Goal: Task Accomplishment & Management: Complete application form

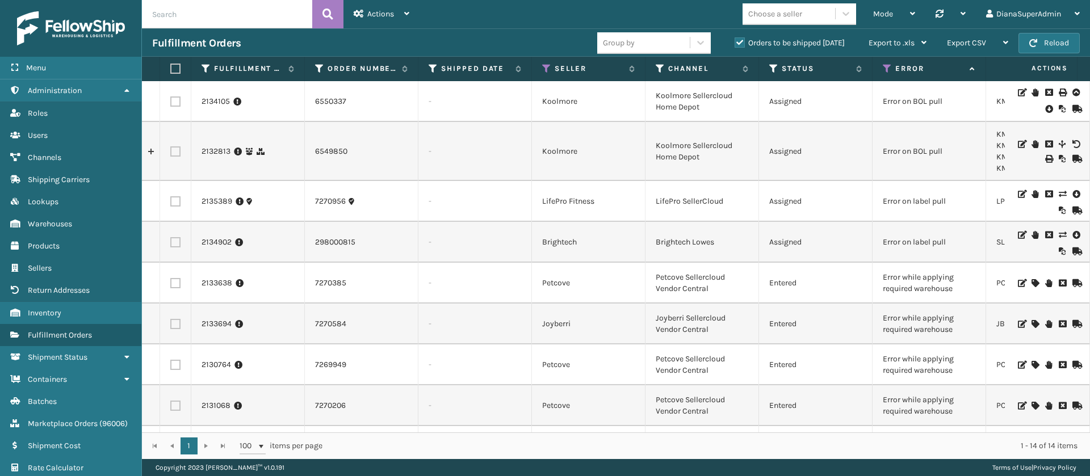
click at [215, 22] on input "text" at bounding box center [227, 14] width 170 height 28
type input "2134175"
click at [326, 1] on button at bounding box center [327, 14] width 31 height 28
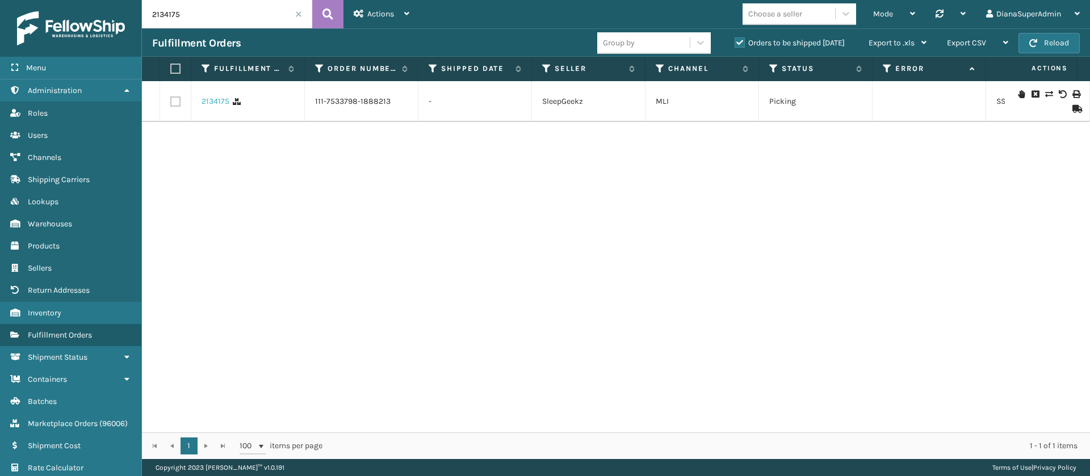
click at [213, 105] on link "2134175" at bounding box center [216, 101] width 28 height 11
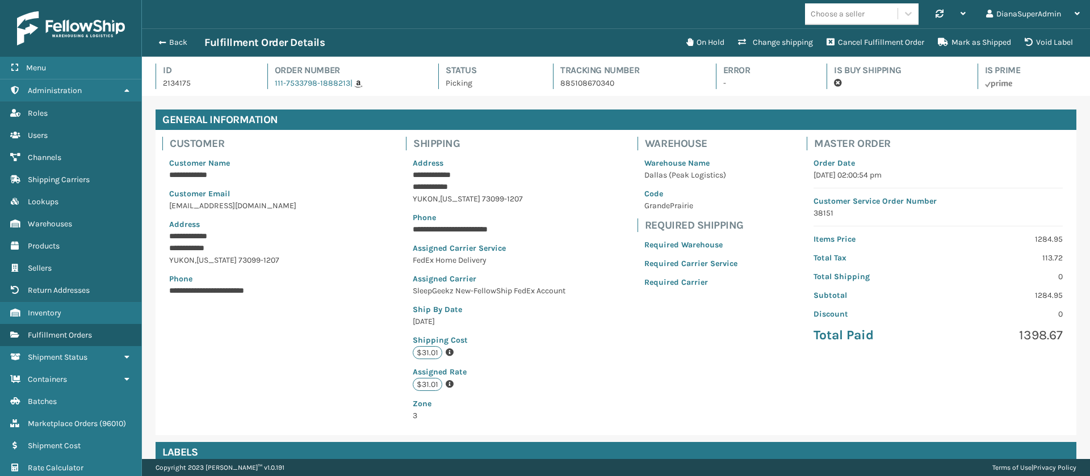
scroll to position [27, 948]
click at [783, 48] on button "Change shipping" at bounding box center [775, 42] width 89 height 23
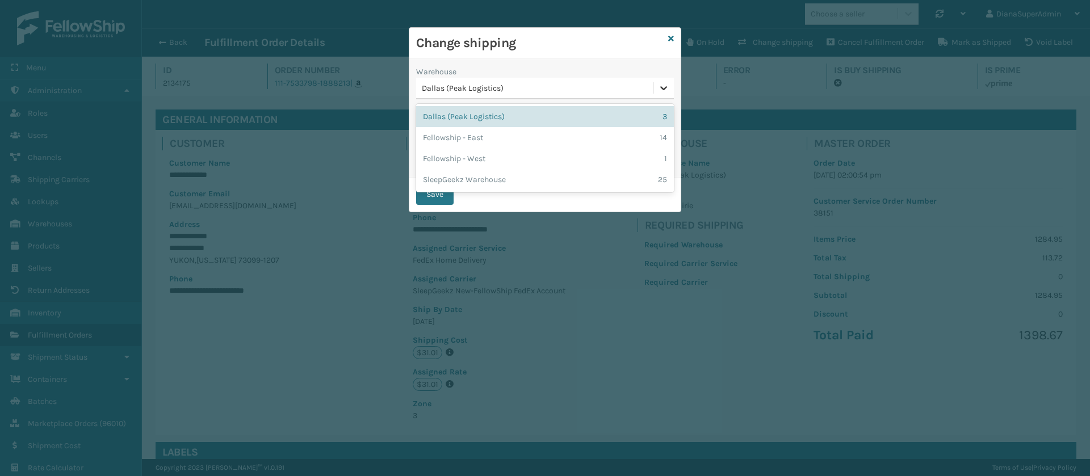
click at [668, 89] on icon at bounding box center [663, 87] width 11 height 11
click at [547, 133] on div "Fellowship - East 14" at bounding box center [545, 137] width 258 height 21
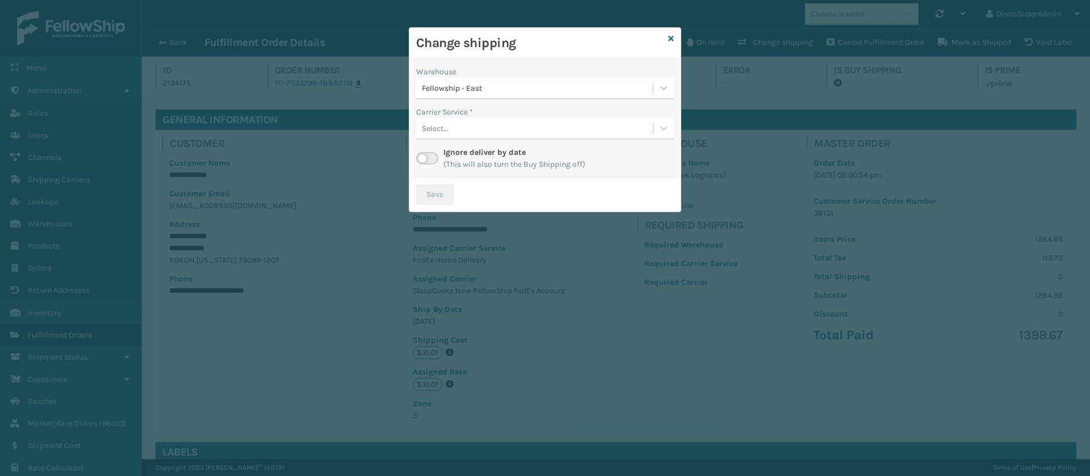
click at [431, 153] on label at bounding box center [427, 158] width 22 height 12
click at [423, 153] on input "checkbox" at bounding box center [419, 155] width 7 height 7
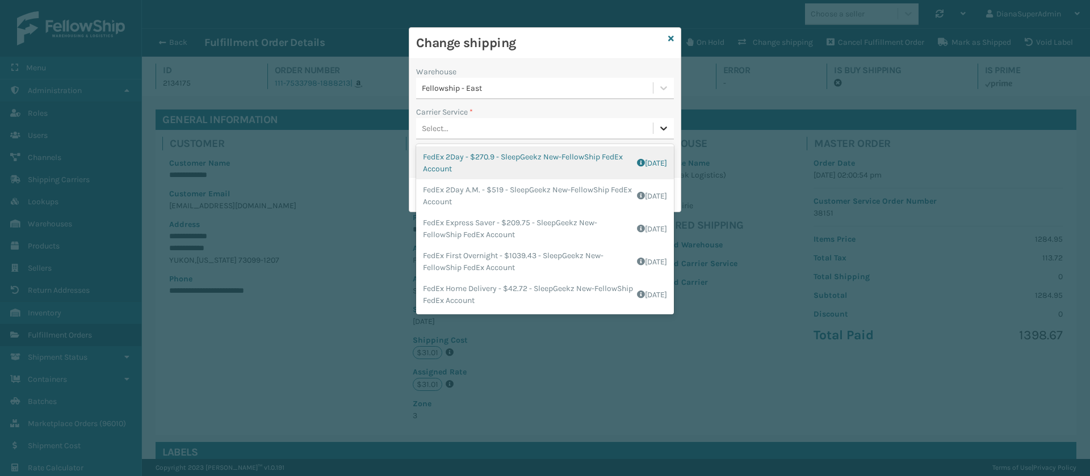
click at [666, 127] on icon at bounding box center [663, 129] width 7 height 4
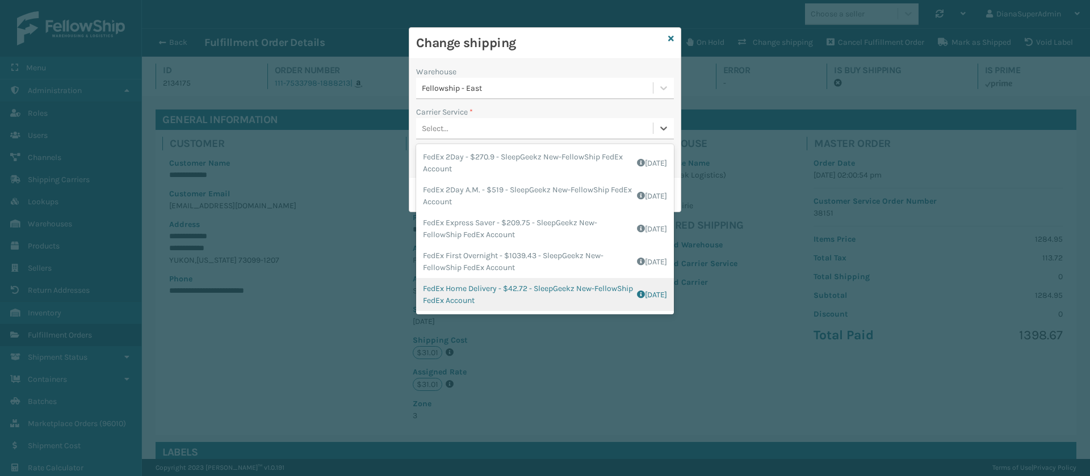
scroll to position [65, 0]
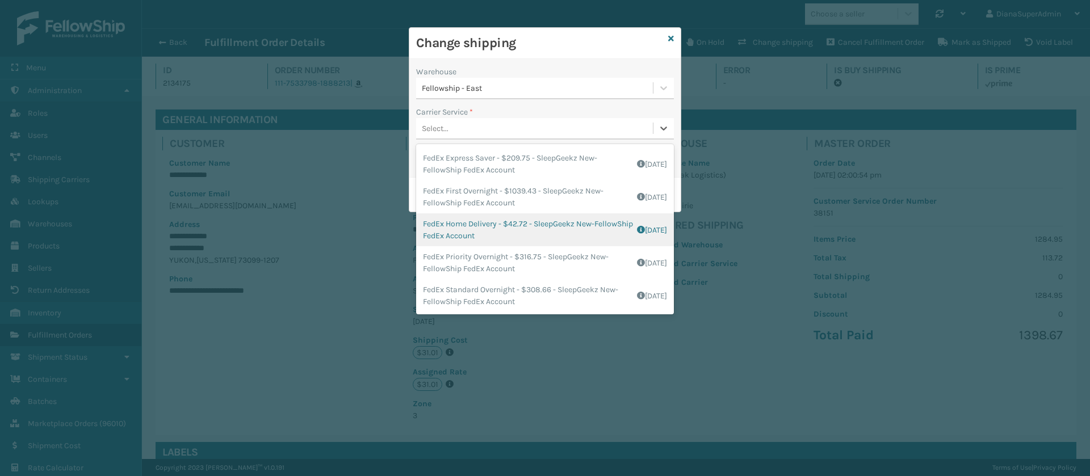
click at [477, 230] on div "FedEx Home Delivery - $42.72 - SleepGeekz New-FellowShip FedEx Account Shipping…" at bounding box center [545, 229] width 258 height 33
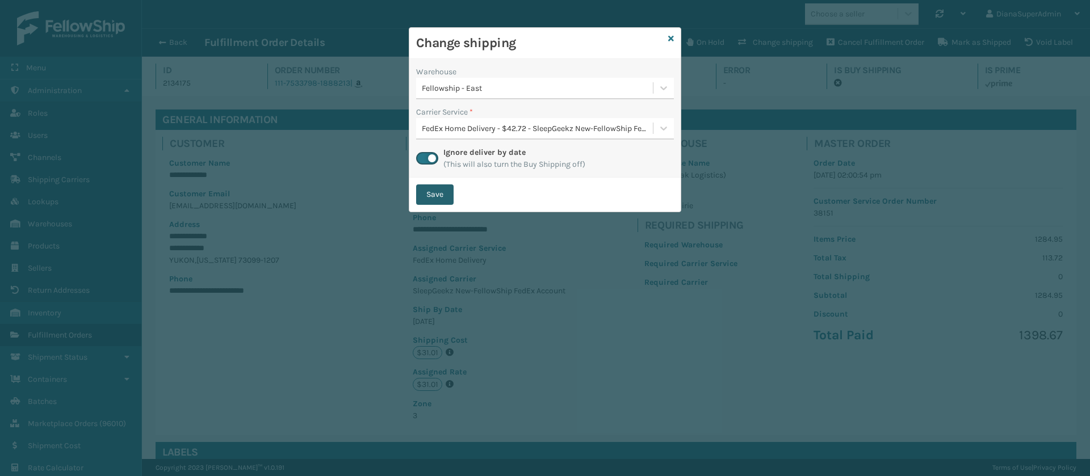
click at [451, 199] on button "Save" at bounding box center [434, 194] width 37 height 20
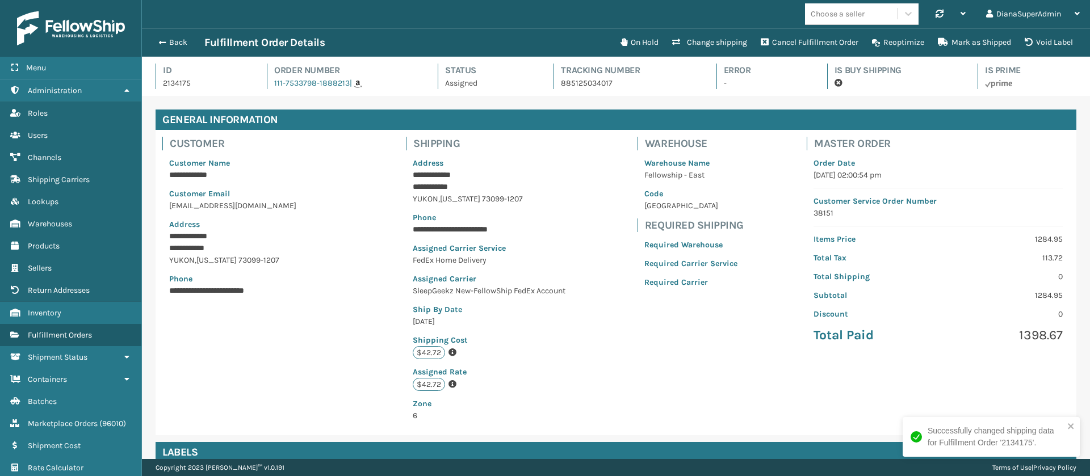
scroll to position [27, 948]
click at [174, 43] on button "Back" at bounding box center [178, 42] width 52 height 10
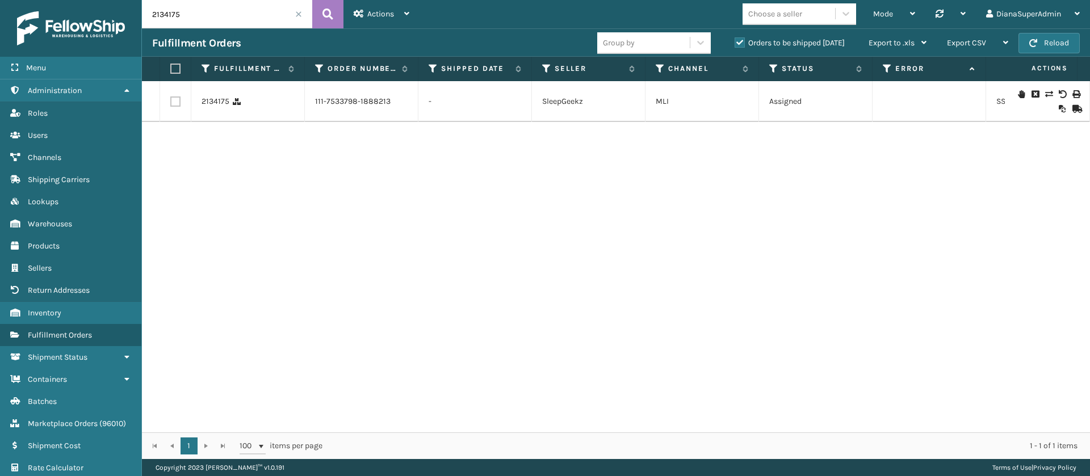
click at [295, 15] on input "2134175" at bounding box center [227, 14] width 170 height 28
click at [299, 16] on span at bounding box center [298, 14] width 7 height 7
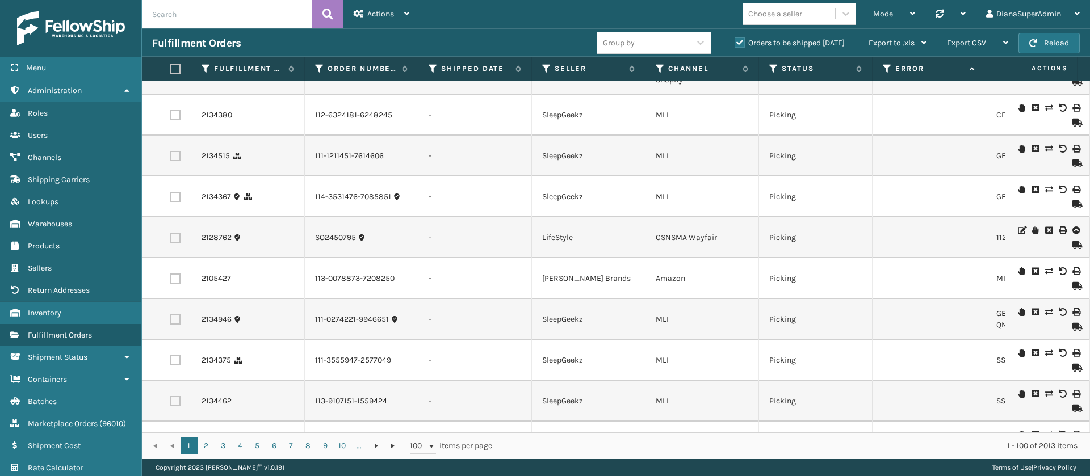
scroll to position [1395, 0]
click at [543, 68] on icon at bounding box center [546, 69] width 9 height 10
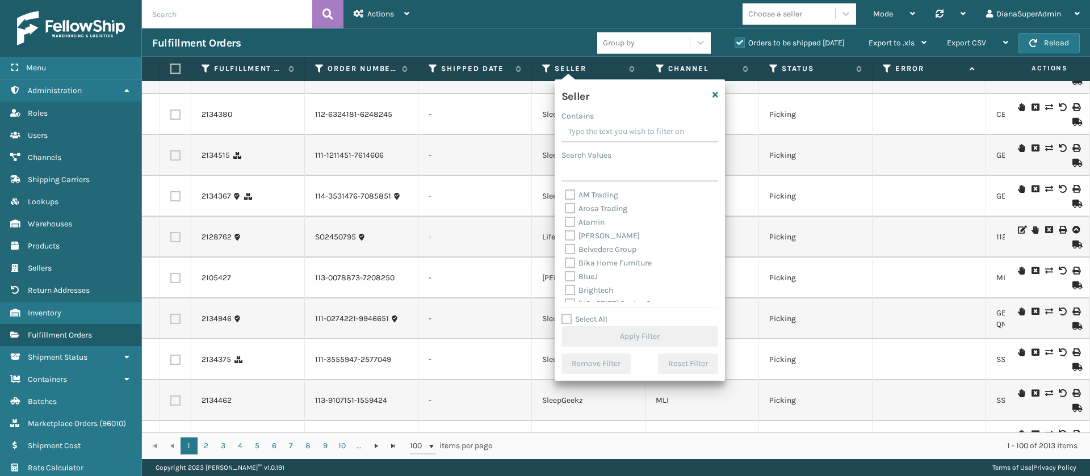
scroll to position [363, 0]
click at [562, 320] on label "Select All" at bounding box center [584, 319] width 46 height 10
click at [562, 314] on input "Select All" at bounding box center [646, 313] width 170 height 1
checkbox input "true"
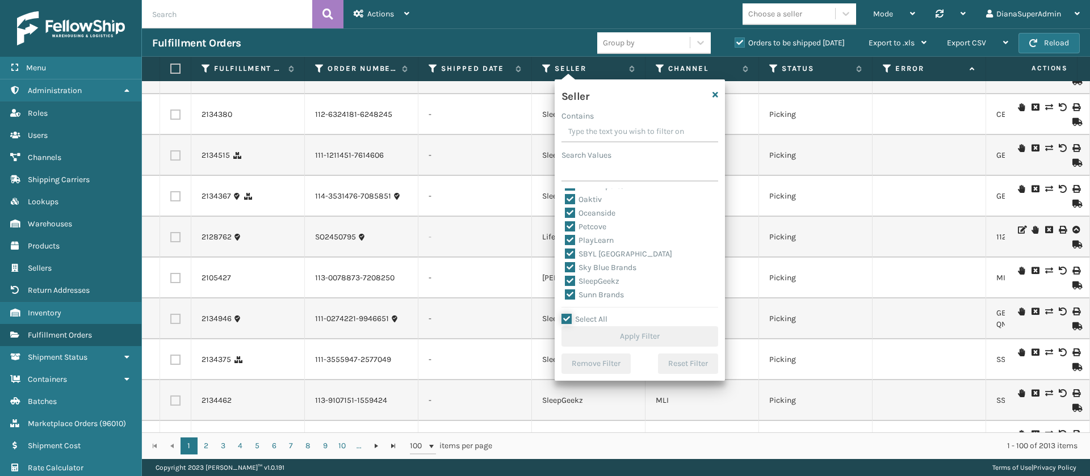
checkbox input "true"
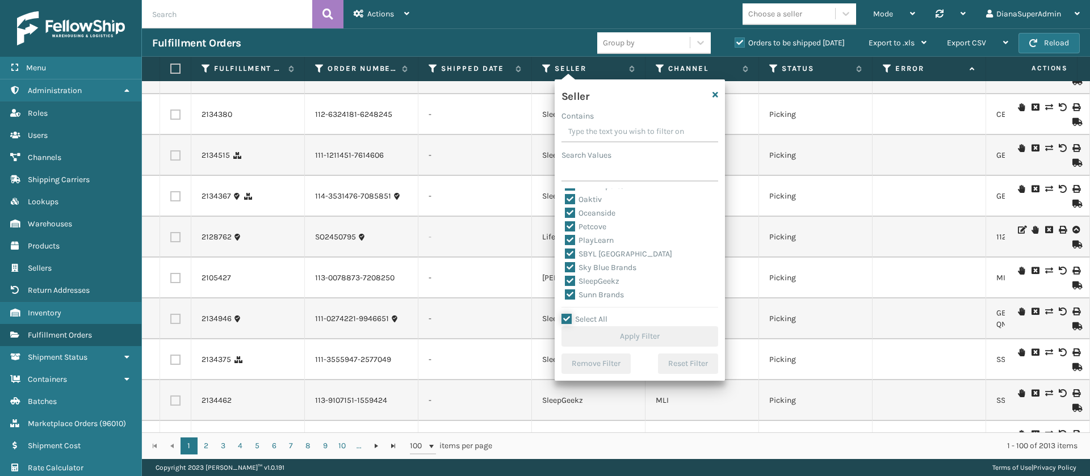
checkbox input "true"
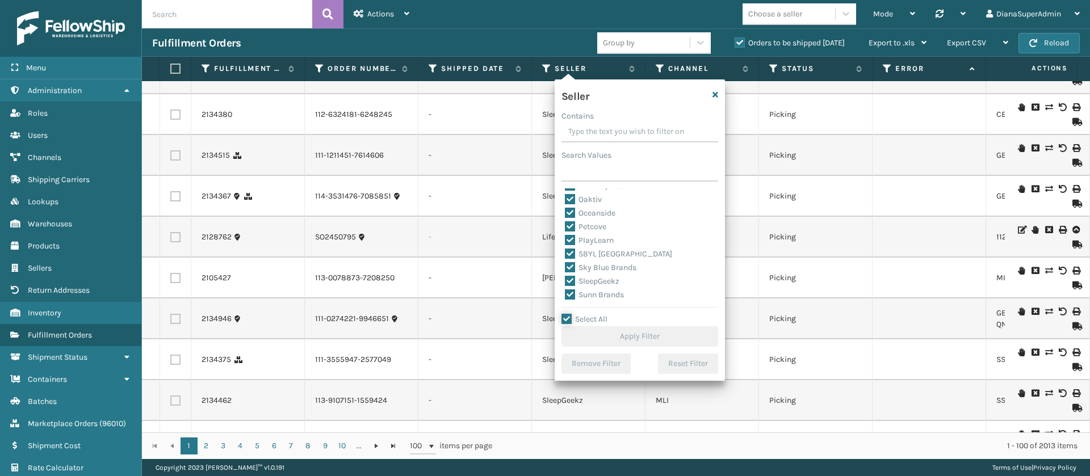
checkbox input "true"
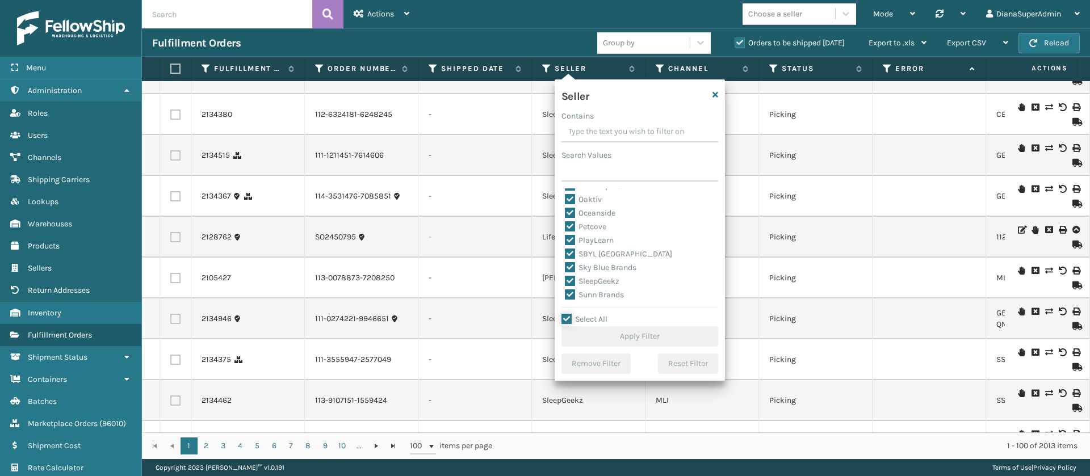
checkbox input "true"
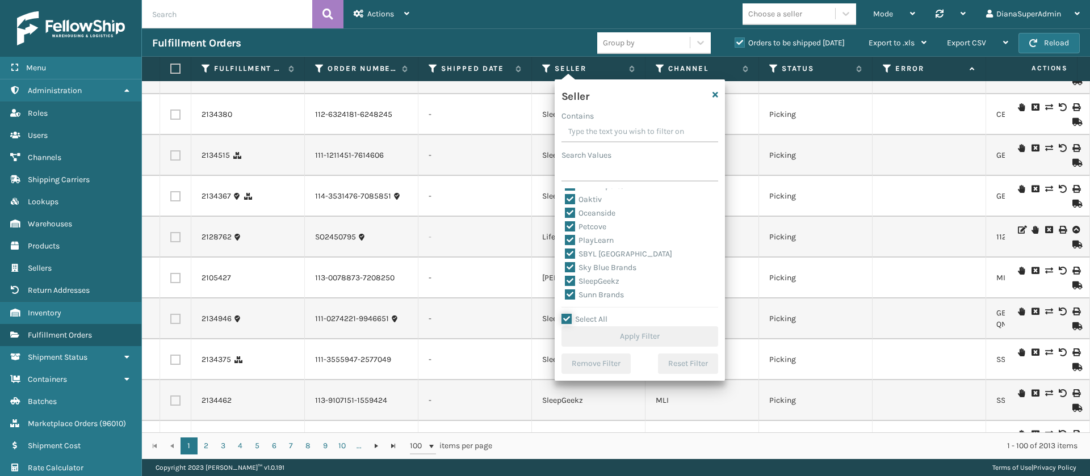
checkbox input "true"
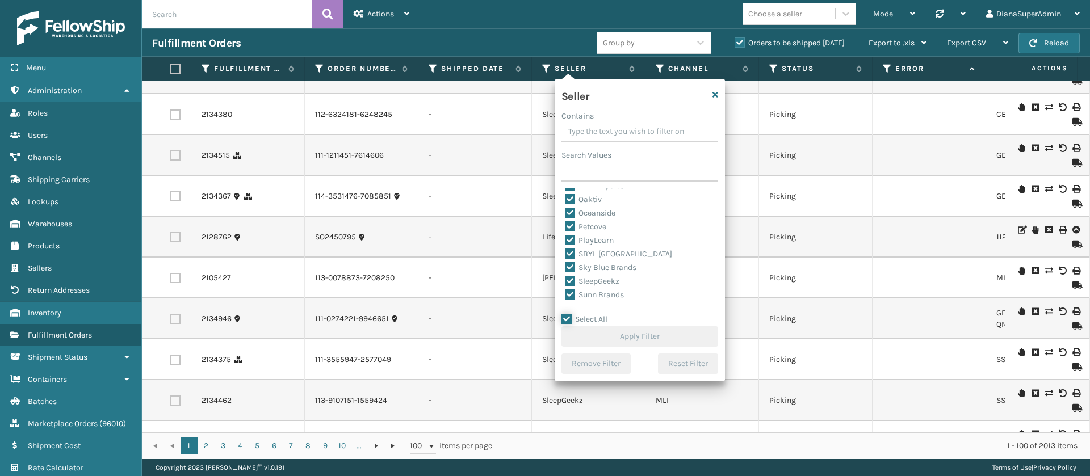
checkbox input "true"
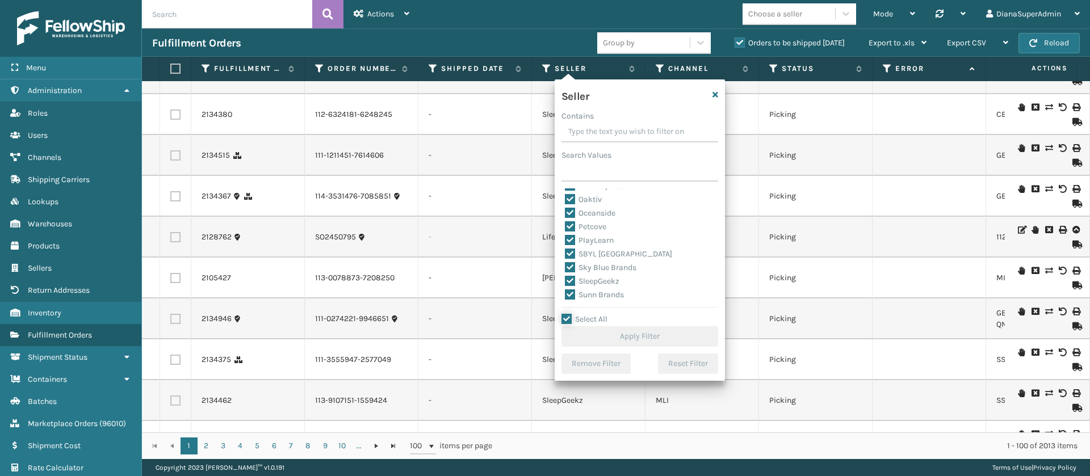
checkbox input "true"
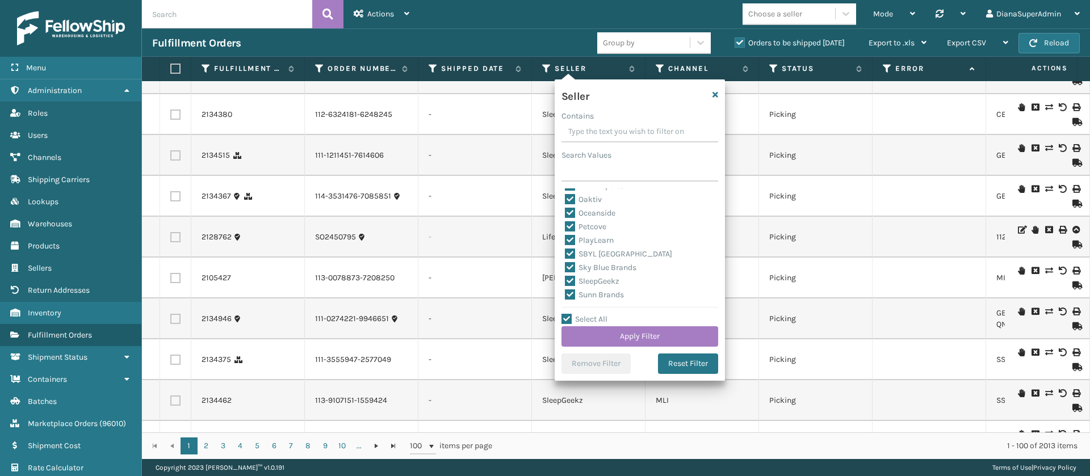
click at [570, 276] on label "SleepGeekz" at bounding box center [592, 281] width 54 height 10
click at [565, 276] on input "SleepGeekz" at bounding box center [565, 278] width 1 height 7
checkbox input "false"
click at [634, 337] on button "Apply Filter" at bounding box center [639, 336] width 157 height 20
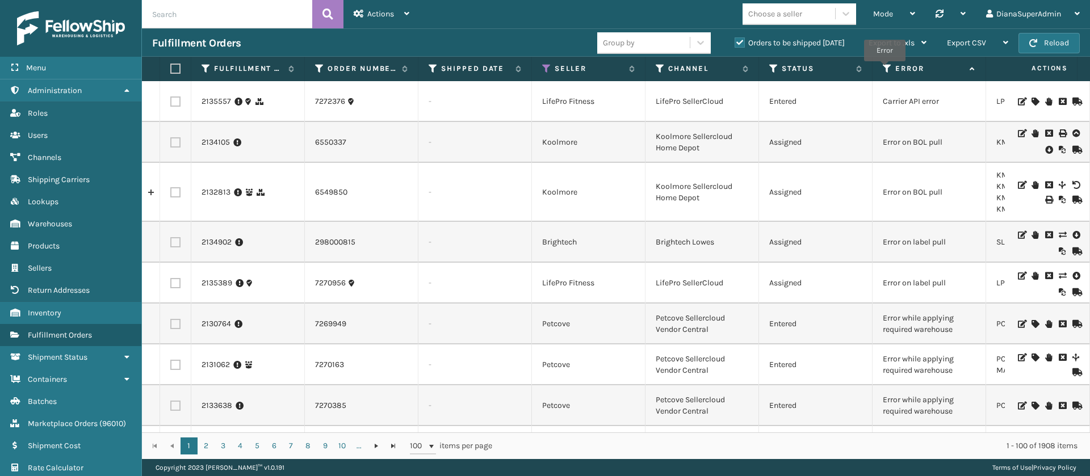
click at [884, 69] on icon at bounding box center [887, 69] width 9 height 10
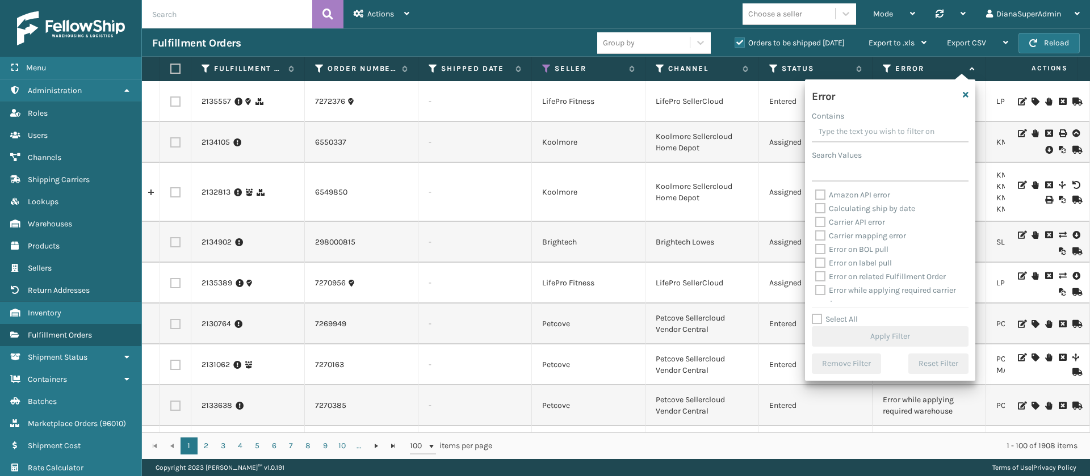
click at [815, 320] on label "Select All" at bounding box center [835, 319] width 46 height 10
click at [815, 314] on input "Select All" at bounding box center [897, 313] width 170 height 1
checkbox input "true"
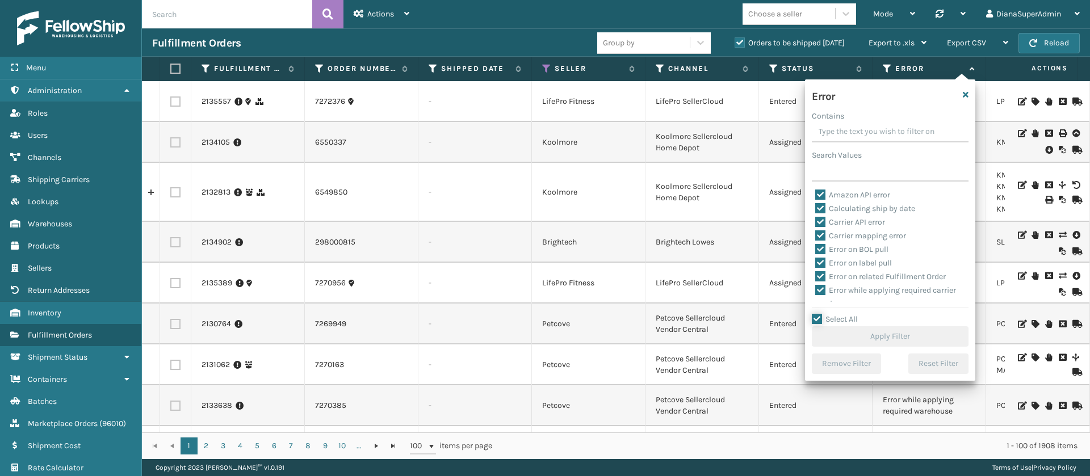
checkbox input "true"
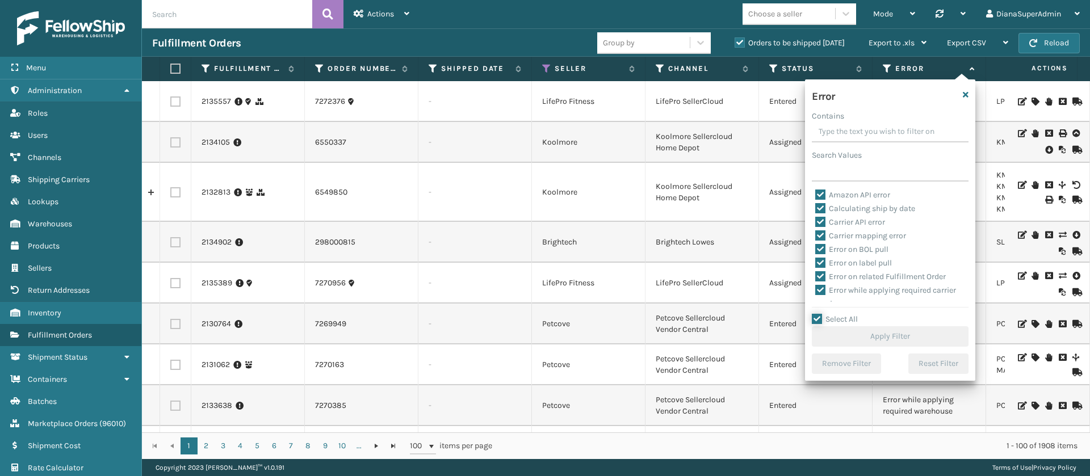
checkbox input "true"
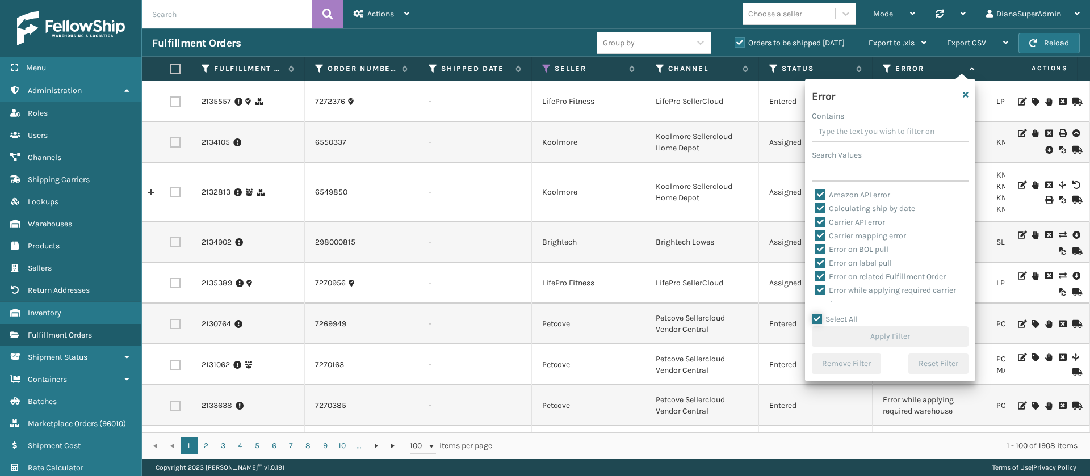
checkbox input "true"
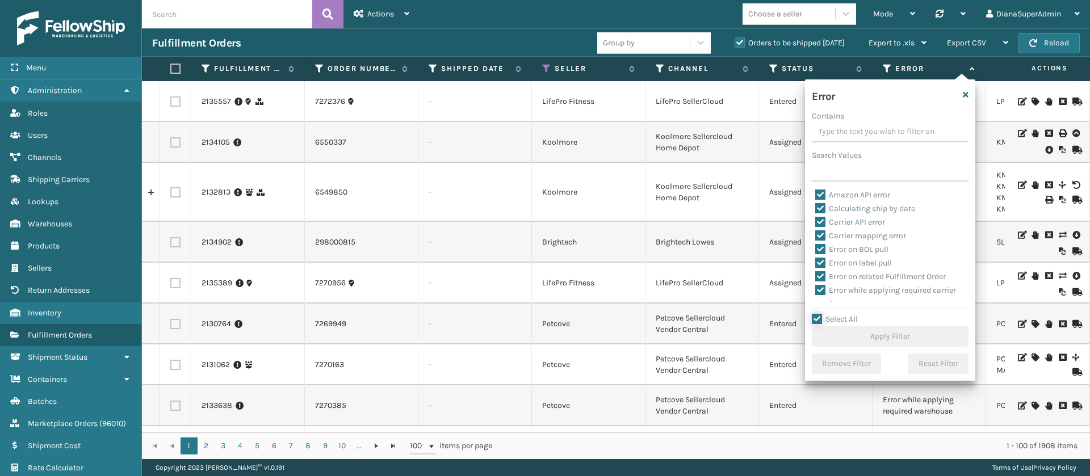
checkbox input "true"
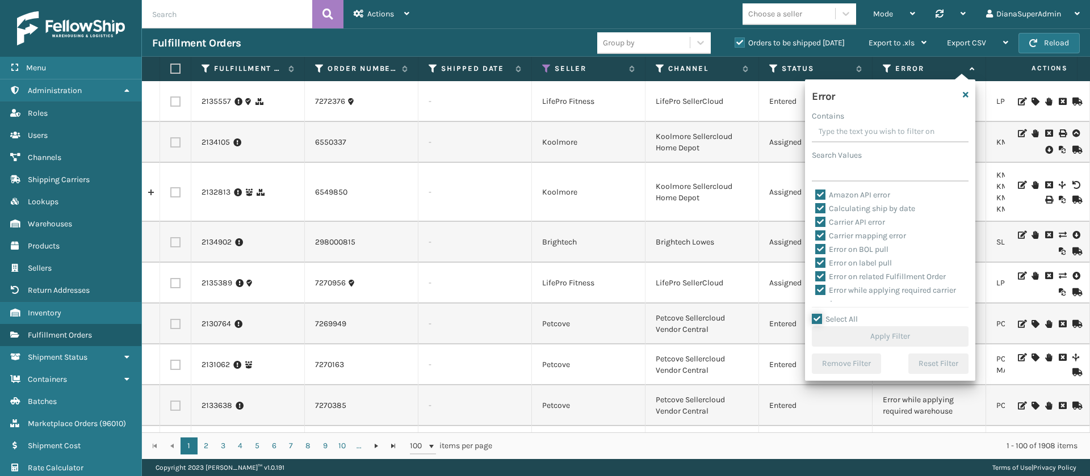
checkbox input "true"
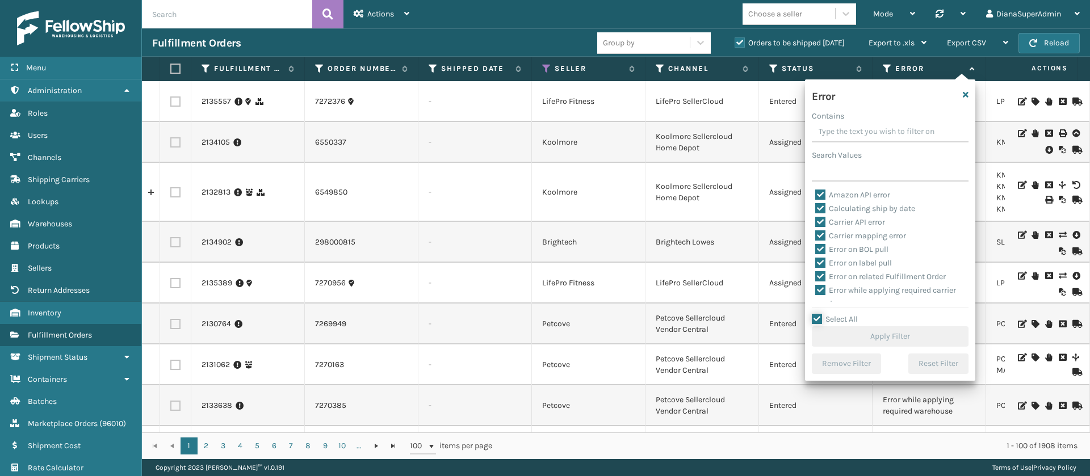
checkbox input "true"
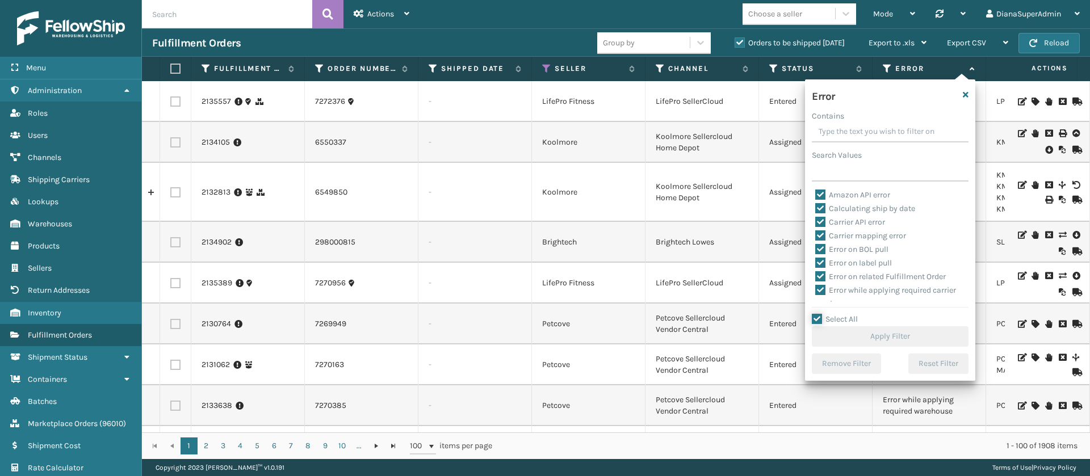
checkbox input "true"
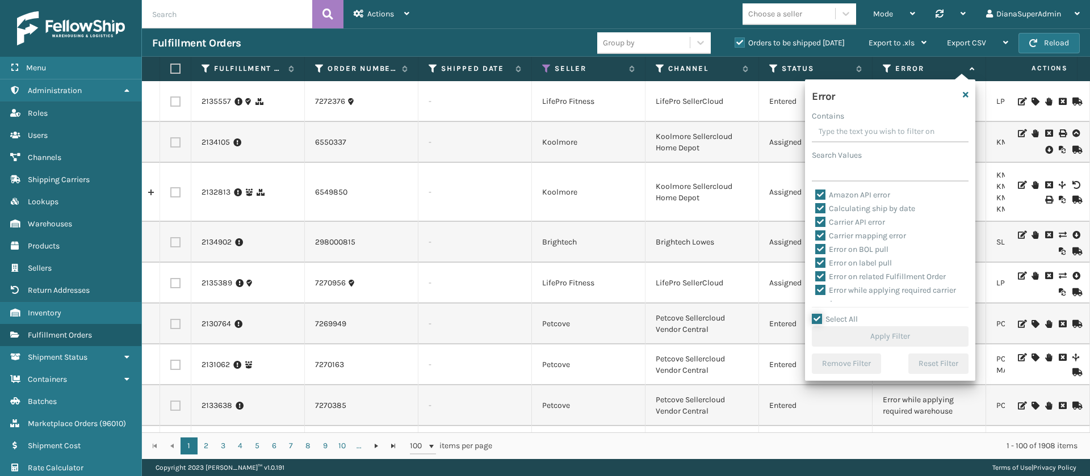
checkbox input "true"
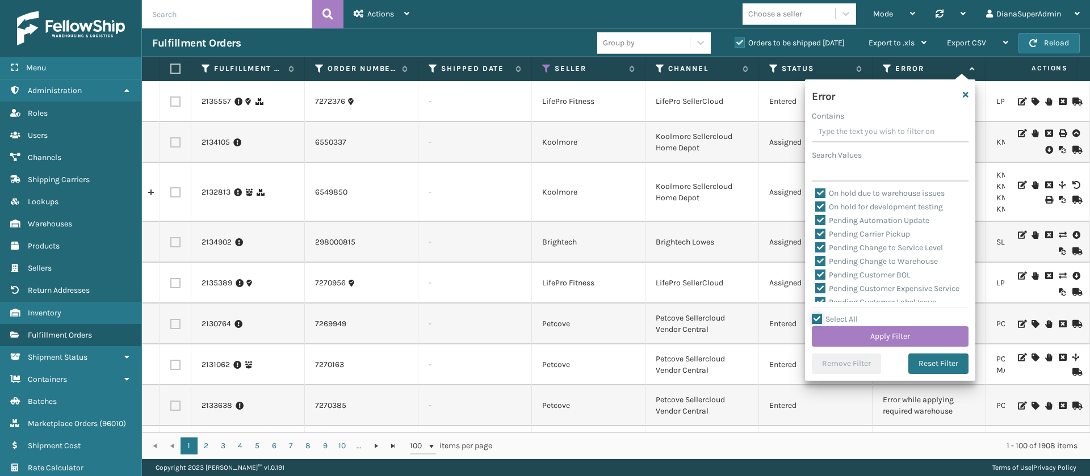
scroll to position [272, 0]
drag, startPoint x: 818, startPoint y: 220, endPoint x: 817, endPoint y: 233, distance: 13.6
click at [817, 233] on div "Amazon API error Calculating ship by date Carrier API error Carrier mapping err…" at bounding box center [890, 245] width 157 height 114
click at [817, 233] on label "Pending Carrier Pickup" at bounding box center [862, 236] width 95 height 10
click at [816, 233] on input "Pending Carrier Pickup" at bounding box center [815, 232] width 1 height 7
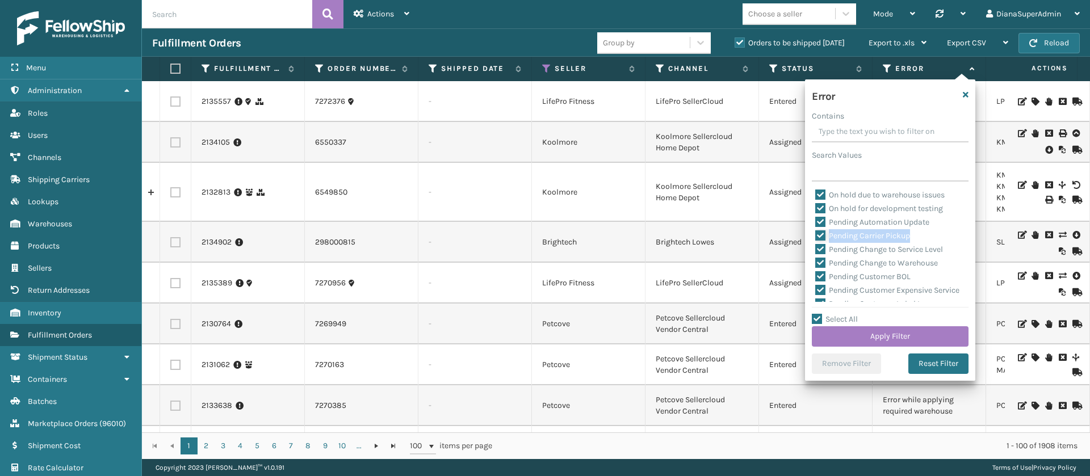
checkbox input "false"
click at [820, 221] on label "Pending Automation Update" at bounding box center [872, 222] width 114 height 10
click at [816, 221] on input "Pending Automation Update" at bounding box center [815, 219] width 1 height 7
checkbox input "false"
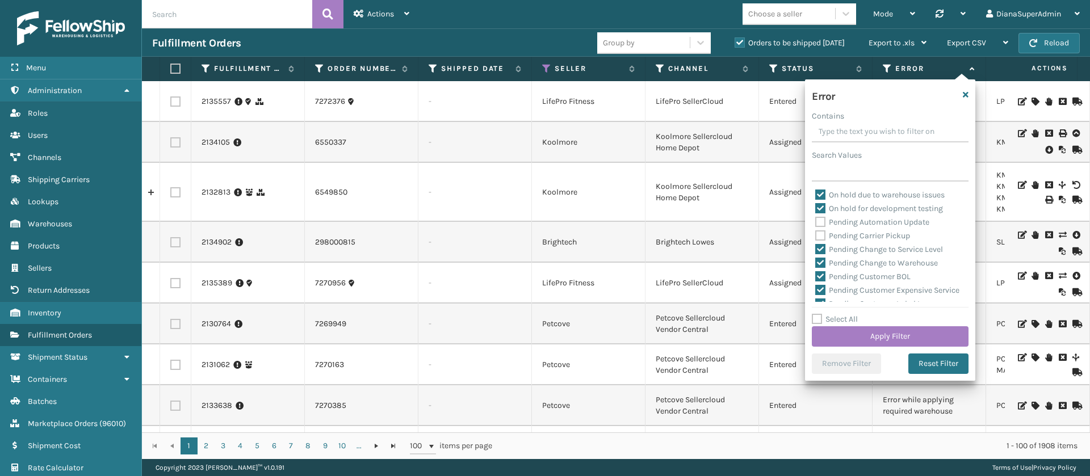
click at [821, 248] on label "Pending Change to Service Level" at bounding box center [879, 250] width 128 height 10
click at [816, 248] on input "Pending Change to Service Level" at bounding box center [815, 246] width 1 height 7
checkbox input "false"
click at [821, 259] on label "Pending Change to Warehouse" at bounding box center [876, 263] width 123 height 10
click at [816, 259] on input "Pending Change to Warehouse" at bounding box center [815, 260] width 1 height 7
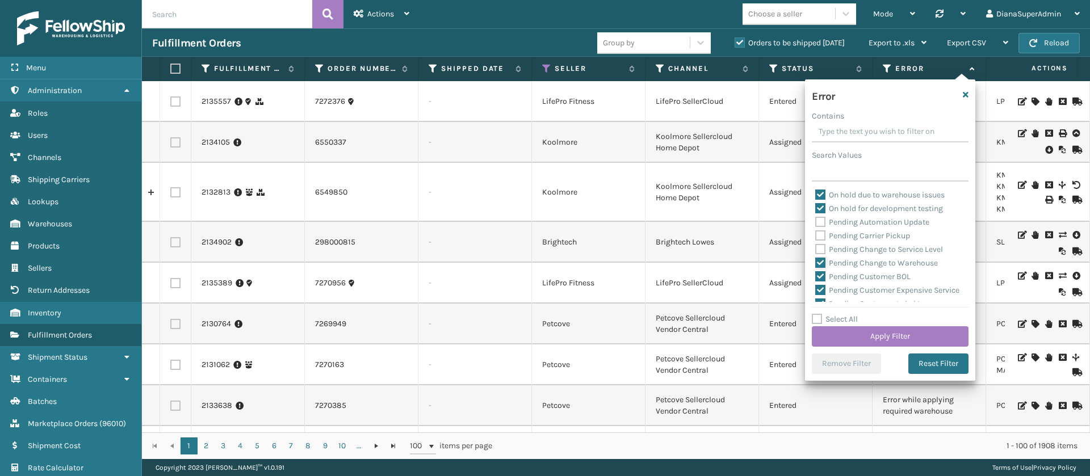
checkbox input "false"
click at [821, 219] on label "Pending Customer BOL" at bounding box center [862, 223] width 95 height 10
click at [816, 219] on input "Pending Customer BOL" at bounding box center [815, 219] width 1 height 7
checkbox input "false"
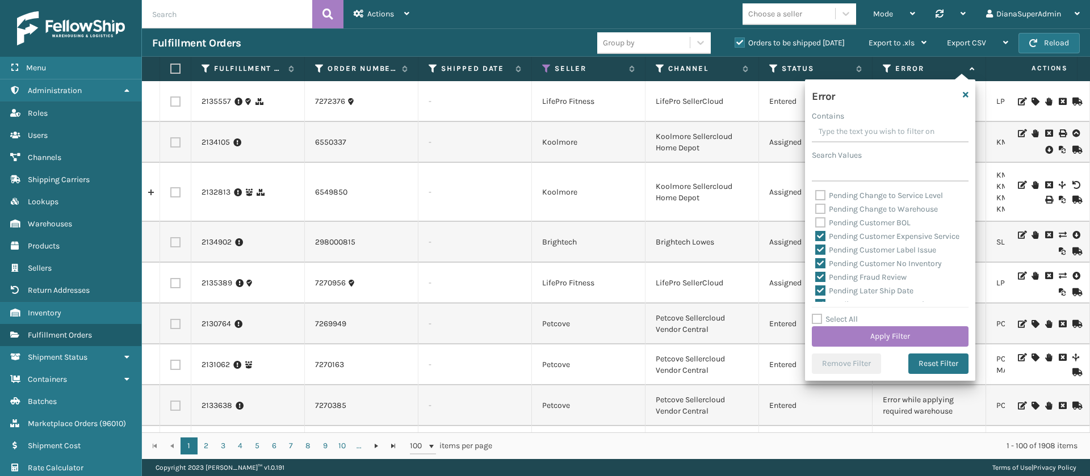
click at [820, 232] on label "Pending Customer Expensive Service" at bounding box center [887, 237] width 144 height 10
click at [816, 232] on input "Pending Customer Expensive Service" at bounding box center [815, 233] width 1 height 7
checkbox input "false"
click at [820, 194] on label "Pending Customer Label Issue" at bounding box center [875, 189] width 121 height 10
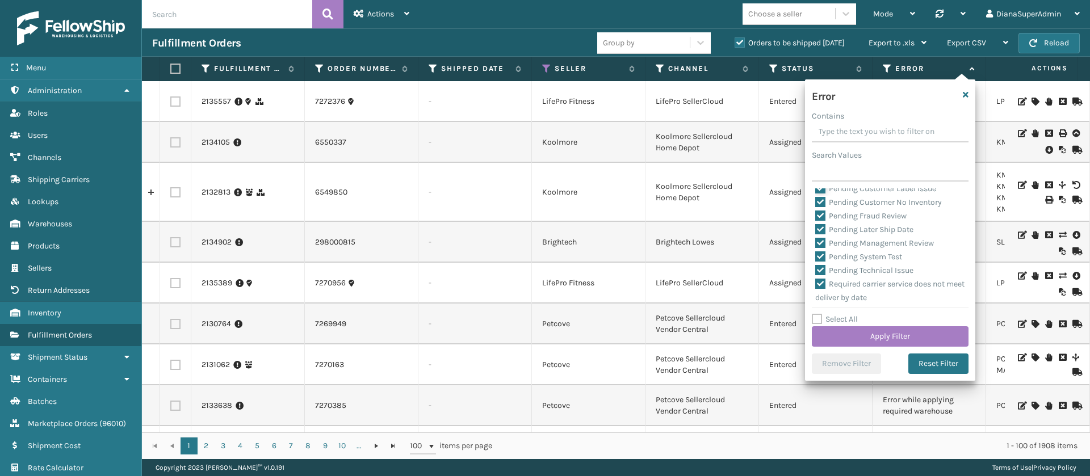
click at [816, 190] on input "Pending Customer Label Issue" at bounding box center [815, 185] width 1 height 7
checkbox input "false"
click at [820, 207] on label "Pending Customer No Inventory" at bounding box center [878, 203] width 127 height 10
click at [816, 203] on input "Pending Customer No Inventory" at bounding box center [815, 199] width 1 height 7
checkbox input "false"
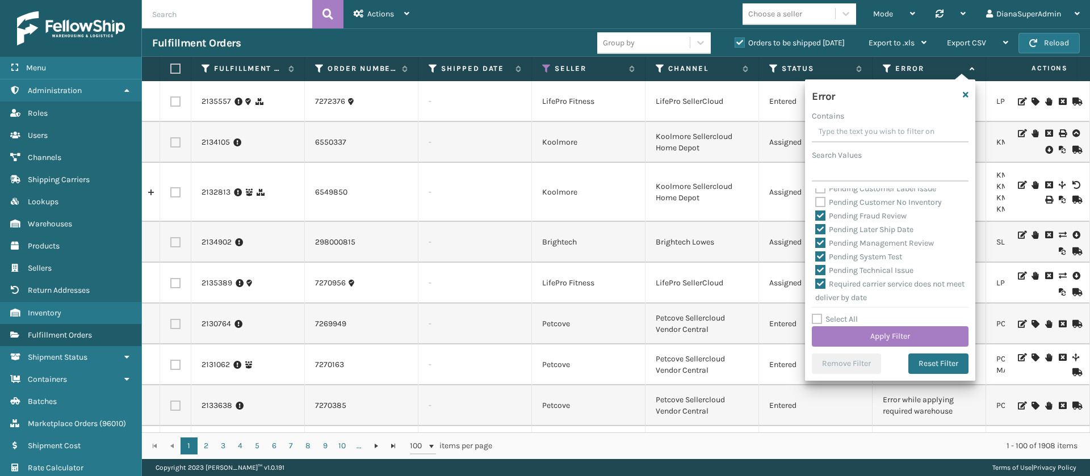
click at [820, 221] on label "Pending Fraud Review" at bounding box center [860, 216] width 91 height 10
click at [816, 217] on input "Pending Fraud Review" at bounding box center [815, 212] width 1 height 7
checkbox input "false"
click at [820, 234] on label "Pending Later Ship Date" at bounding box center [864, 230] width 98 height 10
click at [816, 230] on input "Pending Later Ship Date" at bounding box center [815, 226] width 1 height 7
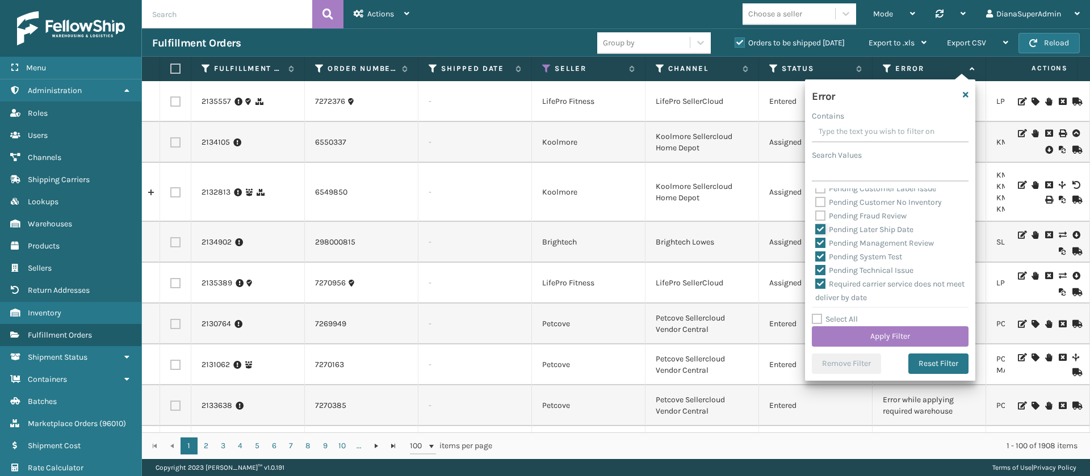
checkbox input "false"
click at [821, 248] on label "Pending Management Review" at bounding box center [874, 243] width 119 height 10
click at [816, 244] on input "Pending Management Review" at bounding box center [815, 240] width 1 height 7
checkbox input "false"
click at [820, 262] on label "Pending System Test" at bounding box center [858, 257] width 87 height 10
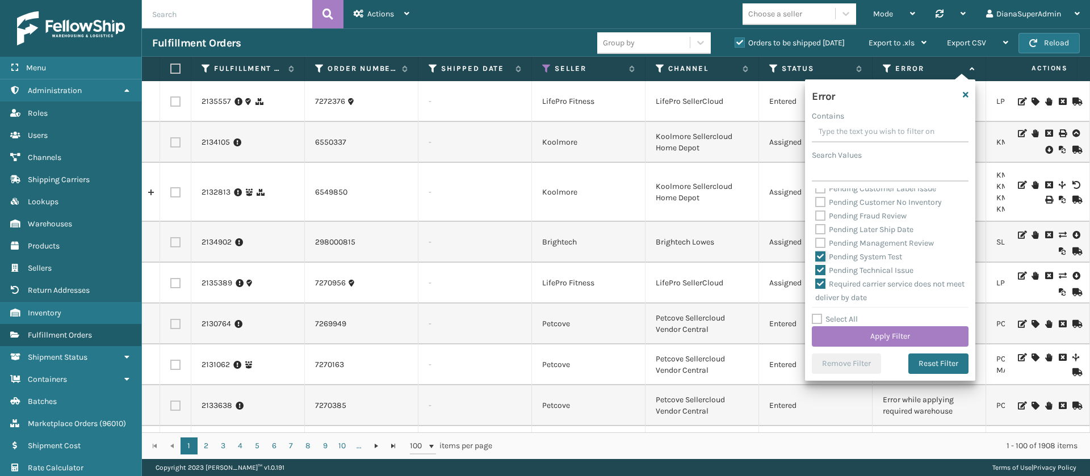
click at [816, 258] on input "Pending System Test" at bounding box center [815, 253] width 1 height 7
checkbox input "false"
click at [820, 275] on label "Pending Technical Issue" at bounding box center [864, 271] width 98 height 10
click at [816, 271] on input "Pending Technical Issue" at bounding box center [815, 267] width 1 height 7
checkbox input "false"
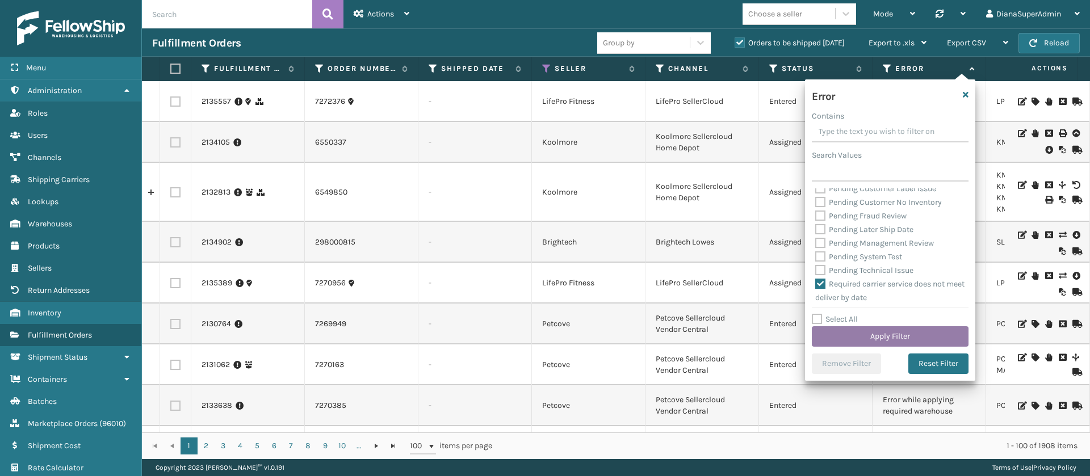
click at [870, 334] on button "Apply Filter" at bounding box center [890, 336] width 157 height 20
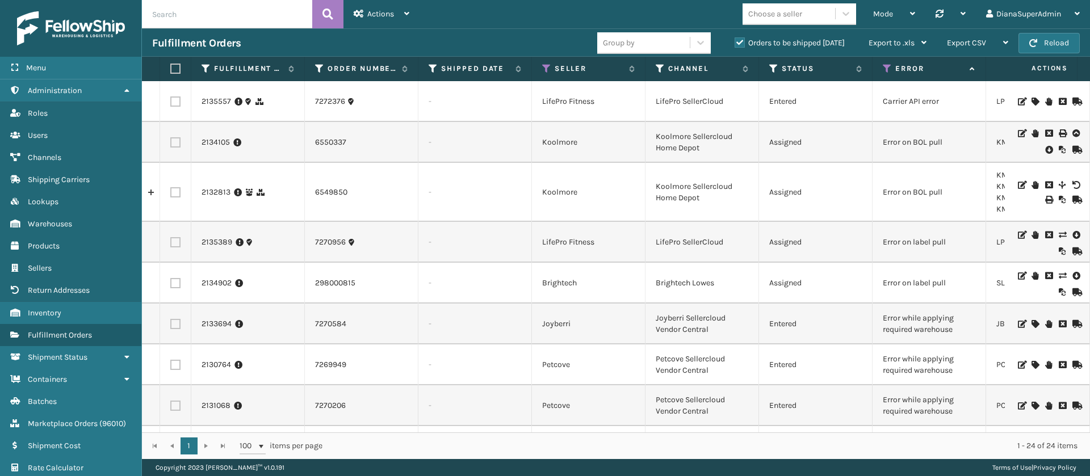
click at [241, 0] on input "text" at bounding box center [227, 14] width 170 height 28
paste input "5024100"
type input "5024100"
click at [329, 20] on icon at bounding box center [327, 14] width 11 height 17
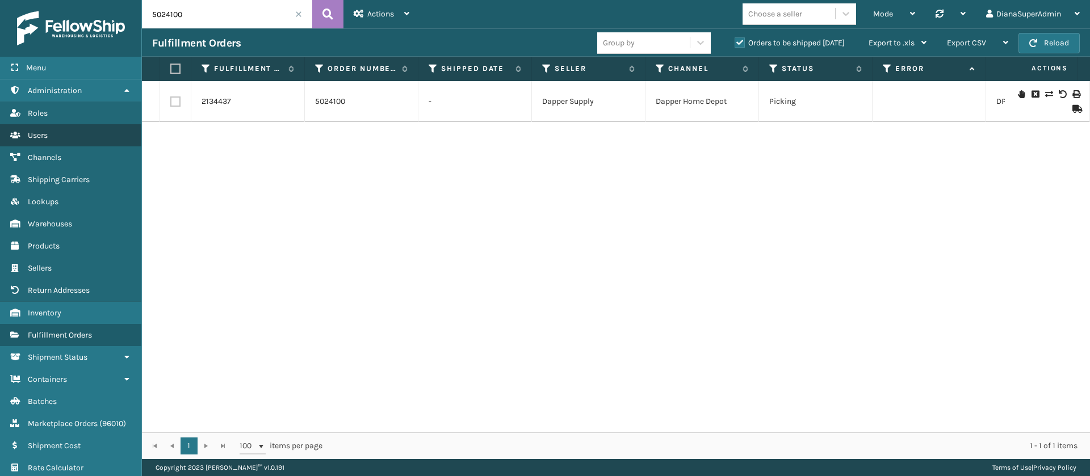
click at [57, 133] on link "Users" at bounding box center [70, 135] width 141 height 22
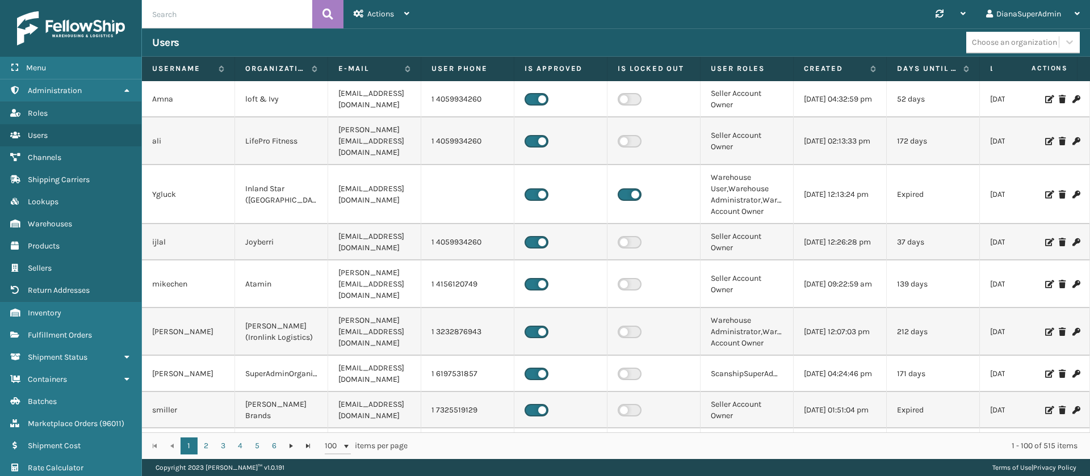
click at [232, 23] on input "text" at bounding box center [227, 14] width 170 height 28
type input "[PERSON_NAME]"
click at [331, 7] on icon at bounding box center [327, 14] width 11 height 17
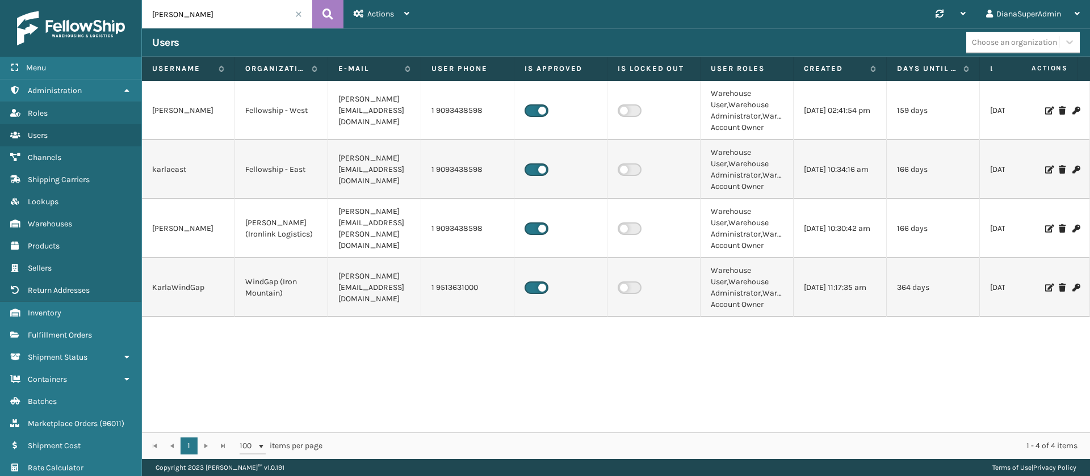
click at [318, 368] on div "[PERSON_NAME] Fellowship - West [EMAIL_ADDRESS][DOMAIN_NAME] 1 9093438598 Wareh…" at bounding box center [616, 256] width 948 height 351
click at [64, 225] on span "Warehouses" at bounding box center [50, 224] width 44 height 10
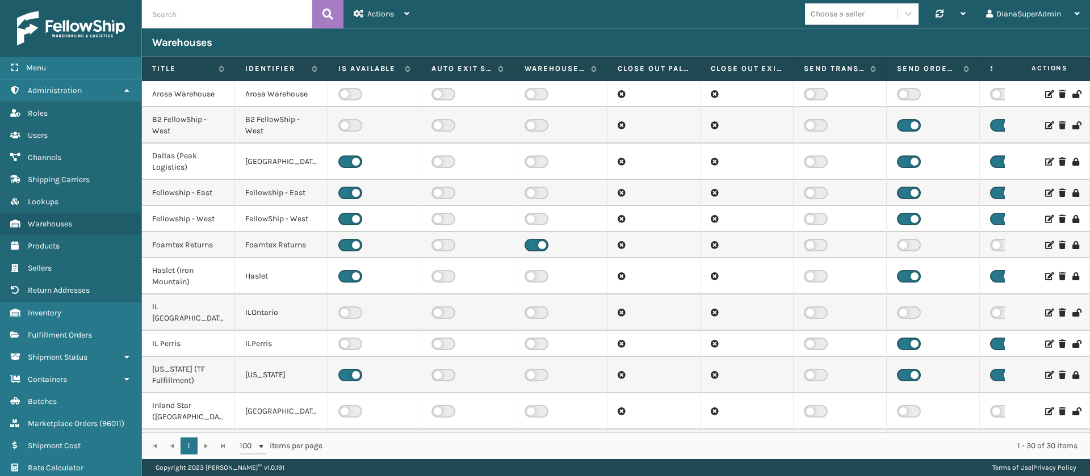
drag, startPoint x: 236, startPoint y: 231, endPoint x: 470, endPoint y: 32, distance: 306.9
click at [470, 32] on div "Warehouses" at bounding box center [616, 42] width 948 height 28
click at [273, 67] on label "Identifier" at bounding box center [275, 69] width 61 height 10
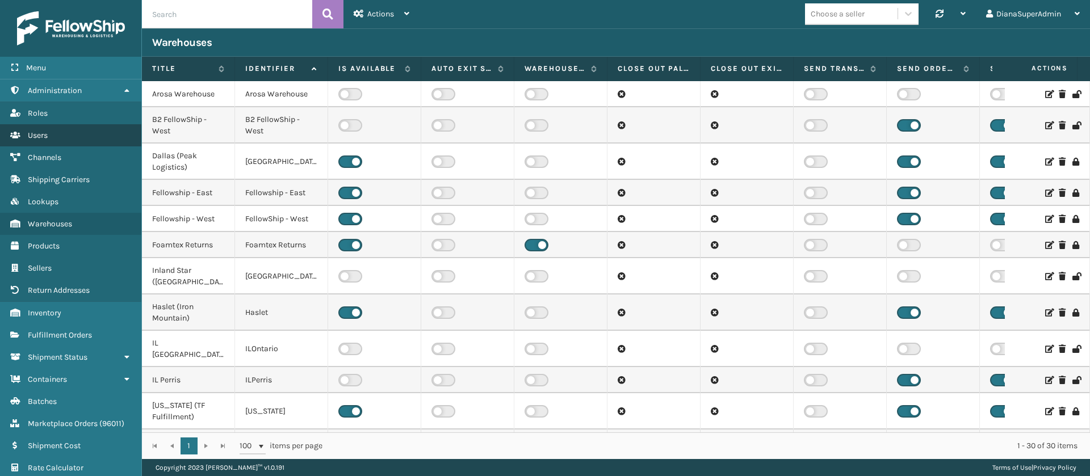
click at [70, 127] on link "Users" at bounding box center [70, 135] width 141 height 22
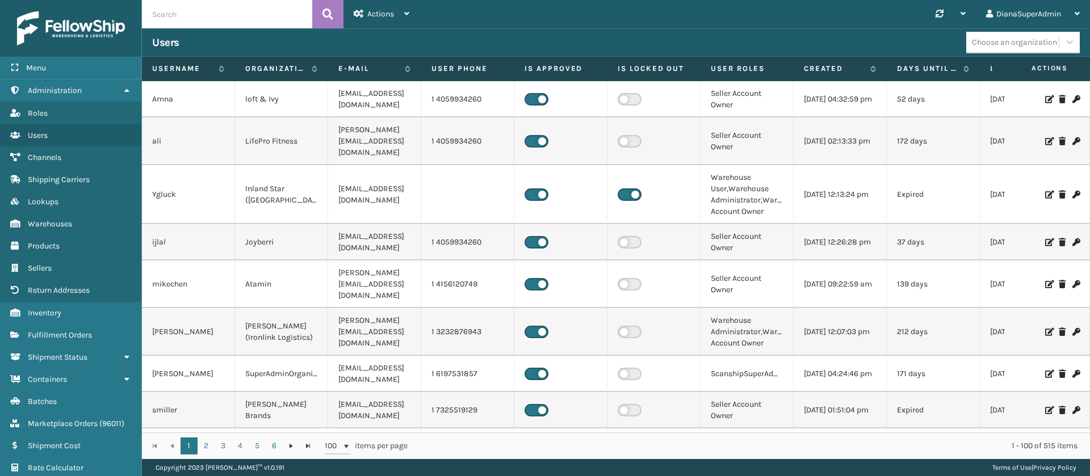
click at [230, 20] on input "text" at bounding box center [227, 14] width 170 height 28
type input "[PERSON_NAME]"
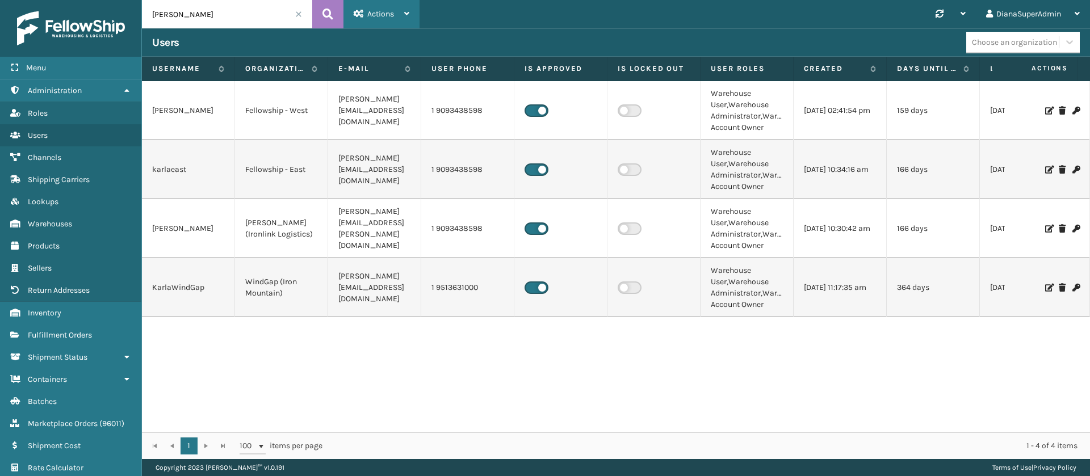
click at [381, 15] on span "Actions" at bounding box center [380, 14] width 27 height 10
click at [396, 41] on button "New User" at bounding box center [420, 44] width 152 height 30
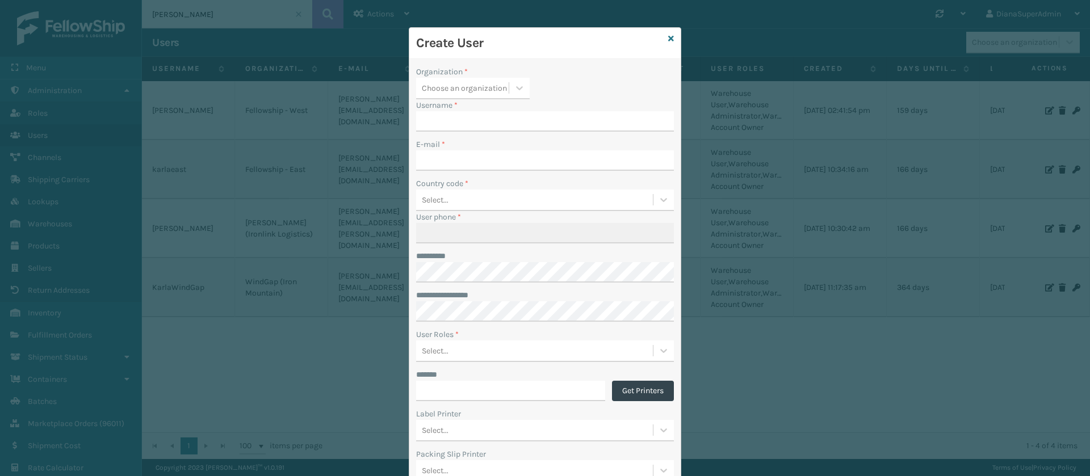
type input "DianaSuperAdmin"
click at [514, 86] on icon at bounding box center [519, 87] width 11 height 11
type input "dall"
click at [477, 109] on div "Dallas (Peak Logistics)" at bounding box center [473, 116] width 114 height 21
click at [589, 128] on input "DianaSuperAdmin" at bounding box center [534, 121] width 237 height 20
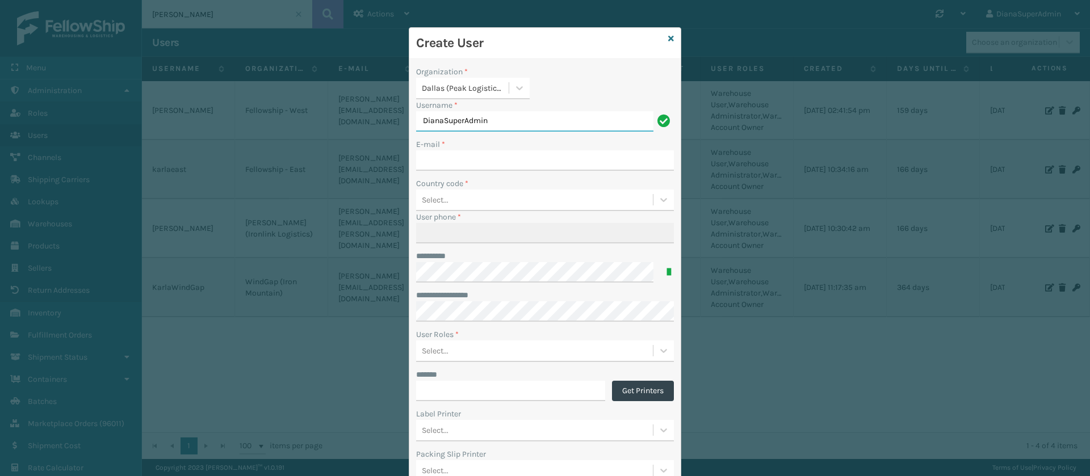
click at [589, 128] on input "DianaSuperAdmin" at bounding box center [534, 121] width 237 height 20
type input "KarlaHaslet"
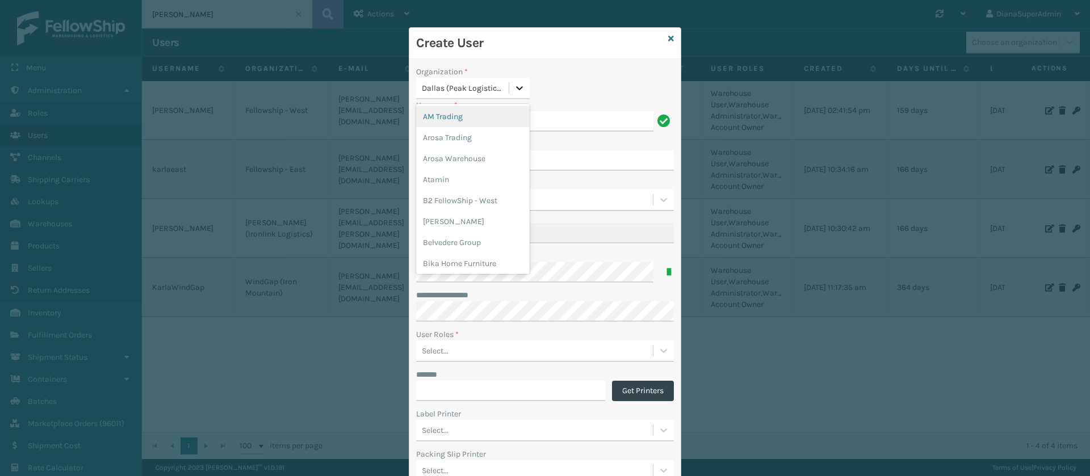
click at [518, 89] on icon at bounding box center [519, 87] width 11 height 11
type input "has"
click at [462, 119] on div "Haslet (Iron Mountain)" at bounding box center [473, 116] width 114 height 21
click at [442, 158] on input "E-mail *" at bounding box center [545, 160] width 258 height 20
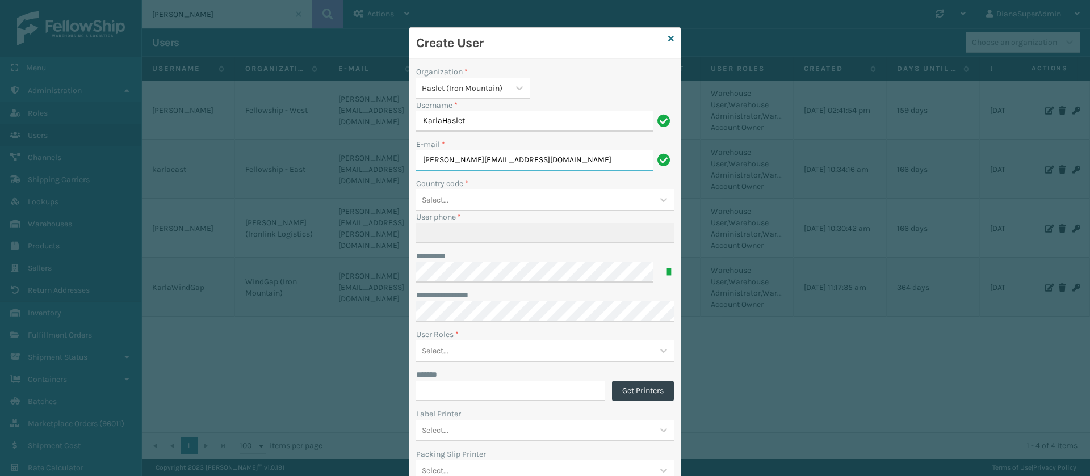
type input "[PERSON_NAME][EMAIL_ADDRESS][DOMAIN_NAME]"
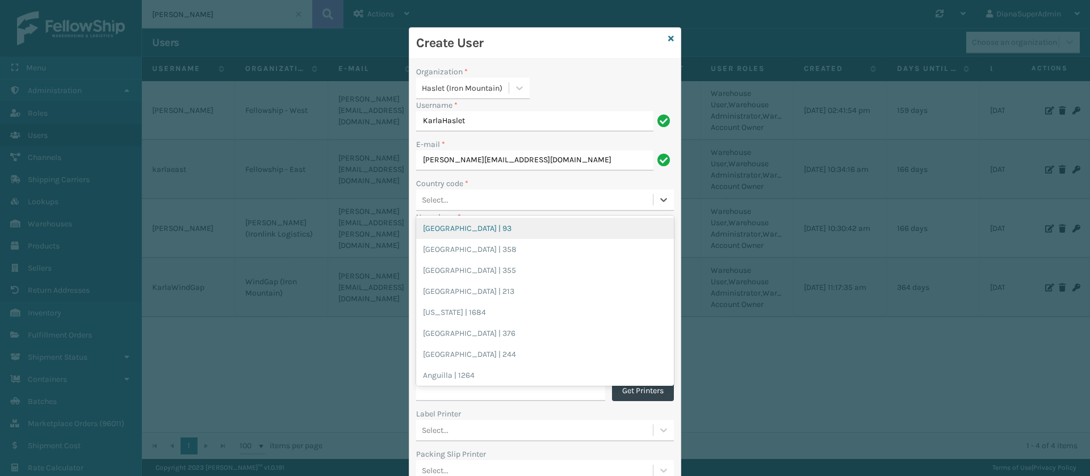
click at [496, 199] on div "Select..." at bounding box center [534, 200] width 237 height 19
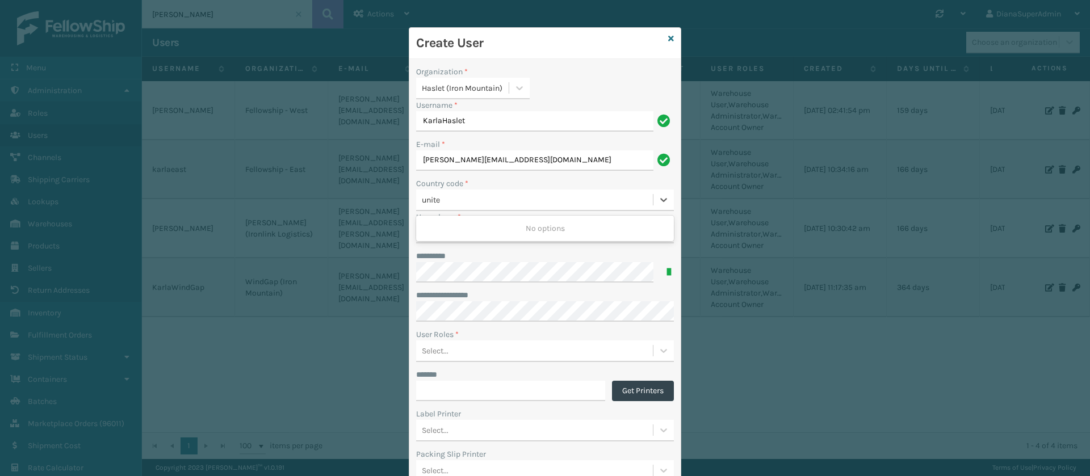
type input "united"
click at [471, 293] on div "[GEOGRAPHIC_DATA] | 1" at bounding box center [545, 291] width 258 height 21
click at [489, 237] on input "User phone *" at bounding box center [545, 233] width 258 height 20
type input "9513631000"
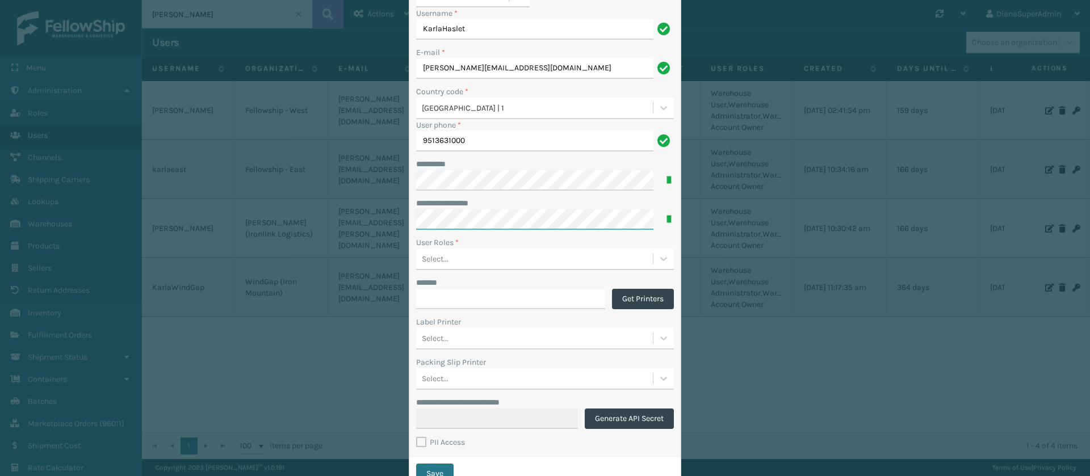
scroll to position [135, 0]
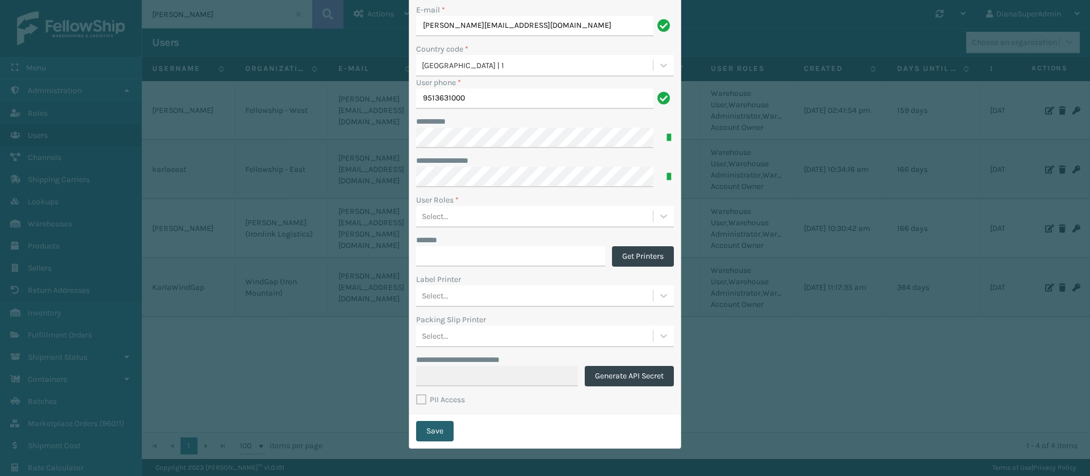
click at [429, 435] on button "Save" at bounding box center [434, 431] width 37 height 20
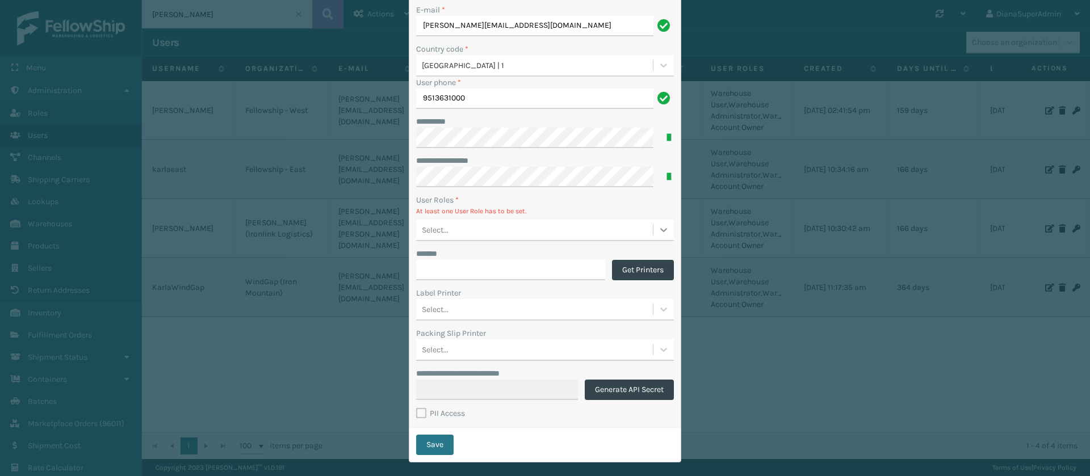
click at [666, 226] on div at bounding box center [663, 230] width 20 height 20
click at [546, 276] on div "Warehouse Administrator" at bounding box center [545, 279] width 258 height 21
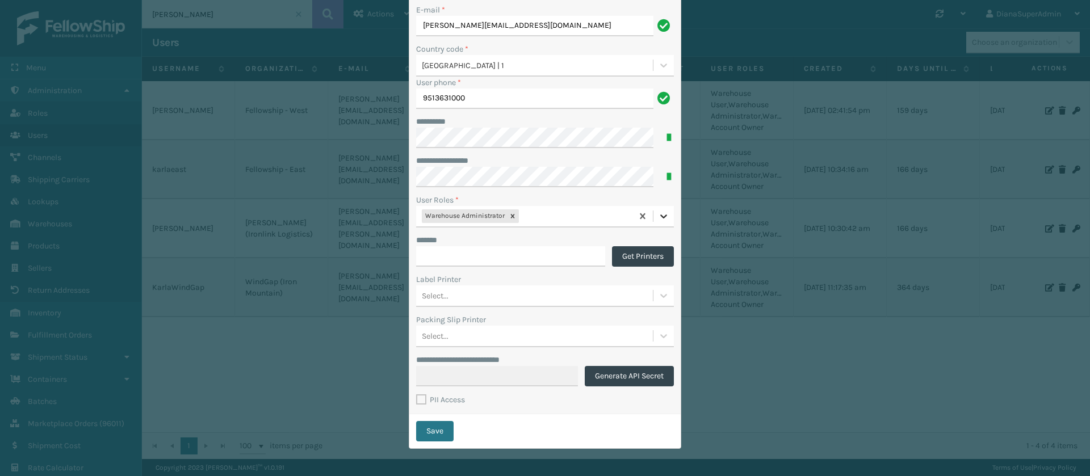
click at [659, 212] on icon at bounding box center [663, 216] width 11 height 11
click at [559, 244] on div "Warehouse User" at bounding box center [545, 244] width 258 height 21
click at [658, 215] on icon at bounding box center [663, 216] width 11 height 11
click at [569, 242] on div "Warehouse Account Owner" at bounding box center [545, 244] width 258 height 21
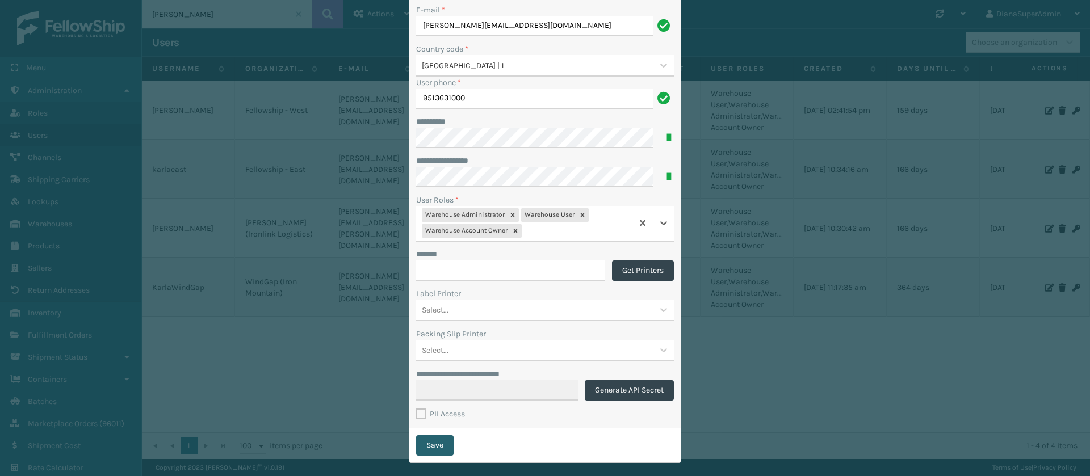
click at [436, 441] on button "Save" at bounding box center [434, 445] width 37 height 20
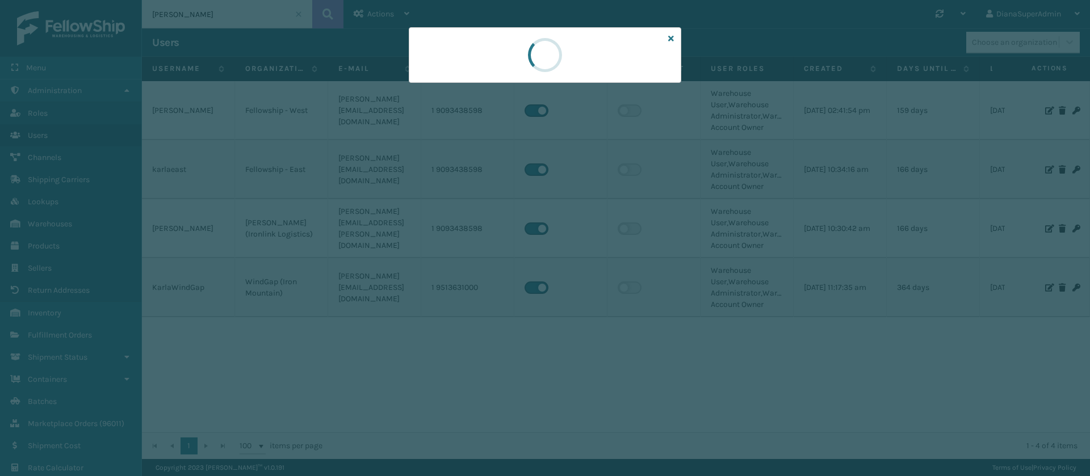
scroll to position [0, 0]
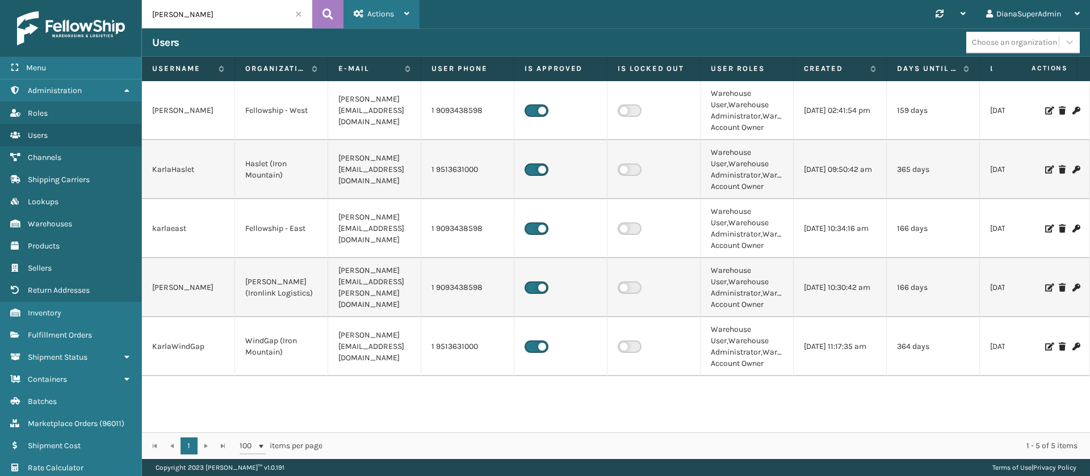
click at [393, 17] on span "Actions" at bounding box center [380, 14] width 27 height 10
click at [407, 43] on button "New User" at bounding box center [420, 44] width 152 height 30
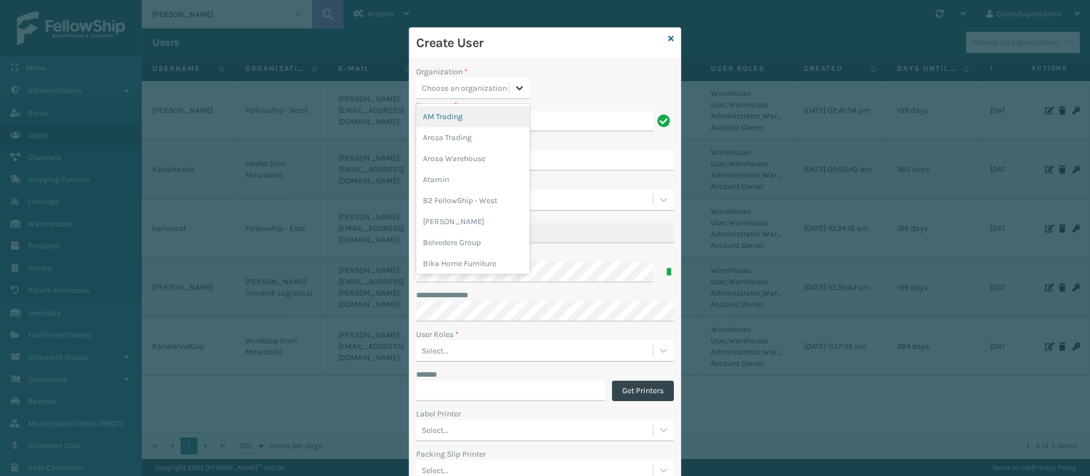
click at [514, 85] on icon at bounding box center [519, 87] width 11 height 11
type input "indi"
click at [480, 109] on div "[US_STATE] (TF Fulfillment)" at bounding box center [473, 116] width 114 height 21
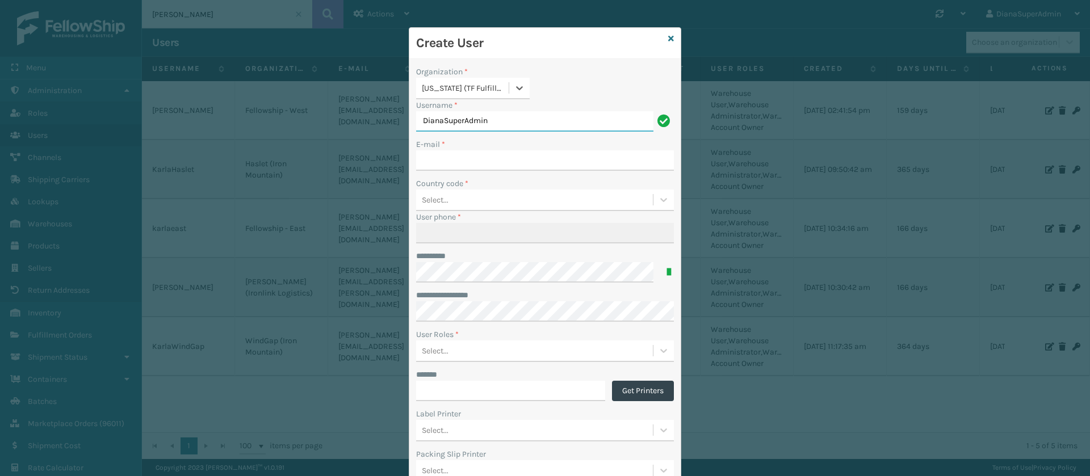
click at [489, 114] on input "DianaSuperAdmin" at bounding box center [534, 121] width 237 height 20
type input "KarlaIndiana"
click at [471, 150] on input "E-mail *" at bounding box center [545, 160] width 258 height 20
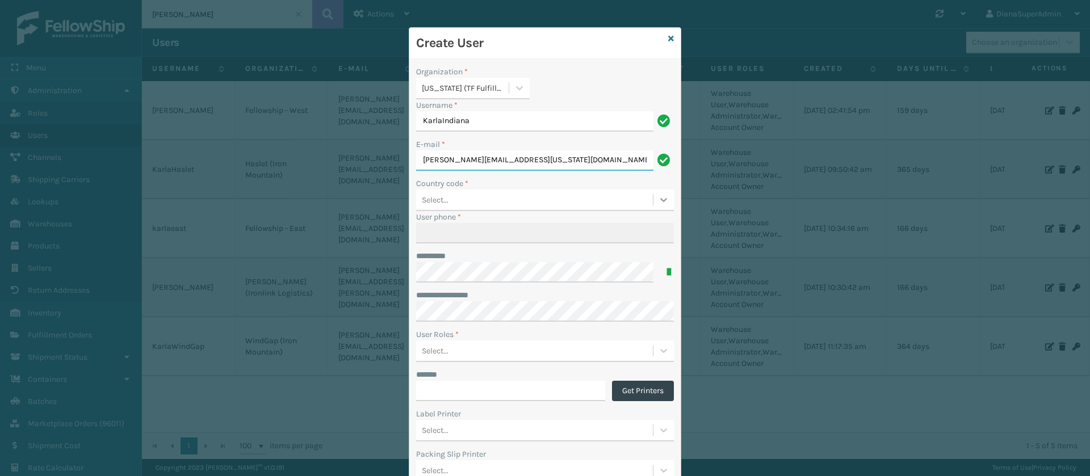
type input "[PERSON_NAME][EMAIL_ADDRESS][US_STATE][DOMAIN_NAME]"
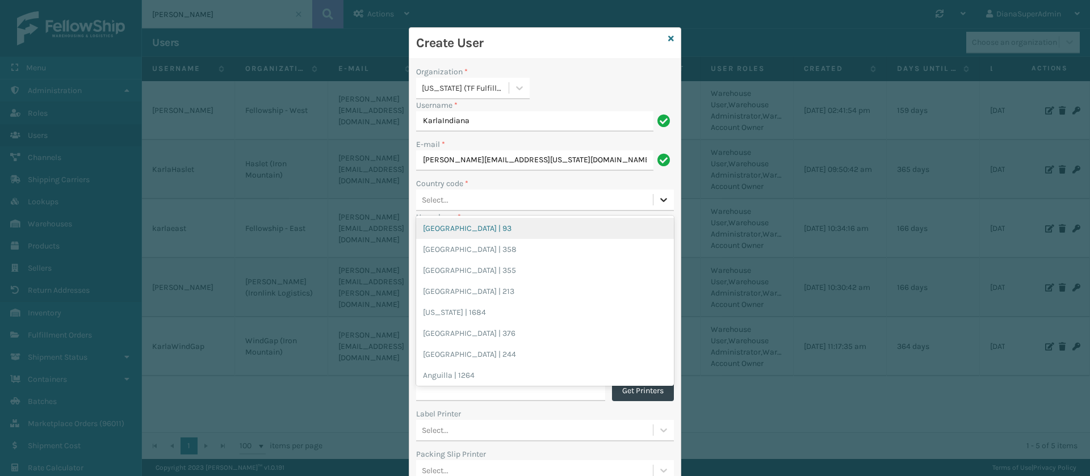
click at [653, 193] on div at bounding box center [663, 200] width 20 height 20
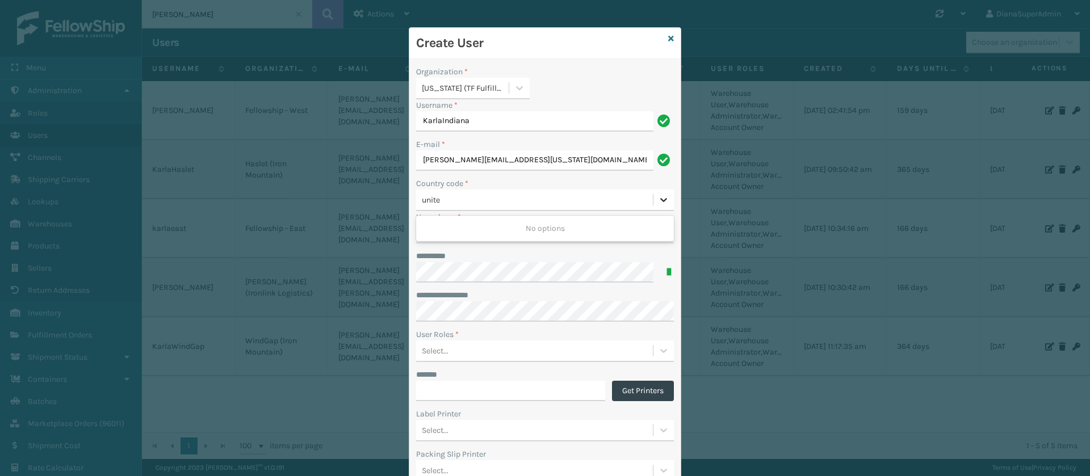
type input "united"
click at [439, 293] on div "[GEOGRAPHIC_DATA] | 1" at bounding box center [545, 291] width 258 height 21
click at [485, 228] on input "User phone *" at bounding box center [545, 233] width 258 height 20
type input "9513631000"
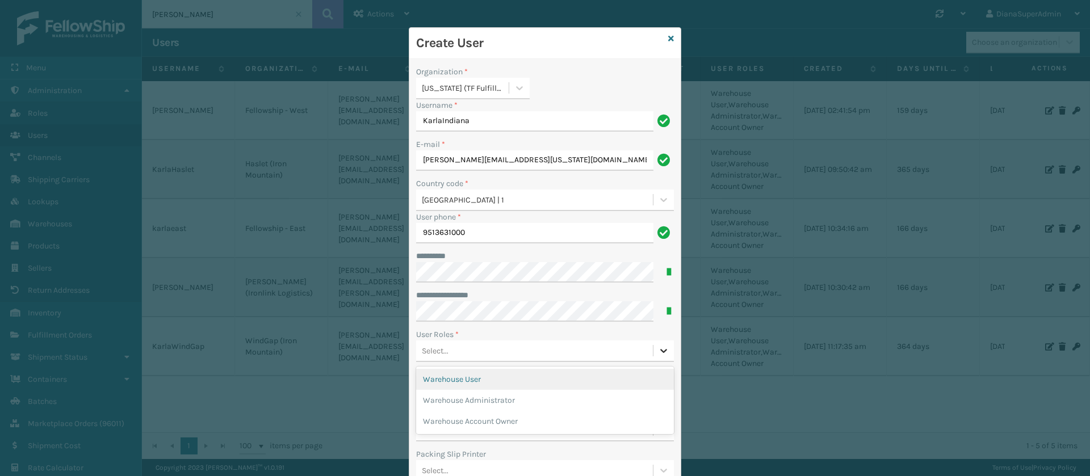
click at [656, 343] on div at bounding box center [663, 351] width 20 height 20
click at [538, 378] on div "Warehouse User" at bounding box center [545, 379] width 258 height 21
click at [664, 349] on div at bounding box center [663, 351] width 20 height 20
click at [553, 375] on div "Warehouse Administrator" at bounding box center [545, 379] width 258 height 21
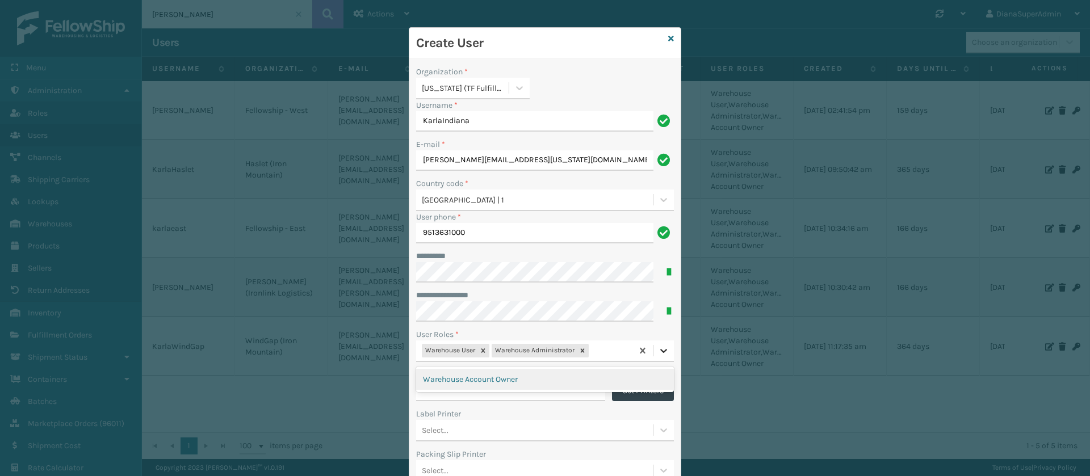
click at [658, 348] on icon at bounding box center [663, 350] width 11 height 11
click at [571, 382] on div "Warehouse Account Owner" at bounding box center [545, 379] width 258 height 21
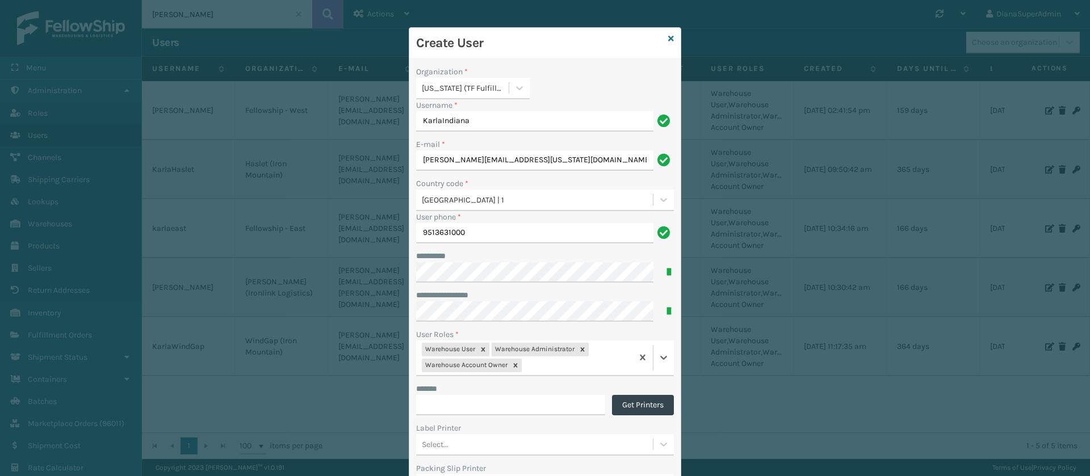
scroll to position [149, 0]
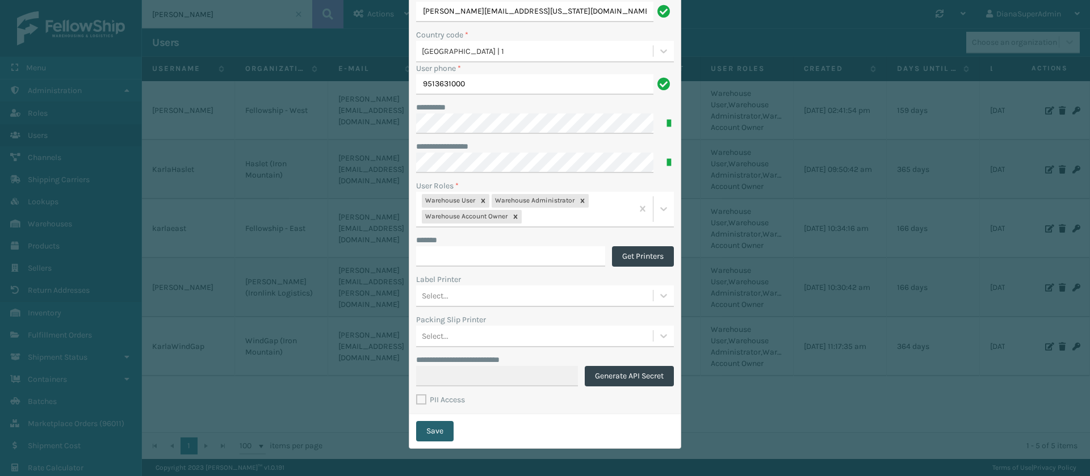
click at [443, 434] on button "Save" at bounding box center [434, 431] width 37 height 20
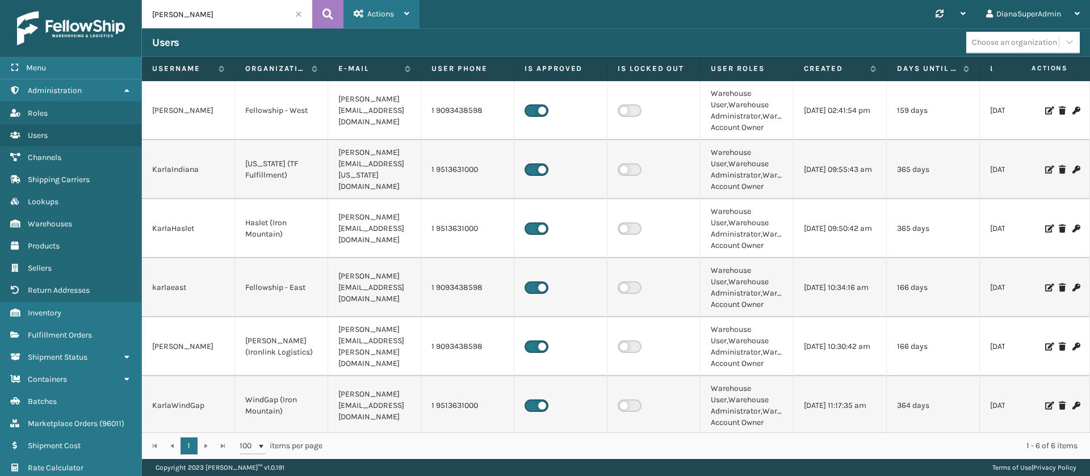
click at [380, 19] on div "Actions" at bounding box center [382, 14] width 56 height 28
click at [388, 44] on button "New User" at bounding box center [420, 44] width 152 height 30
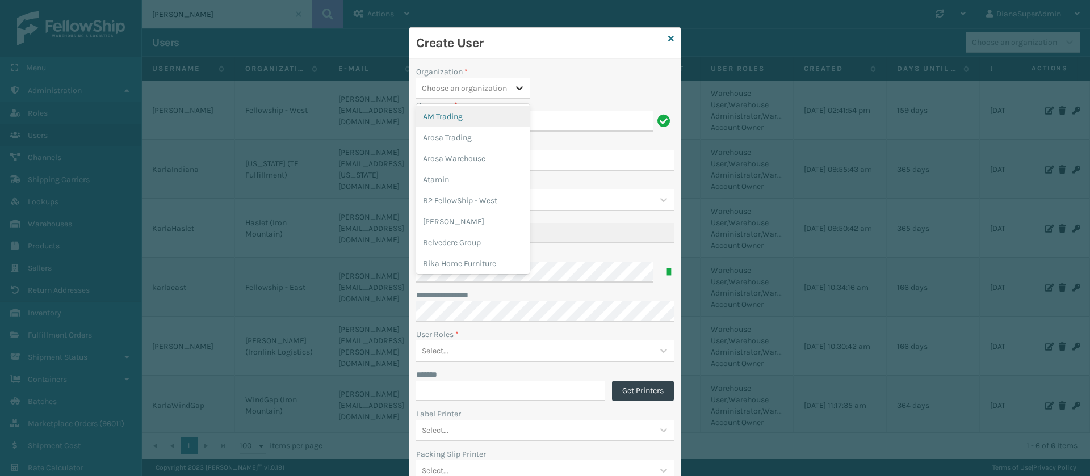
click at [514, 91] on icon at bounding box center [519, 87] width 11 height 11
type input "i"
type input "dalla"
click at [474, 117] on div "Dallas (Peak Logistics)" at bounding box center [473, 116] width 114 height 21
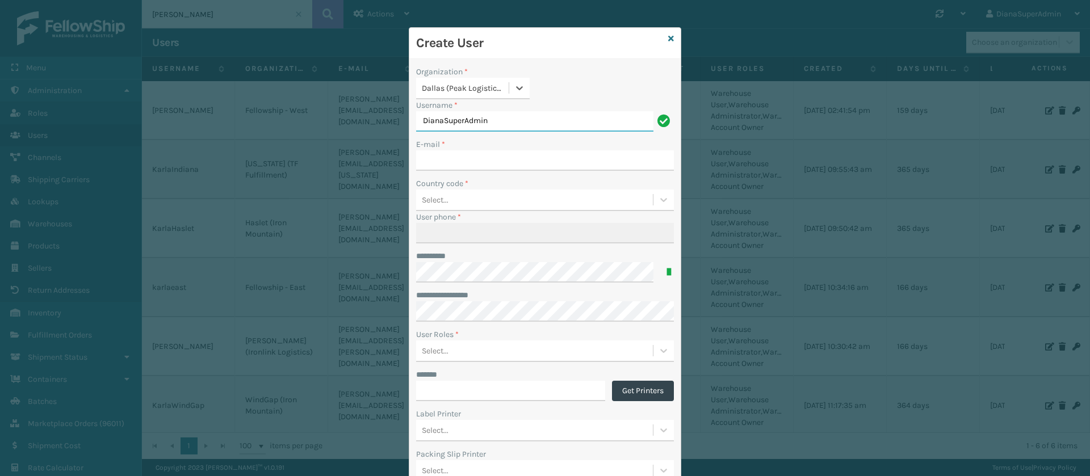
click at [595, 121] on input "DianaSuperAdmin" at bounding box center [534, 121] width 237 height 20
type input "KarlaDallas"
click at [533, 162] on input "E-mail *" at bounding box center [545, 160] width 258 height 20
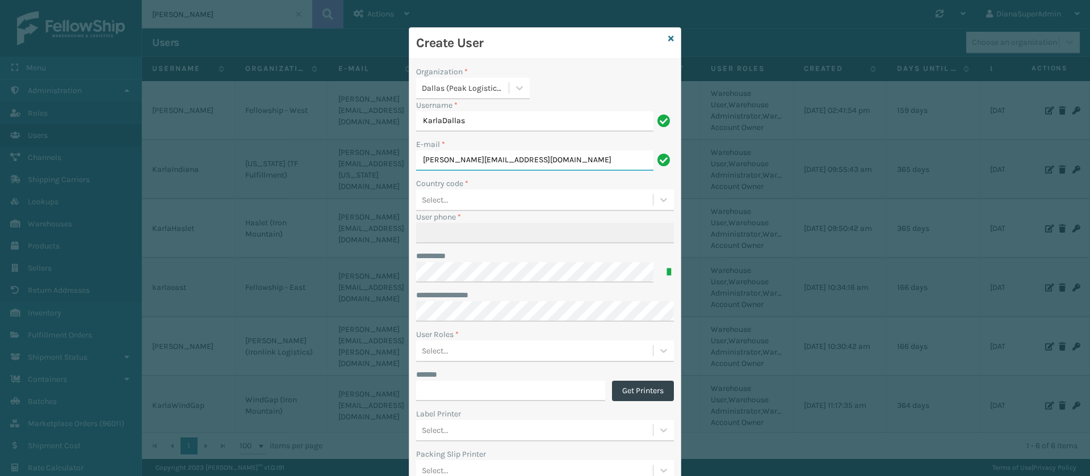
type input "[PERSON_NAME][EMAIL_ADDRESS][DOMAIN_NAME]"
click at [498, 205] on div "Select..." at bounding box center [534, 200] width 237 height 19
type input "united"
click at [492, 284] on div "[GEOGRAPHIC_DATA] | 1" at bounding box center [545, 291] width 258 height 21
click at [507, 229] on input "User phone *" at bounding box center [545, 233] width 258 height 20
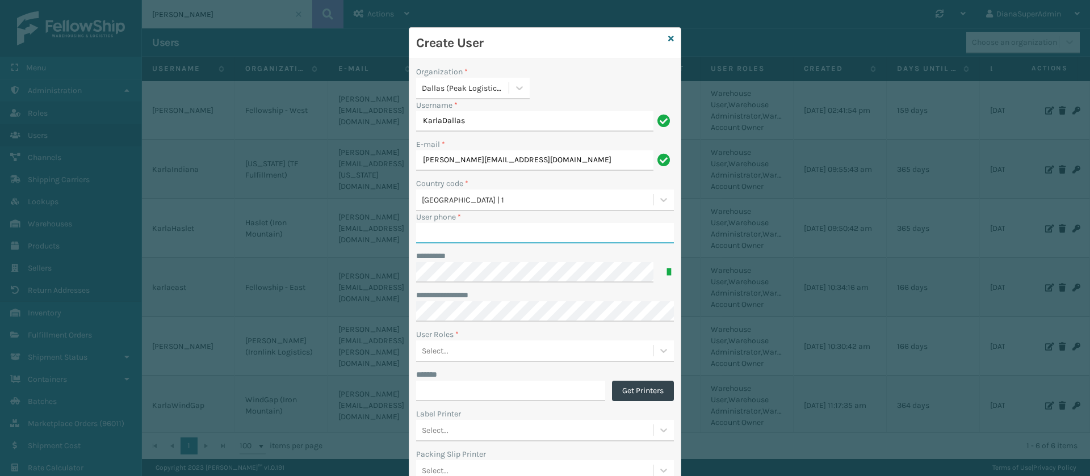
type input "9513631000"
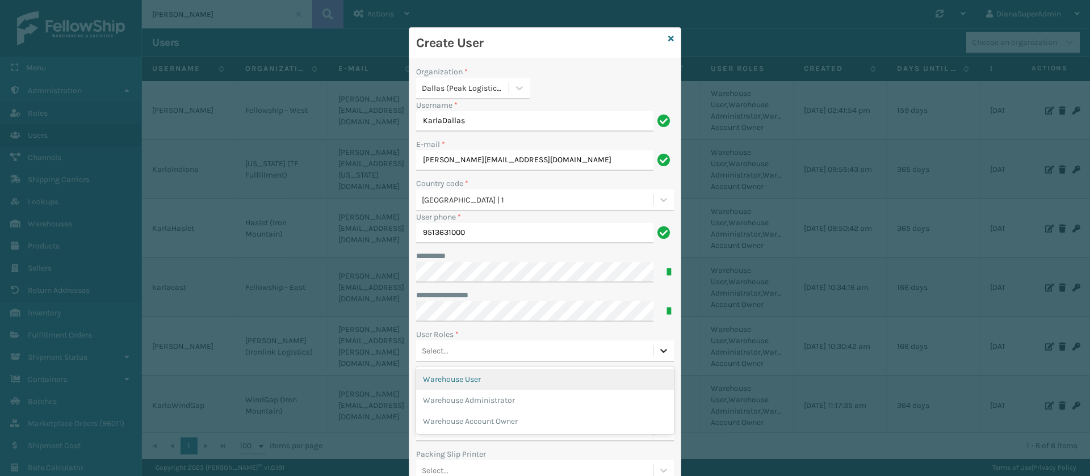
click at [658, 351] on icon at bounding box center [663, 350] width 11 height 11
click at [531, 376] on div "Warehouse User" at bounding box center [545, 379] width 258 height 21
click at [662, 349] on icon at bounding box center [663, 350] width 11 height 11
click at [528, 381] on div "Warehouse Administrator" at bounding box center [545, 379] width 258 height 21
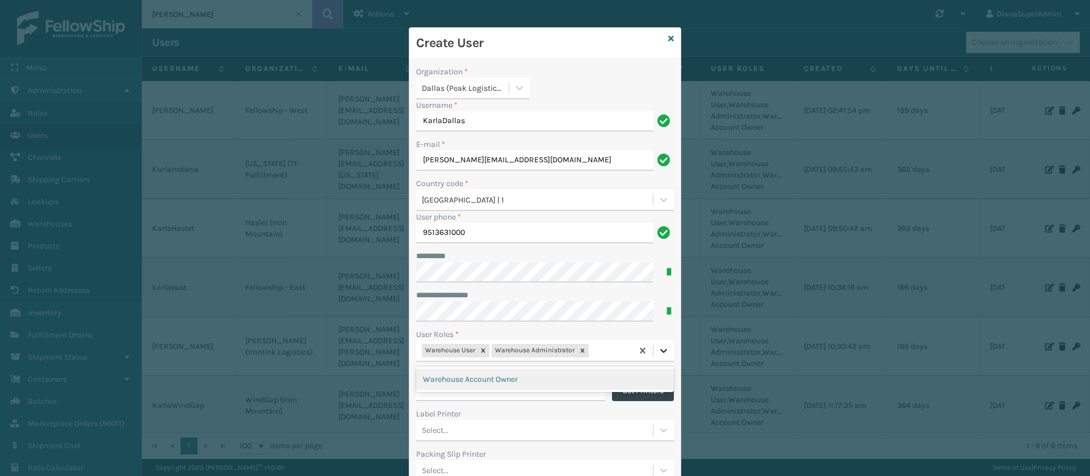
click at [660, 350] on icon at bounding box center [663, 351] width 7 height 4
click at [572, 375] on div "Warehouse Account Owner" at bounding box center [545, 379] width 258 height 21
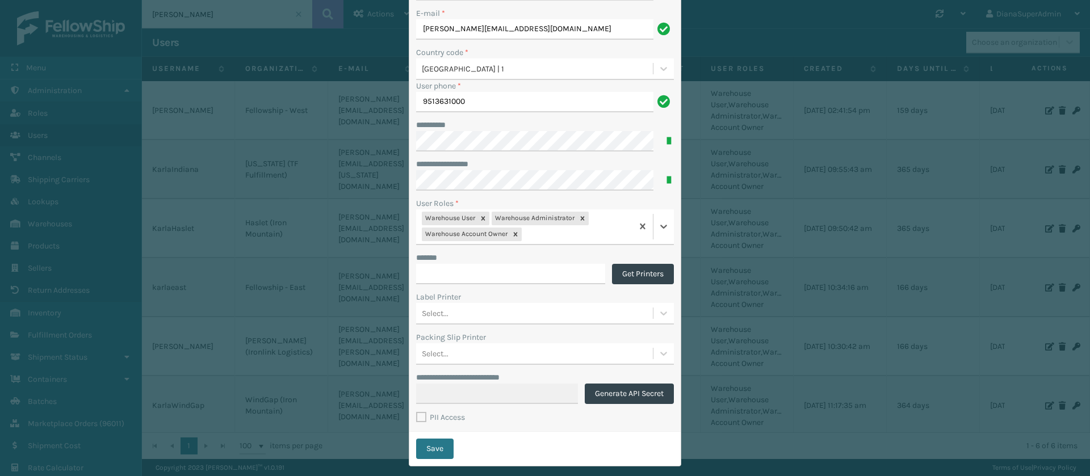
scroll to position [149, 0]
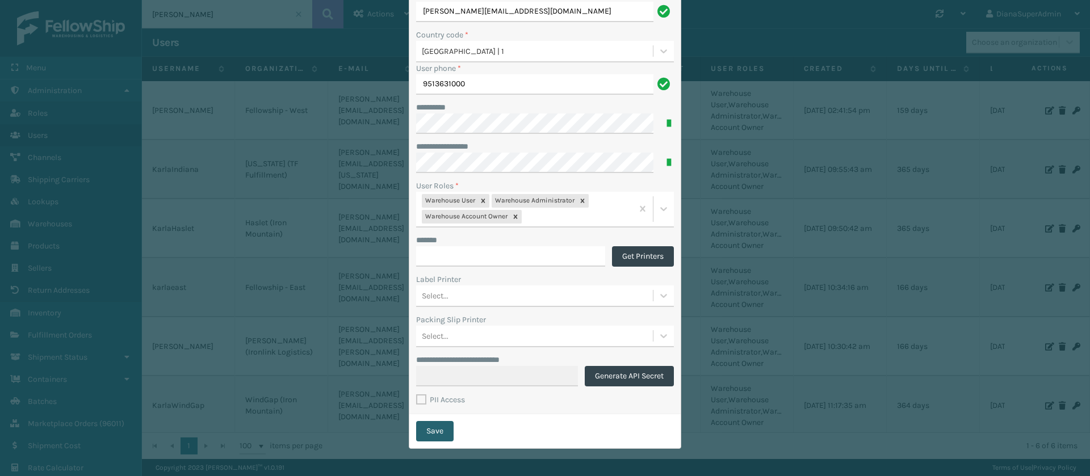
click at [439, 429] on button "Save" at bounding box center [434, 431] width 37 height 20
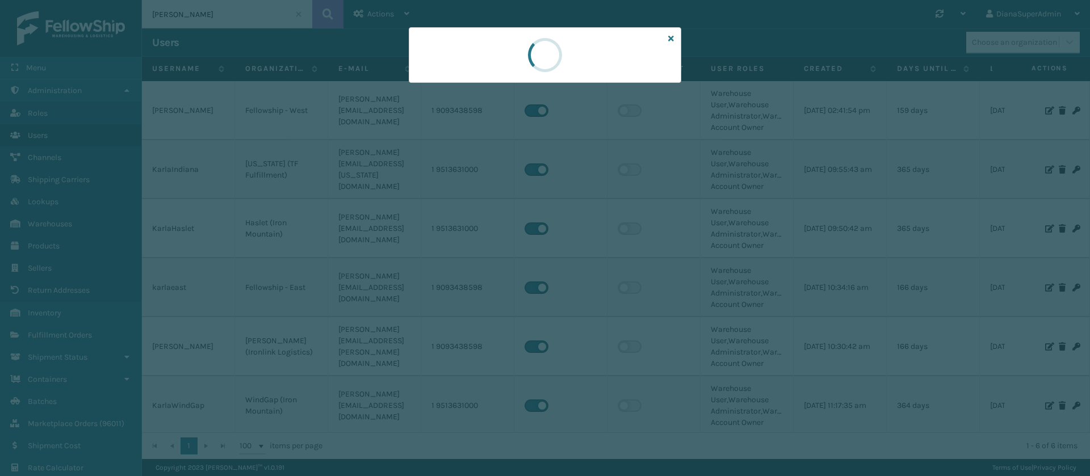
scroll to position [0, 0]
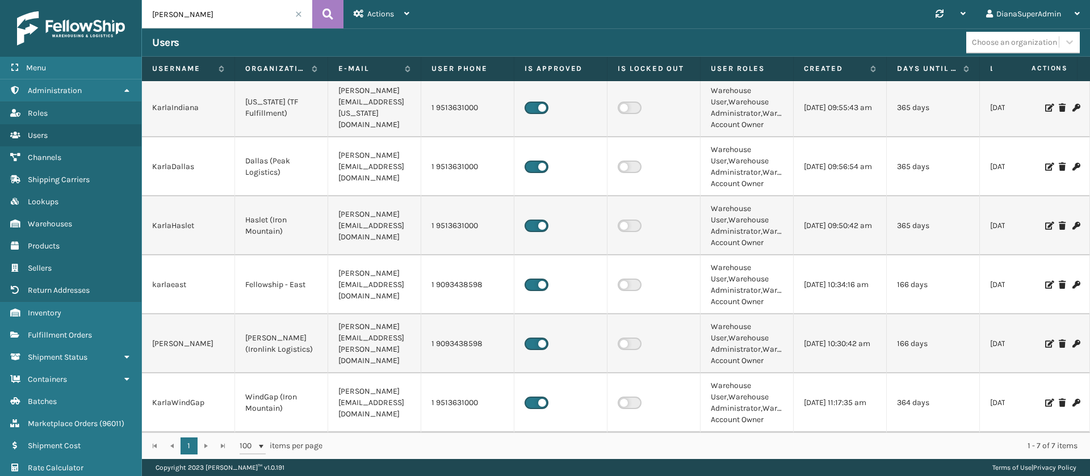
scroll to position [75, 0]
drag, startPoint x: 293, startPoint y: 399, endPoint x: 244, endPoint y: 382, distance: 52.1
click at [244, 382] on td "WindGap (Iron Mountain)" at bounding box center [281, 403] width 93 height 59
copy td "WindGap (Iron Mountain)"
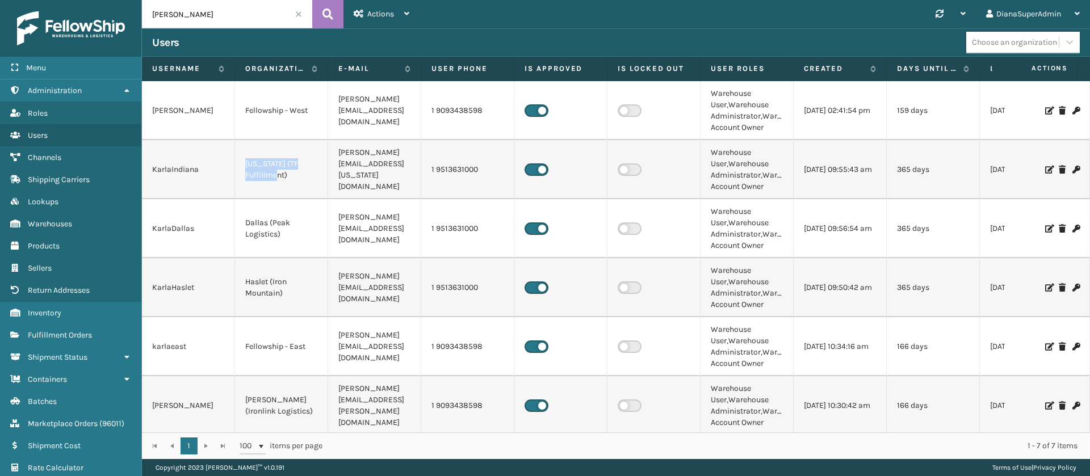
drag, startPoint x: 295, startPoint y: 174, endPoint x: 242, endPoint y: 168, distance: 52.5
click at [242, 168] on td "[US_STATE] (TF Fulfillment)" at bounding box center [281, 169] width 93 height 59
copy td "[US_STATE] (TF Fulfillment)"
drag, startPoint x: 203, startPoint y: 170, endPoint x: 146, endPoint y: 175, distance: 57.6
click at [146, 175] on td "KarlaIndiana" at bounding box center [188, 169] width 93 height 59
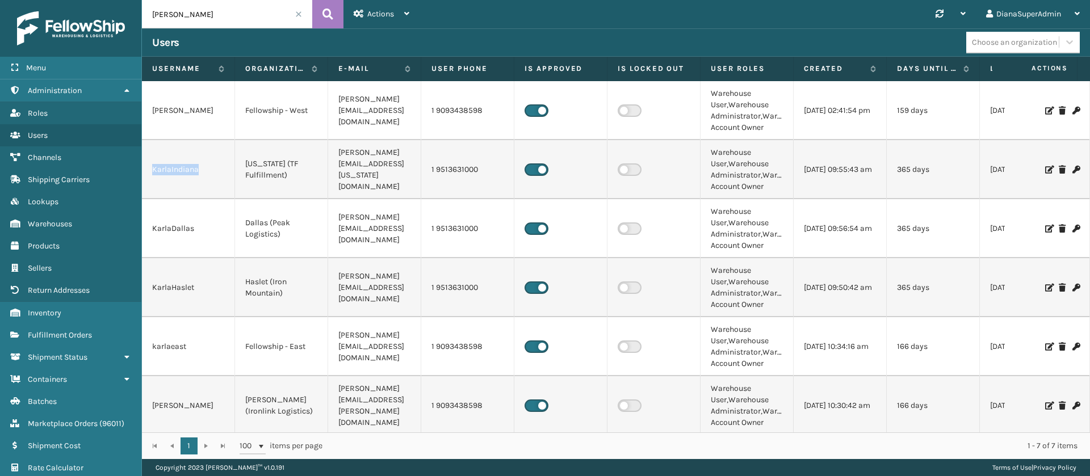
copy td "KarlaIndiana"
drag, startPoint x: 291, startPoint y: 242, endPoint x: 245, endPoint y: 226, distance: 48.7
click at [245, 226] on td "Dallas (Peak Logistics)" at bounding box center [281, 228] width 93 height 59
copy td "Dallas (Peak Logistics)"
click at [304, 244] on td "Dallas (Peak Logistics)" at bounding box center [281, 228] width 93 height 59
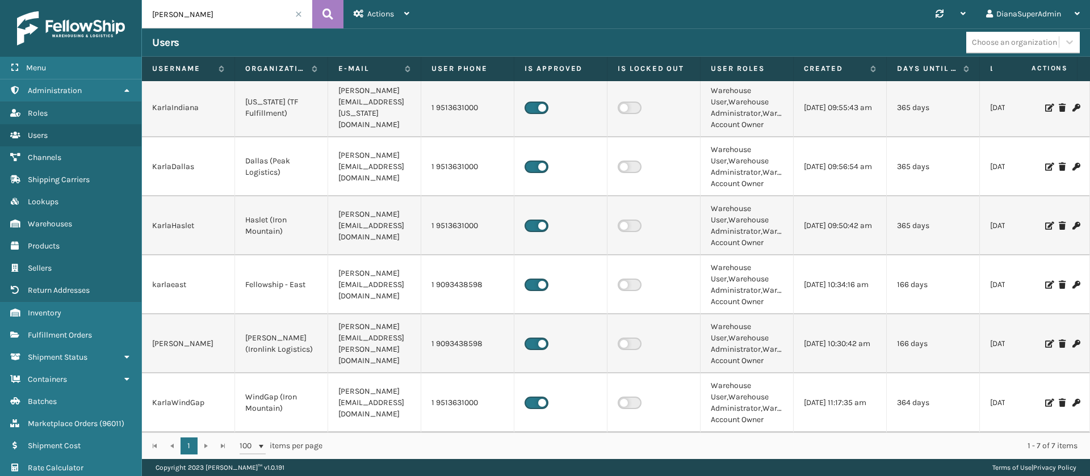
scroll to position [75, 0]
drag, startPoint x: 304, startPoint y: 218, endPoint x: 243, endPoint y: 209, distance: 61.4
click at [243, 209] on td "Haslet (Iron Mountain)" at bounding box center [281, 225] width 93 height 59
copy td "Haslet (Iron Mountain)"
click at [376, 333] on td "[PERSON_NAME][EMAIL_ADDRESS][PERSON_NAME][DOMAIN_NAME]" at bounding box center [374, 343] width 93 height 59
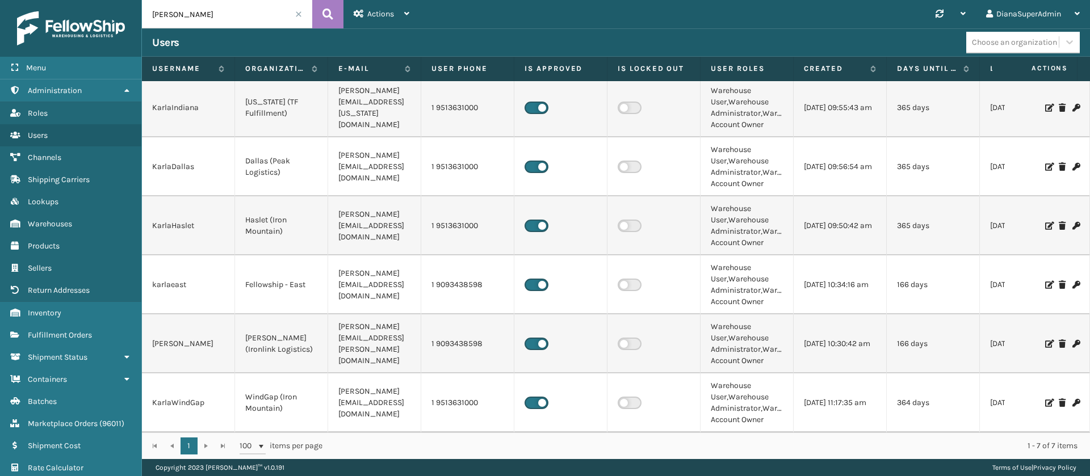
click at [372, 388] on td "[PERSON_NAME][EMAIL_ADDRESS][DOMAIN_NAME]" at bounding box center [374, 403] width 93 height 59
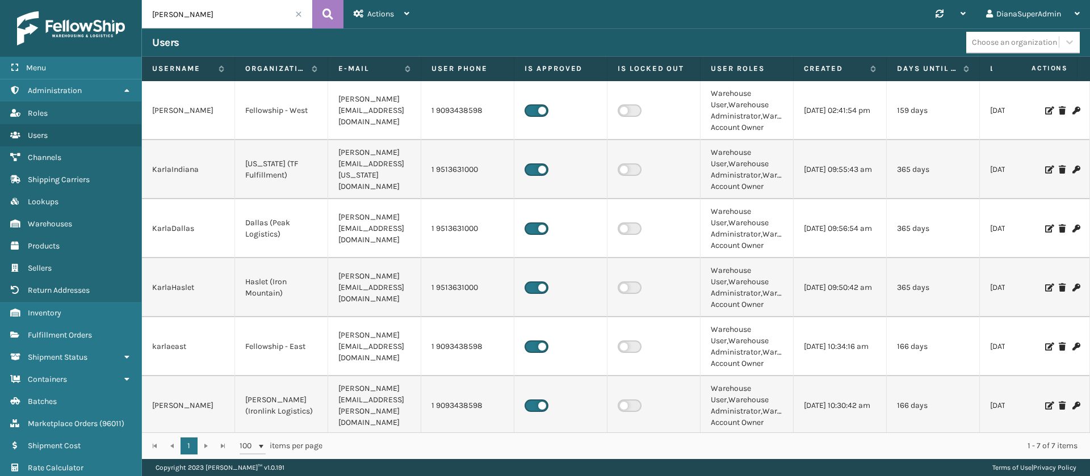
click at [209, 20] on input "[PERSON_NAME]" at bounding box center [227, 14] width 170 height 28
type input "carolina"
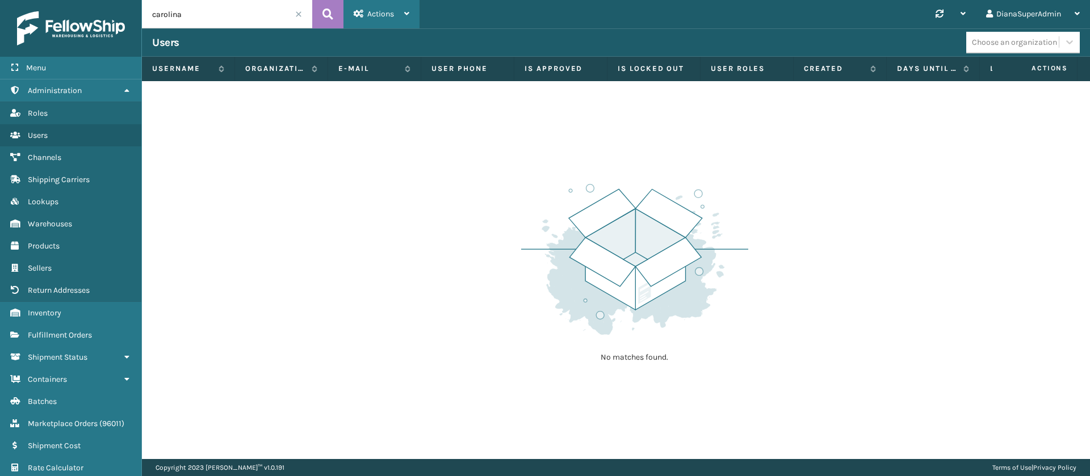
click at [382, 15] on span "Actions" at bounding box center [380, 14] width 27 height 10
click at [394, 43] on button "New User" at bounding box center [420, 44] width 152 height 30
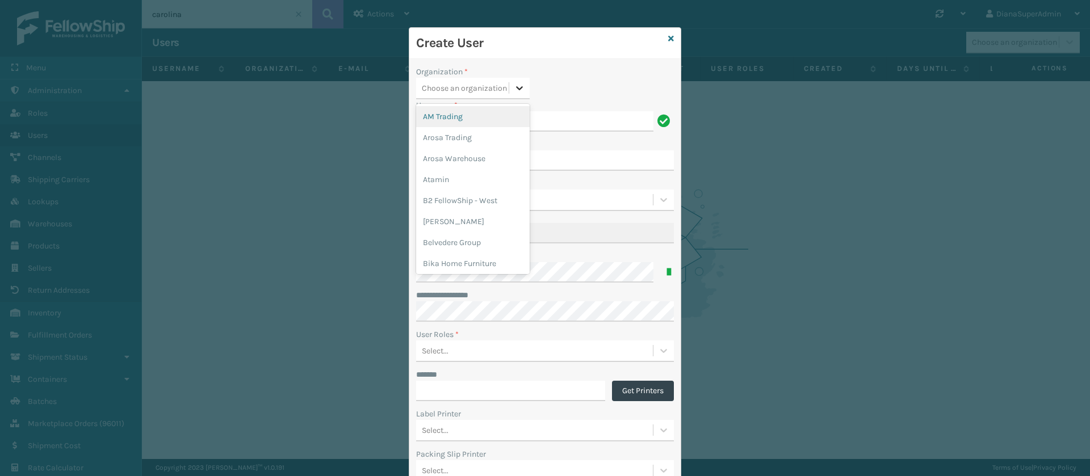
click at [514, 87] on icon at bounding box center [519, 87] width 11 height 11
type input "dalla"
click at [515, 117] on div "Dallas (Peak Logistics)" at bounding box center [473, 116] width 114 height 21
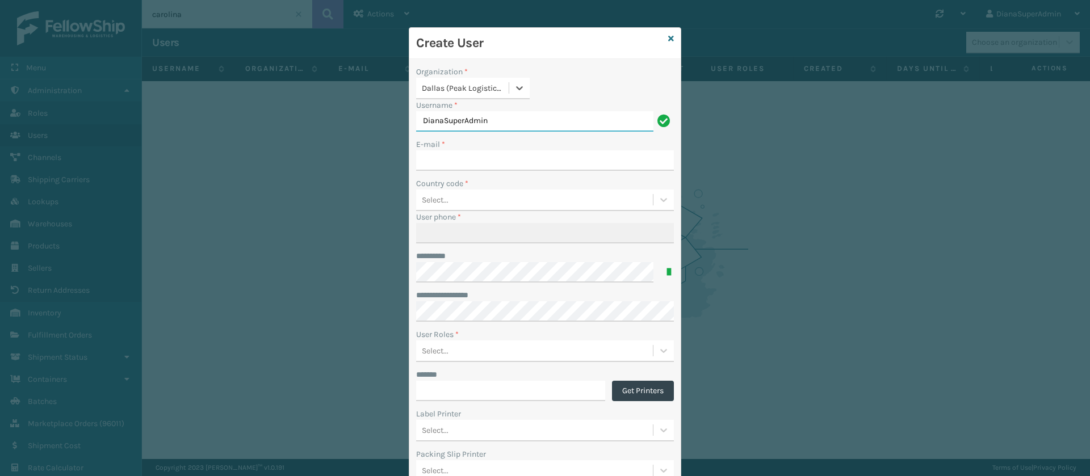
click at [504, 120] on input "DianaSuperAdmin" at bounding box center [534, 121] width 237 height 20
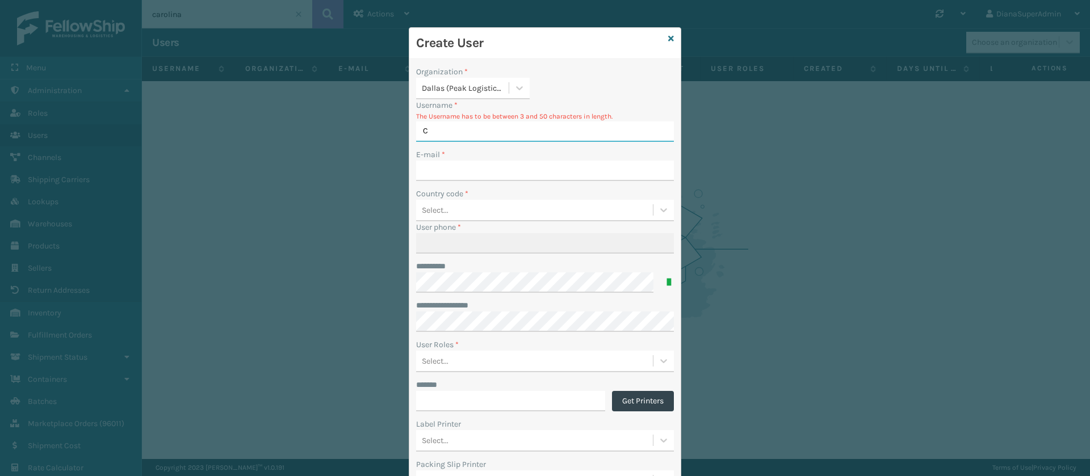
type input "CarolinaWindGap"
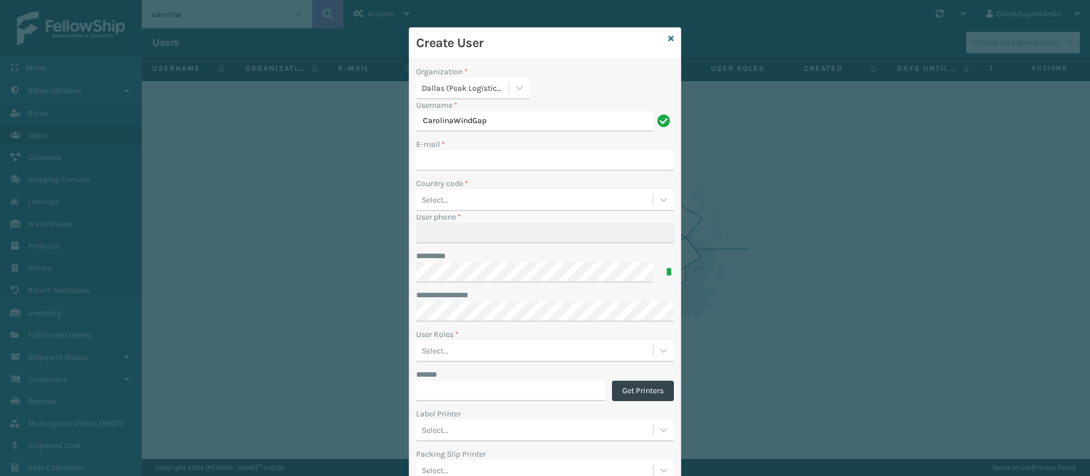
click at [467, 87] on div "Dallas (Peak Logistics)" at bounding box center [466, 88] width 88 height 12
type input "win"
click at [454, 112] on div "WindGap (Iron Mountain)" at bounding box center [473, 116] width 114 height 21
click at [473, 161] on input "E-mail *" at bounding box center [545, 160] width 258 height 20
type input "[EMAIL_ADDRESS][DOMAIN_NAME]"
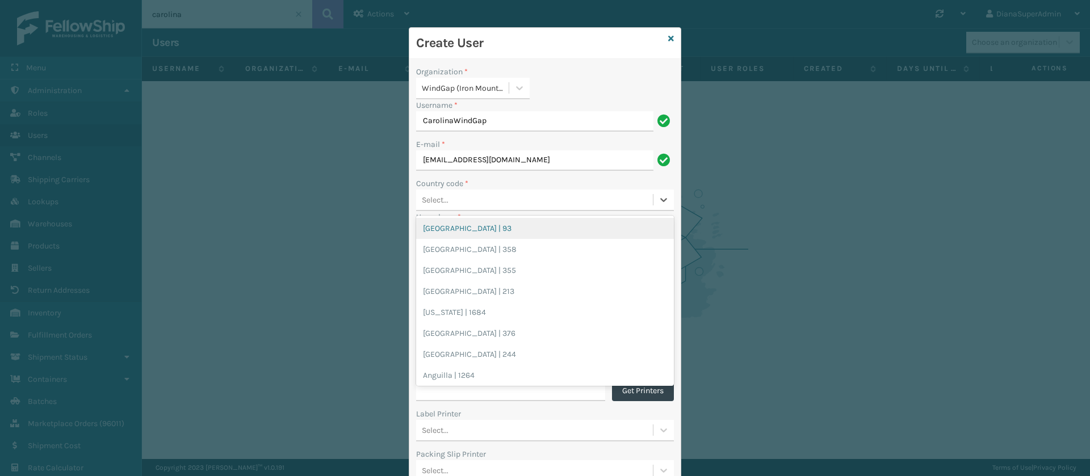
click at [479, 204] on div "Select..." at bounding box center [534, 200] width 237 height 19
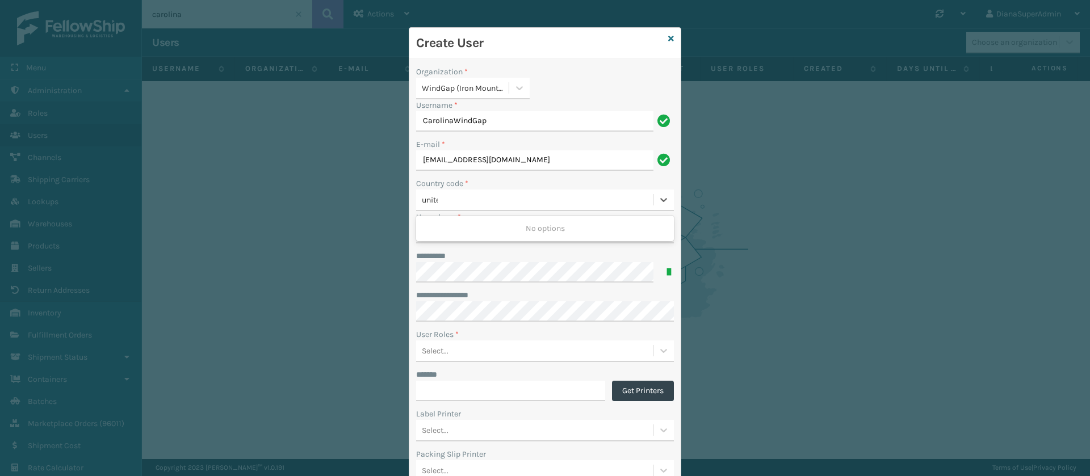
type input "united"
click at [459, 286] on div "[GEOGRAPHIC_DATA] | 1" at bounding box center [545, 291] width 258 height 21
click at [478, 230] on input "User phone *" at bounding box center [545, 233] width 258 height 20
click at [462, 234] on input "User phone *" at bounding box center [545, 233] width 258 height 20
type input "9513631000"
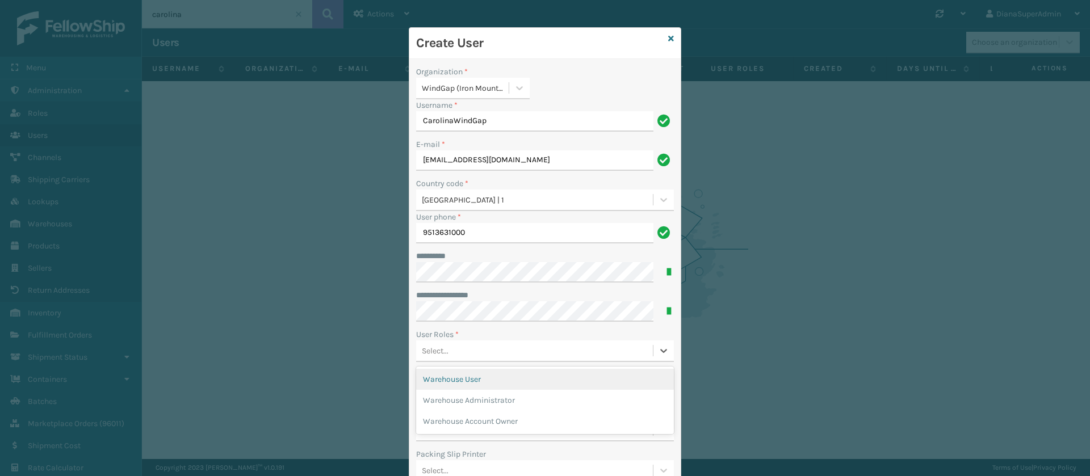
click at [469, 346] on div "Select..." at bounding box center [534, 351] width 237 height 19
click at [510, 376] on div "Warehouse User" at bounding box center [545, 379] width 258 height 21
click at [665, 347] on div at bounding box center [663, 351] width 20 height 20
click at [537, 381] on div "Warehouse Administrator" at bounding box center [545, 379] width 258 height 21
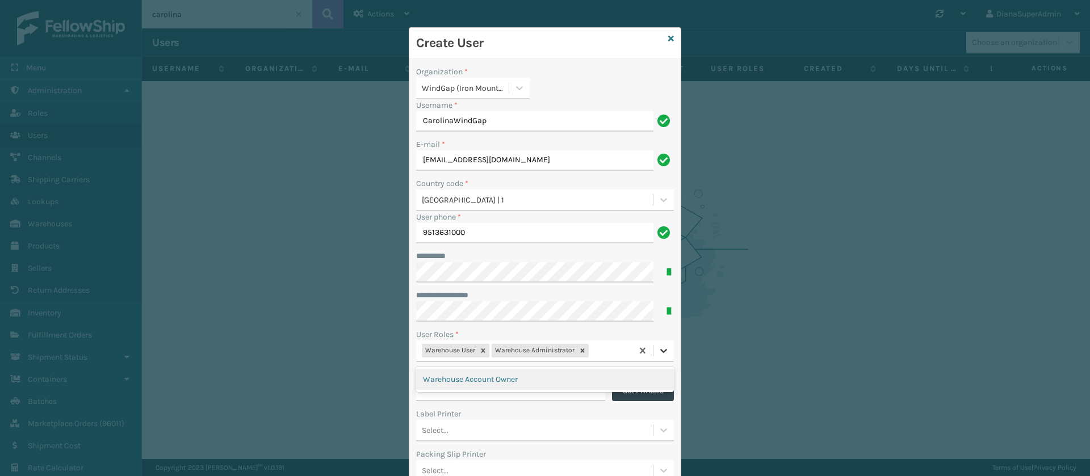
click at [658, 346] on icon at bounding box center [663, 350] width 11 height 11
click at [567, 378] on div "Warehouse Account Owner" at bounding box center [545, 379] width 258 height 21
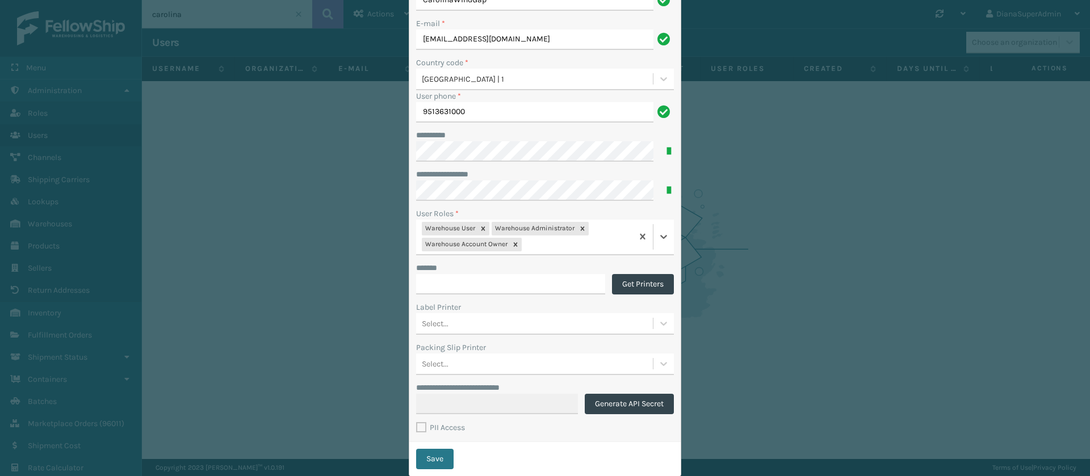
scroll to position [149, 0]
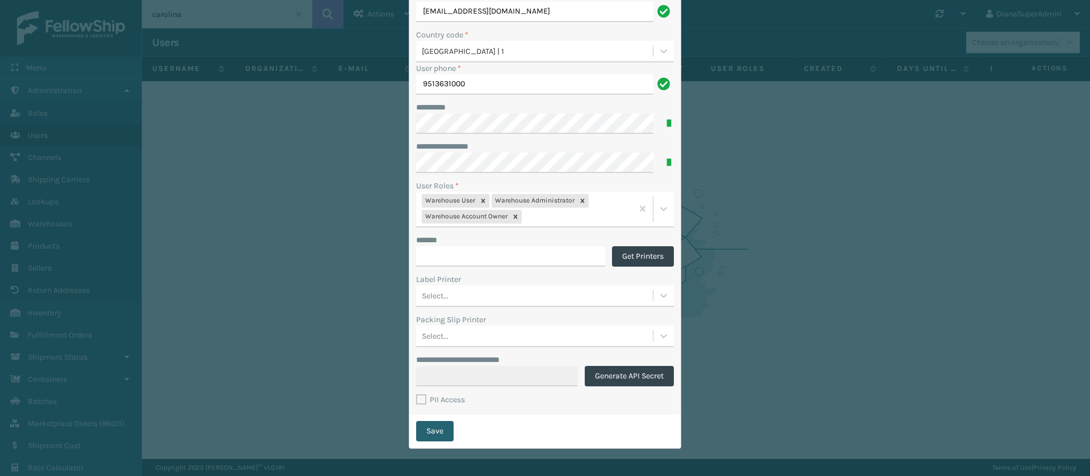
click at [428, 430] on button "Save" at bounding box center [434, 431] width 37 height 20
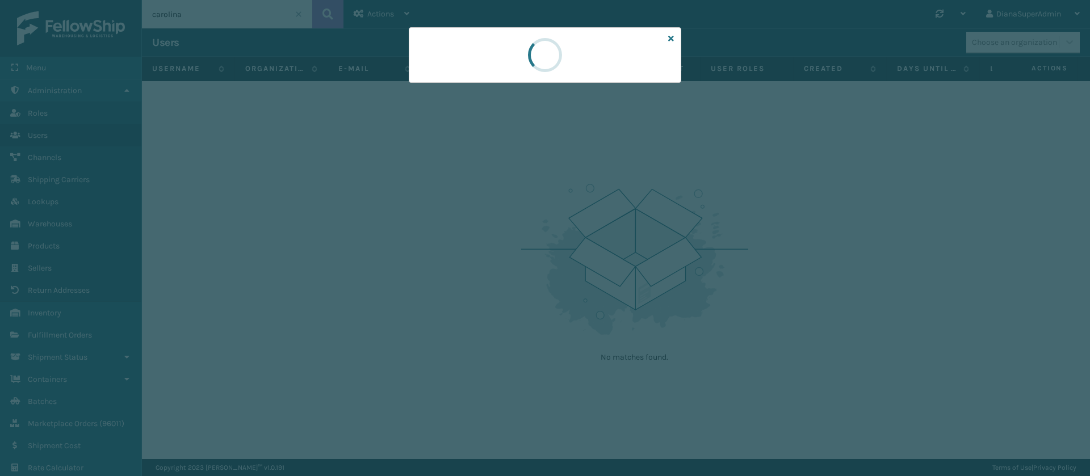
scroll to position [0, 0]
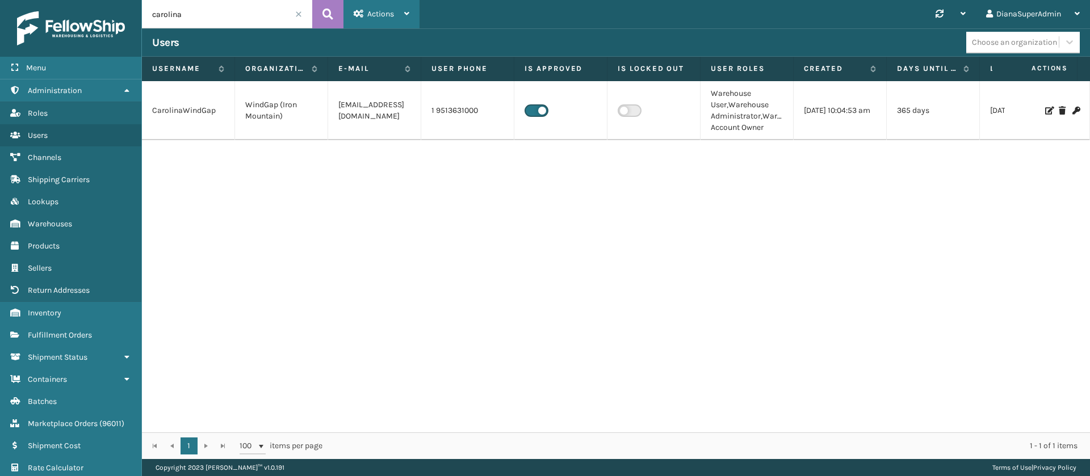
click at [380, 15] on span "Actions" at bounding box center [380, 14] width 27 height 10
click at [397, 40] on button "New User" at bounding box center [420, 44] width 152 height 30
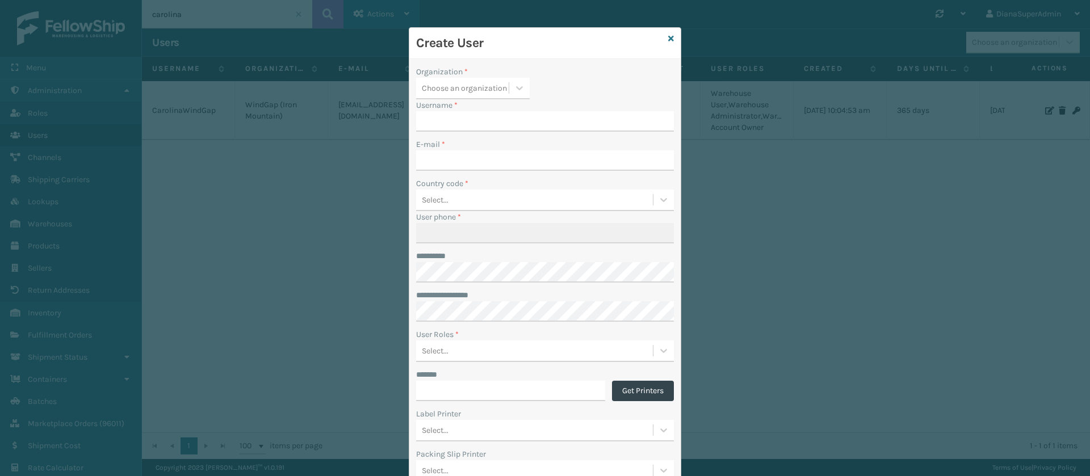
type input "DianaSuperAdmin"
click at [518, 89] on icon at bounding box center [519, 87] width 11 height 11
type input "[US_STATE]"
click at [473, 112] on div "[US_STATE] (TF Fulfillment)" at bounding box center [473, 116] width 114 height 21
click at [496, 120] on input "DianaSuperAdmin" at bounding box center [534, 121] width 237 height 20
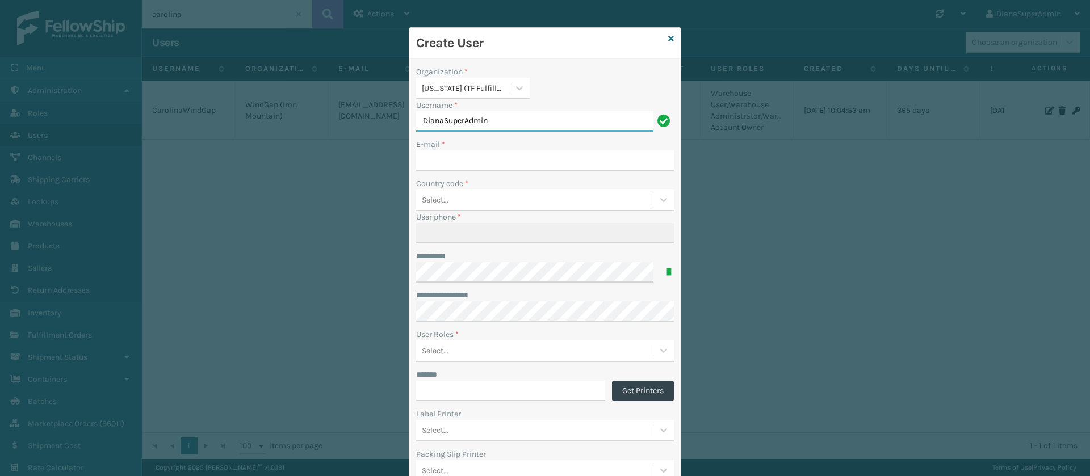
click at [496, 120] on input "DianaSuperAdmin" at bounding box center [534, 121] width 237 height 20
type input "CarolinaIndiana"
click at [475, 157] on input "E-mail *" at bounding box center [545, 160] width 258 height 20
type input "[EMAIL_ADDRESS][US_STATE][DOMAIN_NAME]"
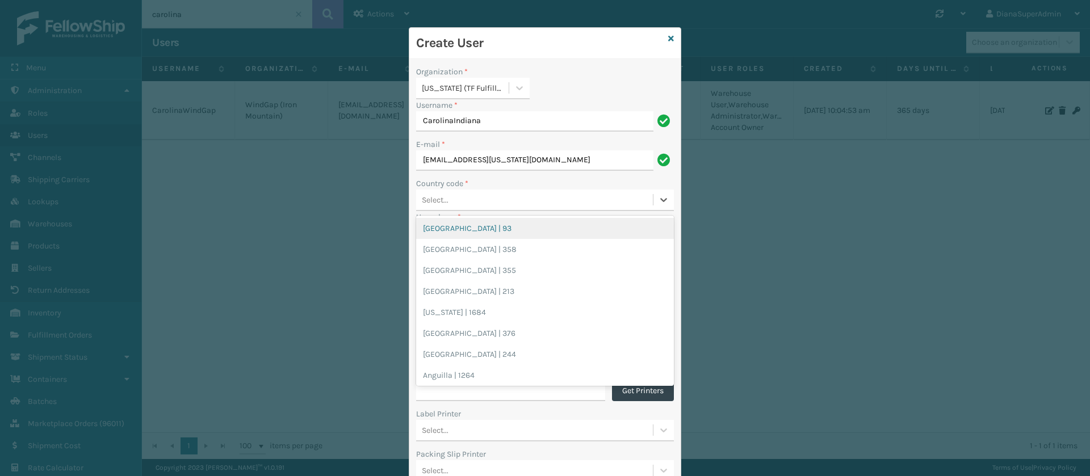
click at [506, 198] on div "Select..." at bounding box center [534, 200] width 237 height 19
type input "1"
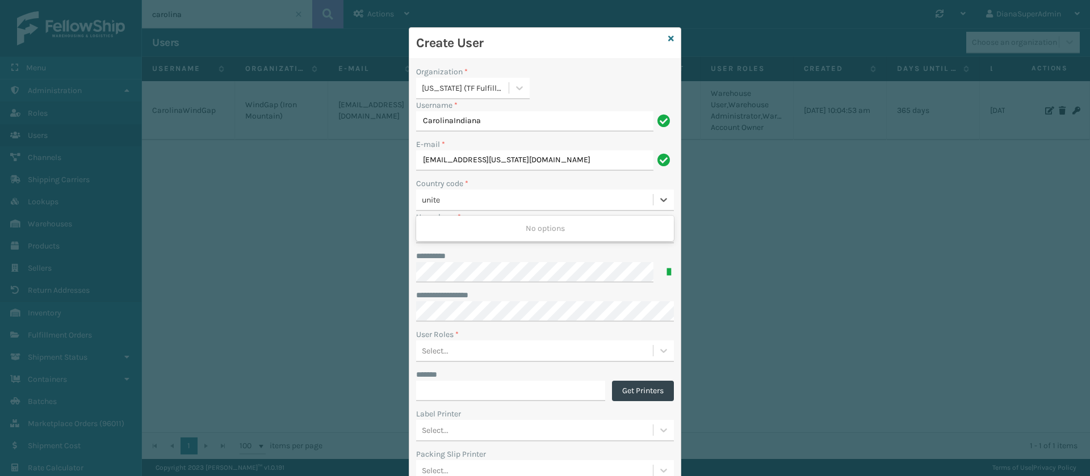
type input "united"
click at [464, 286] on div "[GEOGRAPHIC_DATA] | 1" at bounding box center [545, 291] width 258 height 21
click at [496, 225] on input "User phone *" at bounding box center [545, 233] width 258 height 20
type input "9513631000"
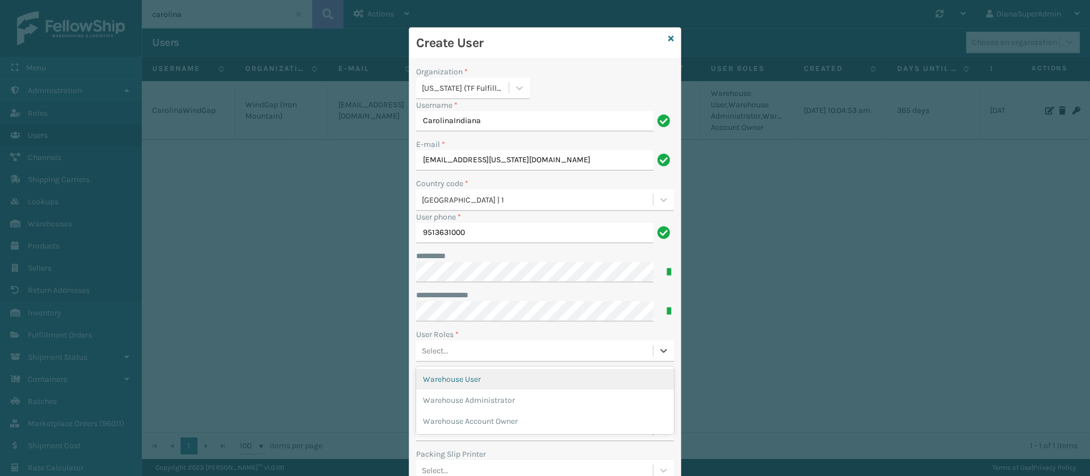
click at [569, 343] on div "Select..." at bounding box center [534, 351] width 237 height 19
click at [521, 384] on div "Warehouse User" at bounding box center [545, 379] width 258 height 21
click at [658, 349] on icon at bounding box center [663, 350] width 11 height 11
click at [588, 381] on div "Warehouse Administrator" at bounding box center [545, 379] width 258 height 21
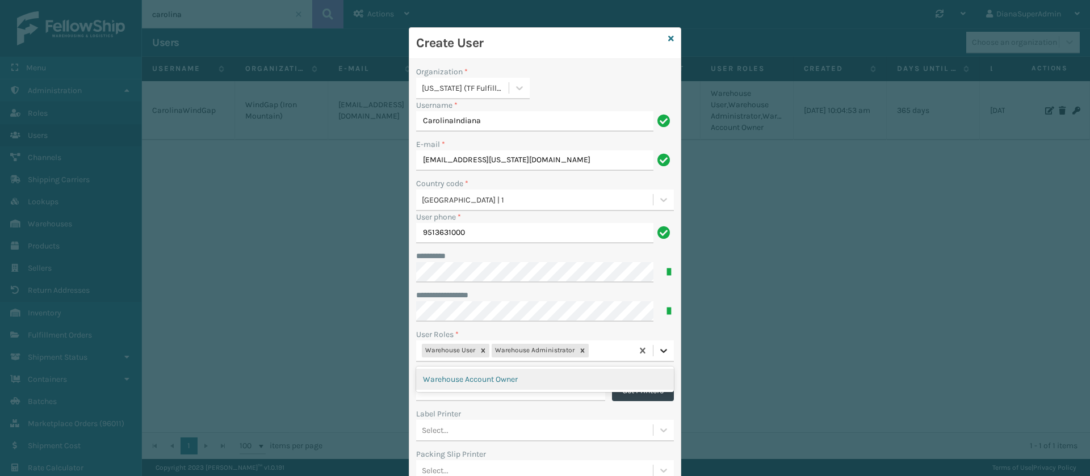
click at [658, 354] on icon at bounding box center [663, 350] width 11 height 11
click at [574, 374] on div "Warehouse Account Owner" at bounding box center [545, 379] width 258 height 21
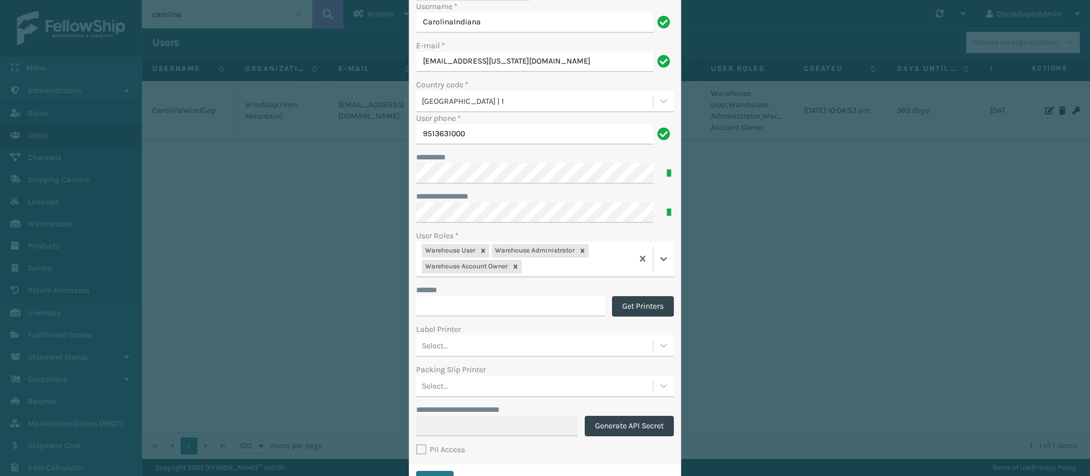
scroll to position [149, 0]
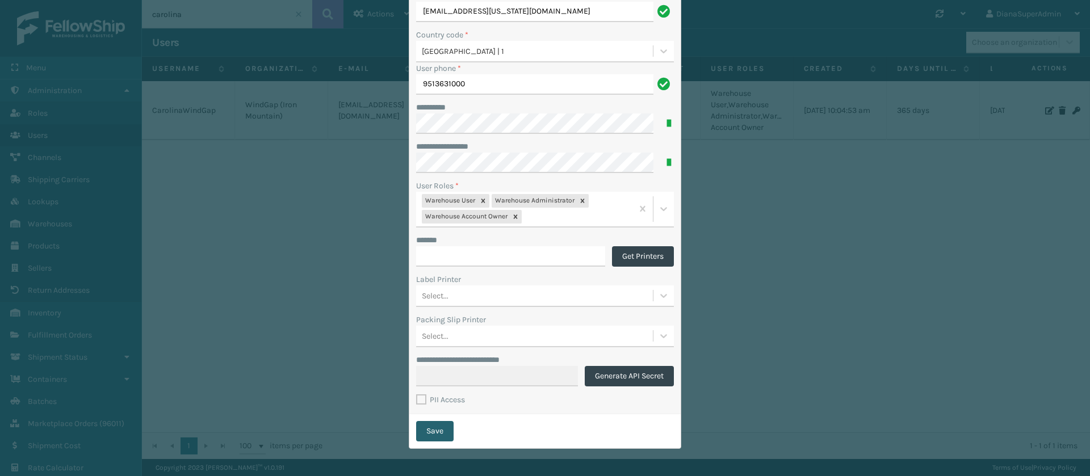
click at [431, 427] on button "Save" at bounding box center [434, 431] width 37 height 20
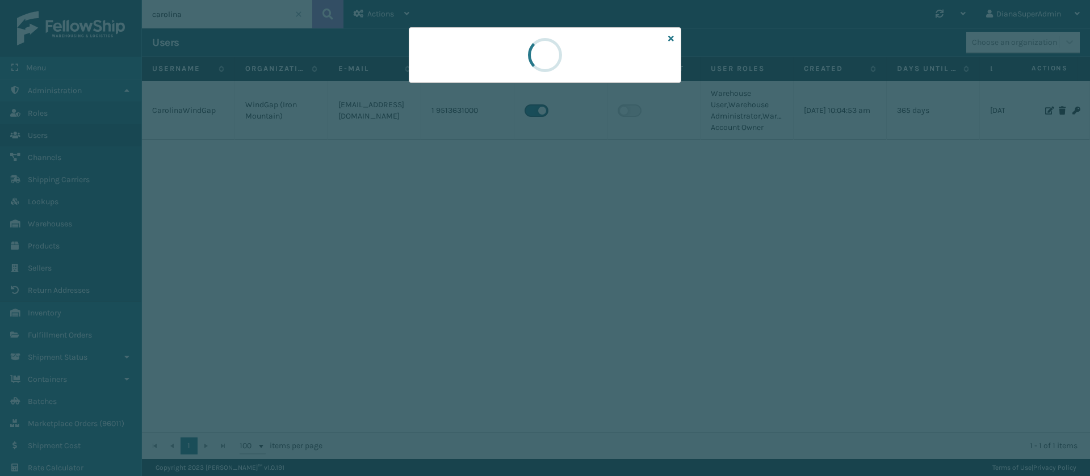
scroll to position [0, 0]
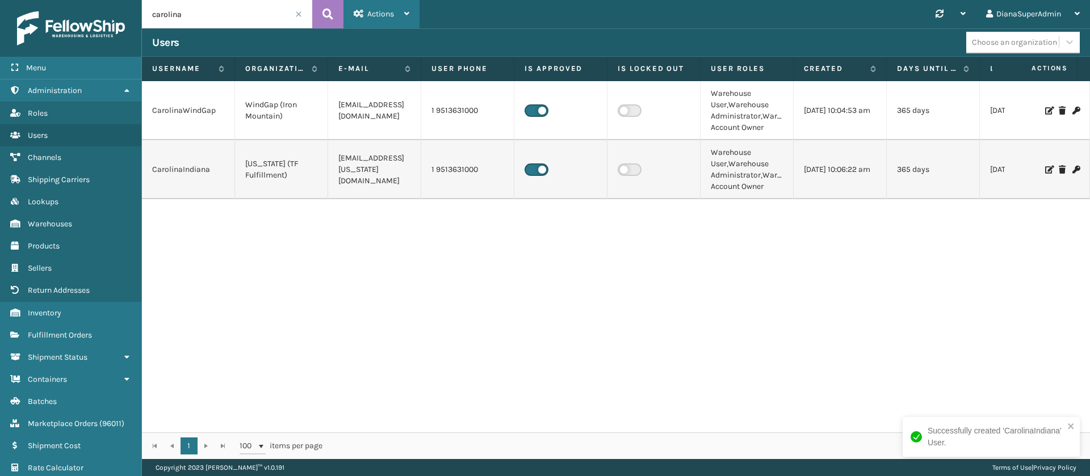
click at [384, 9] on span "Actions" at bounding box center [380, 14] width 27 height 10
click at [397, 41] on button "New User" at bounding box center [420, 44] width 152 height 30
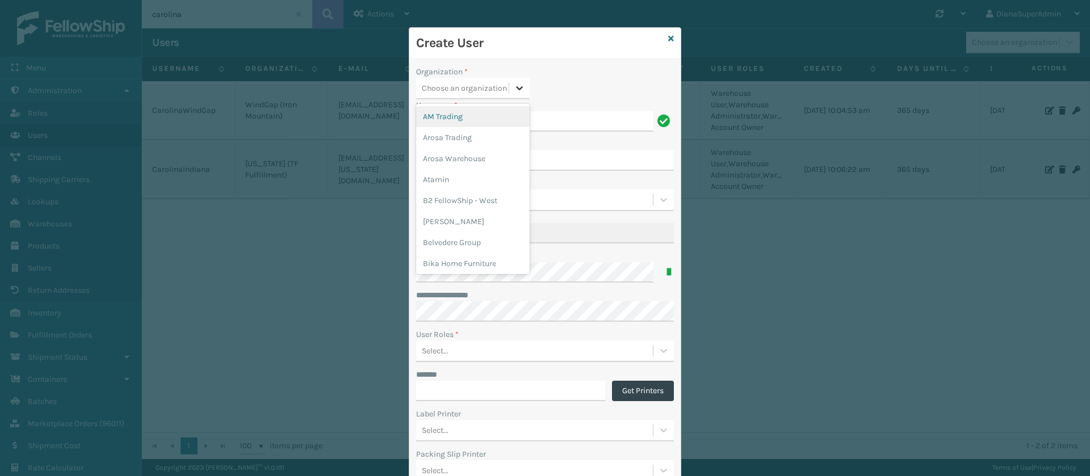
click at [517, 86] on icon at bounding box center [519, 87] width 11 height 11
type input "dalla"
click at [460, 116] on div "Dallas (Peak Logistics)" at bounding box center [473, 116] width 114 height 21
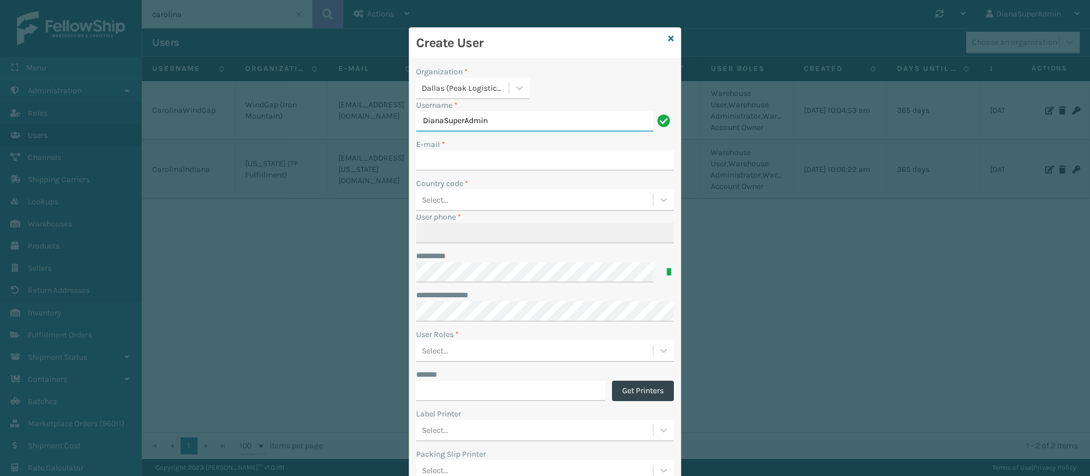
click at [516, 121] on input "DianaSuperAdmin" at bounding box center [534, 121] width 237 height 20
type input "CarolinaDallas"
click at [483, 159] on input "E-mail *" at bounding box center [545, 160] width 258 height 20
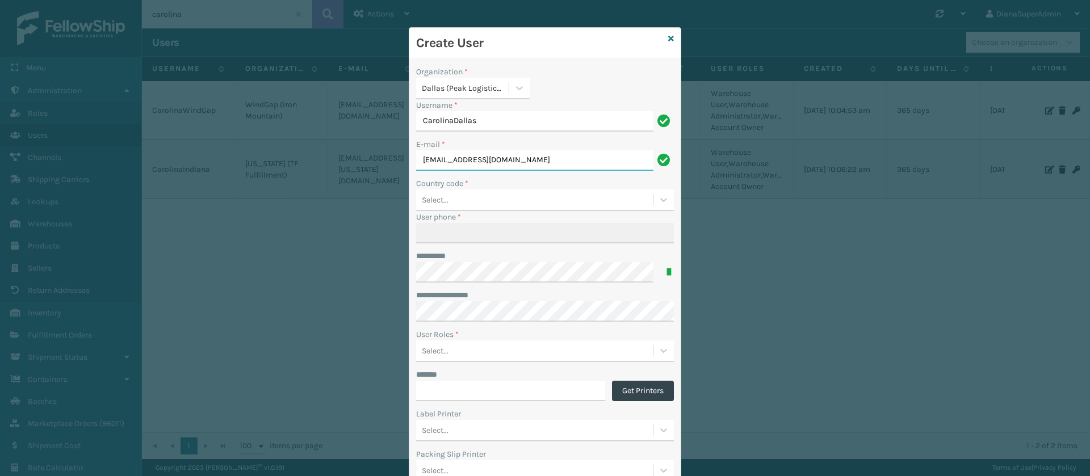
type input "[EMAIL_ADDRESS][DOMAIN_NAME]"
click at [530, 214] on div "User phone *" at bounding box center [545, 217] width 258 height 12
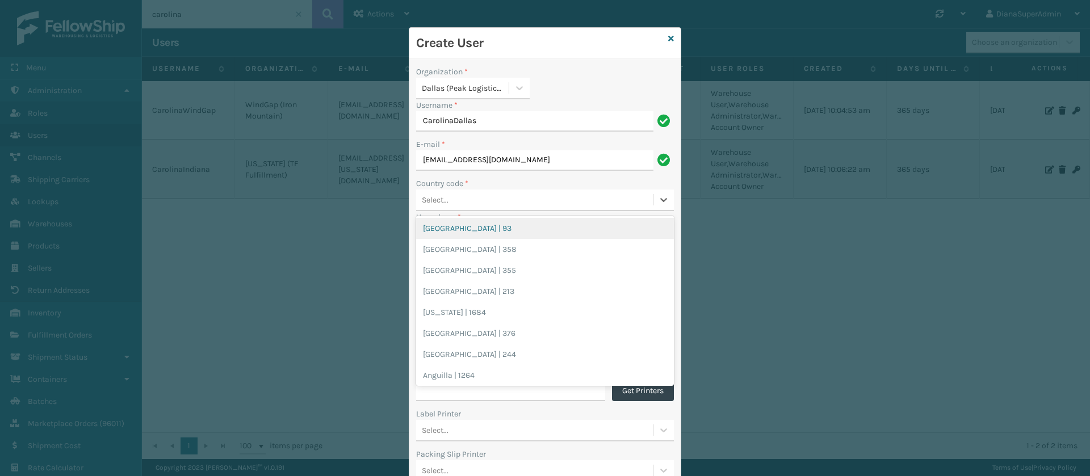
click at [588, 204] on div "Select..." at bounding box center [534, 200] width 237 height 19
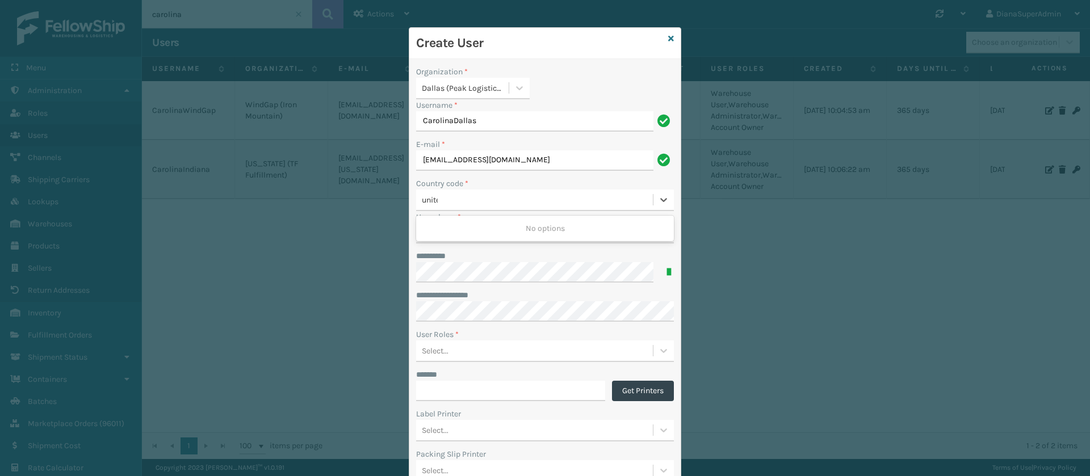
type input "united"
click at [463, 282] on div "[GEOGRAPHIC_DATA] | 1" at bounding box center [545, 291] width 258 height 21
click at [500, 232] on input "User phone *" at bounding box center [545, 233] width 258 height 20
type input "9513631000"
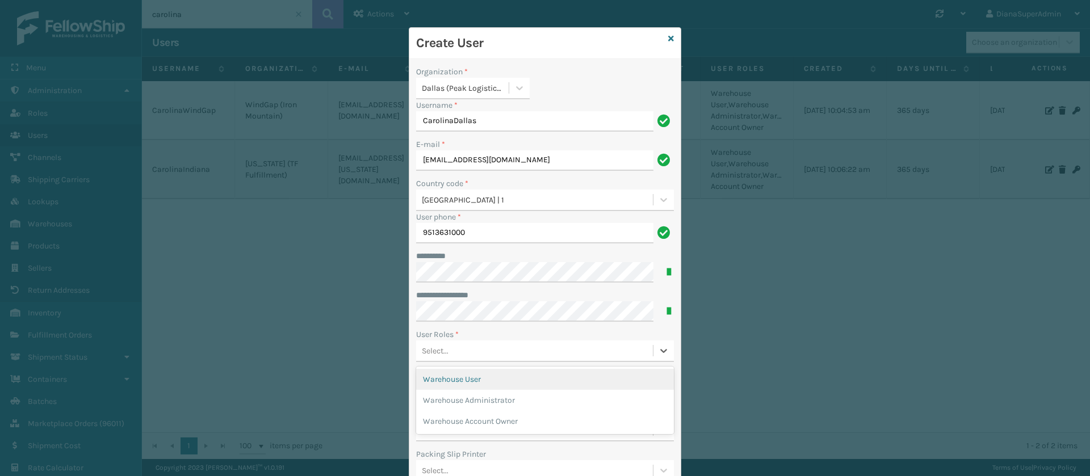
click at [562, 353] on div "Select..." at bounding box center [534, 351] width 237 height 19
click at [530, 372] on div "Warehouse User" at bounding box center [545, 379] width 258 height 21
click at [615, 353] on div "Warehouse User" at bounding box center [524, 351] width 216 height 19
click at [561, 376] on div "Warehouse Administrator" at bounding box center [545, 379] width 258 height 21
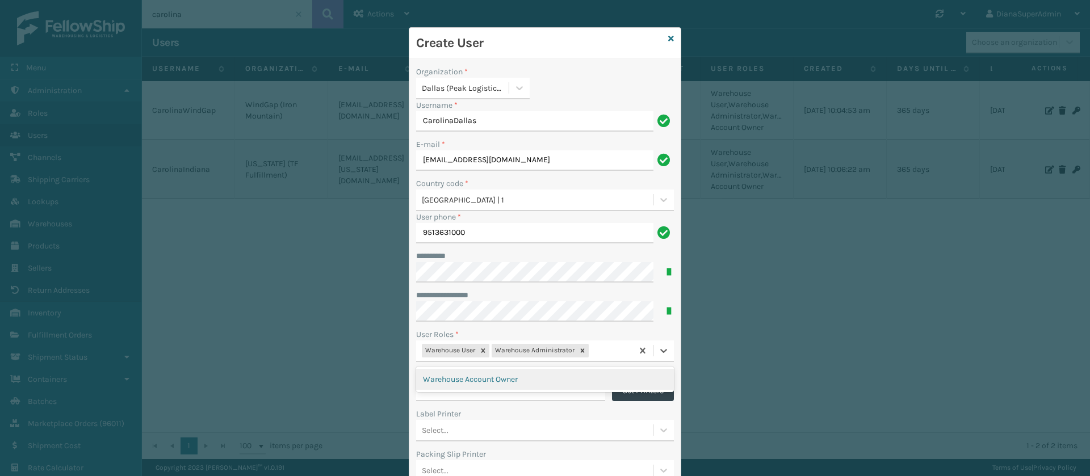
click at [610, 349] on div "Warehouse User Warehouse Administrator" at bounding box center [524, 351] width 216 height 19
click at [531, 383] on div "Warehouse Account Owner" at bounding box center [545, 379] width 258 height 21
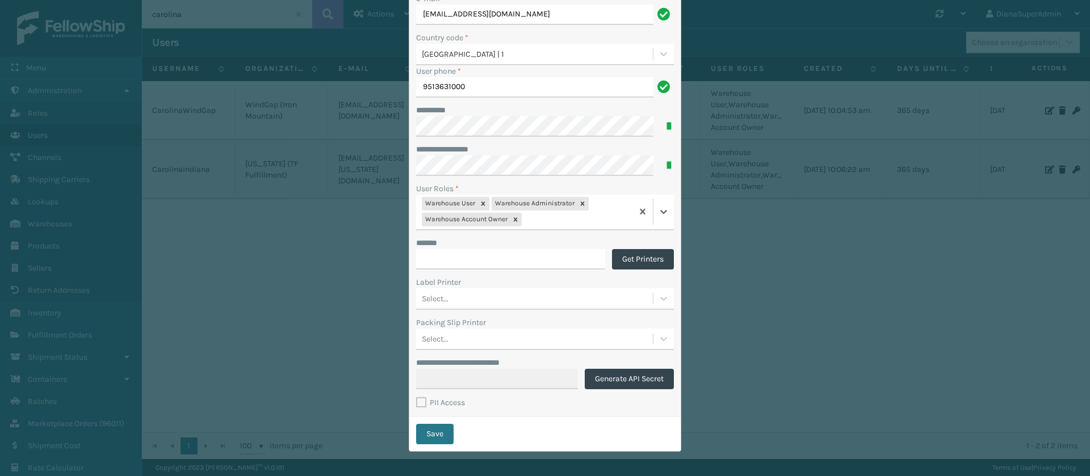
scroll to position [149, 0]
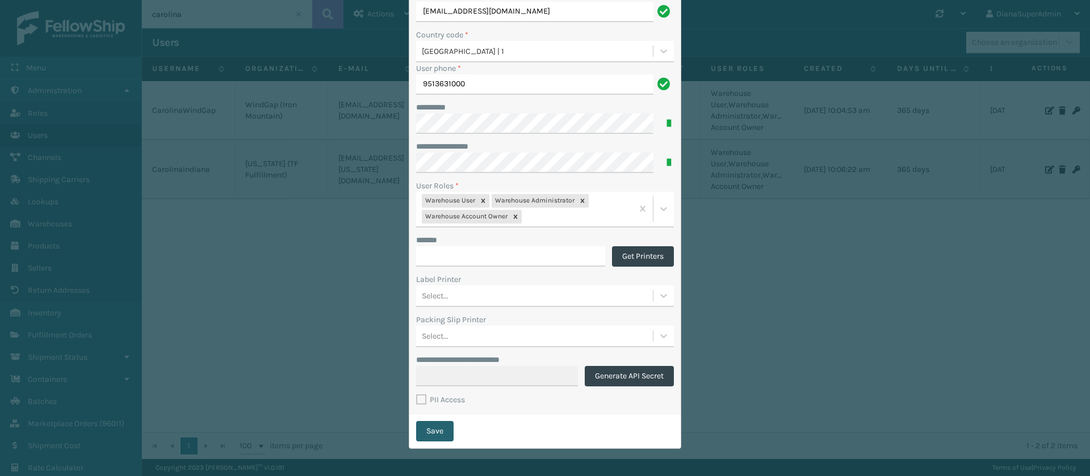
click at [429, 437] on button "Save" at bounding box center [434, 431] width 37 height 20
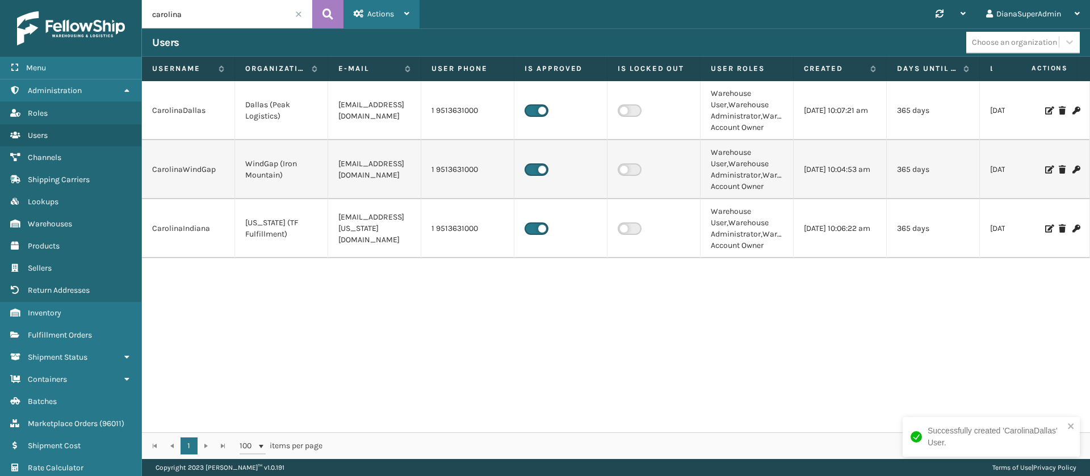
click at [396, 8] on div "Actions" at bounding box center [382, 14] width 56 height 28
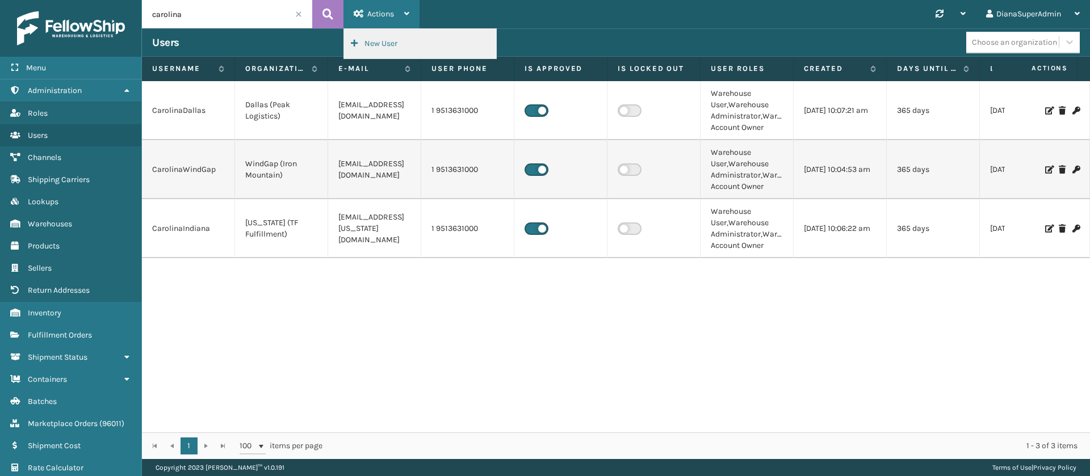
click at [396, 39] on button "New User" at bounding box center [420, 44] width 152 height 30
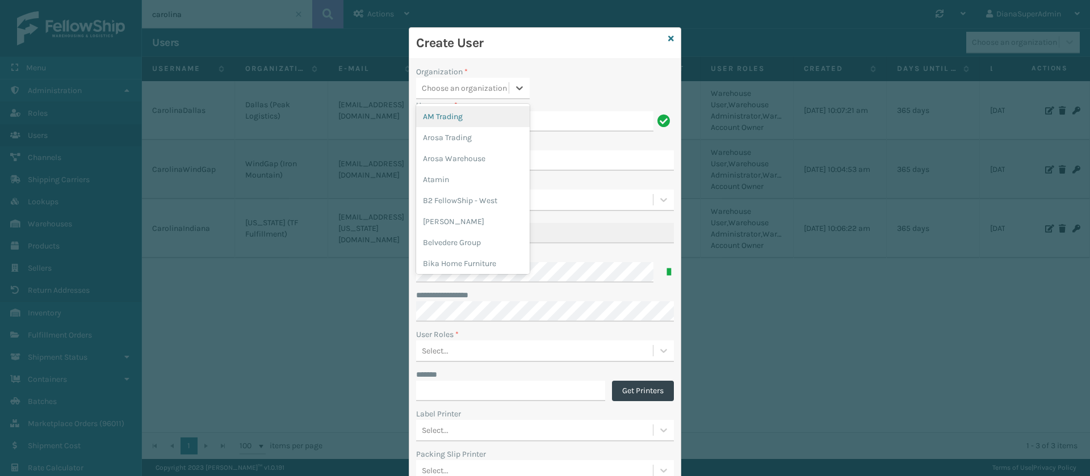
click at [484, 87] on div "Choose an organization" at bounding box center [464, 88] width 85 height 12
type input "haslet"
click at [470, 109] on div "Haslet (Iron Mountain)" at bounding box center [473, 116] width 114 height 21
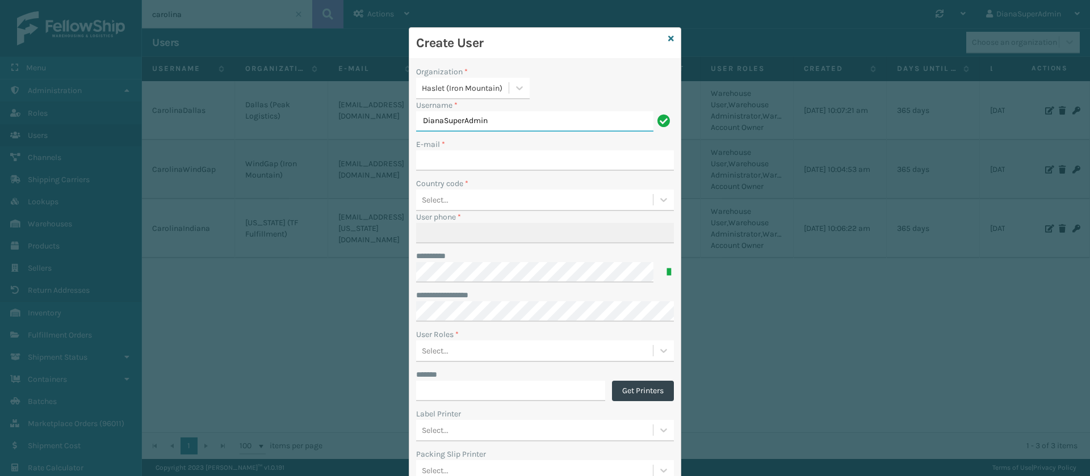
click at [546, 118] on input "DianaSuperAdmin" at bounding box center [534, 121] width 237 height 20
type input "CarolinaHaslet"
click at [514, 161] on input "E-mail *" at bounding box center [545, 160] width 258 height 20
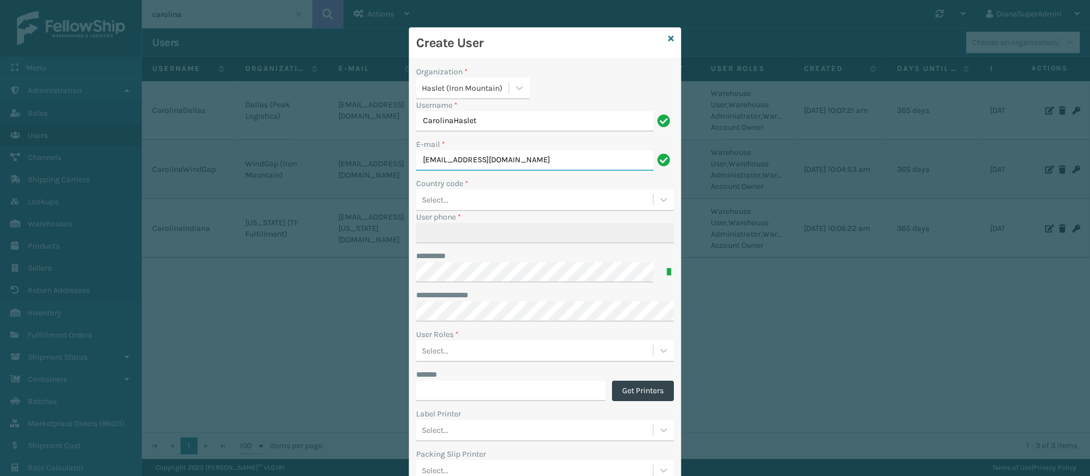
type input "[EMAIL_ADDRESS][DOMAIN_NAME]"
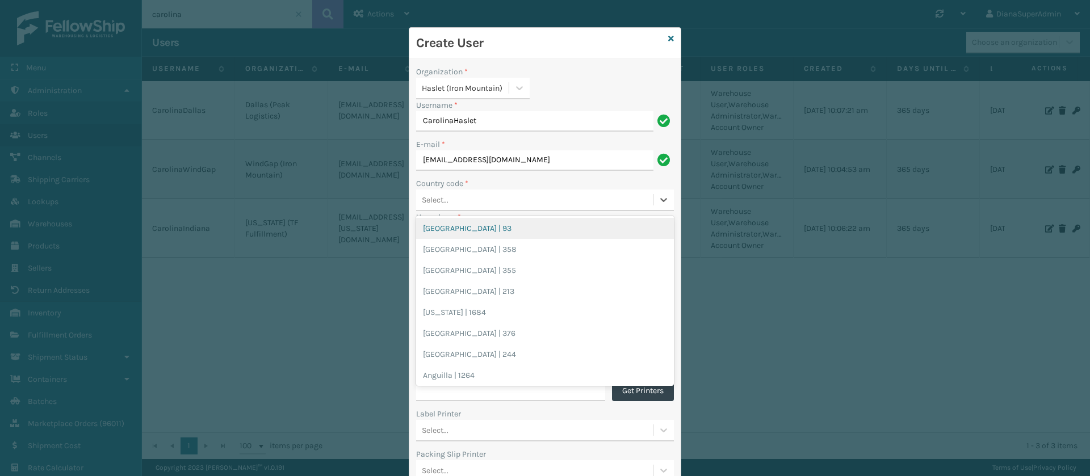
click at [538, 195] on div "Select..." at bounding box center [534, 200] width 237 height 19
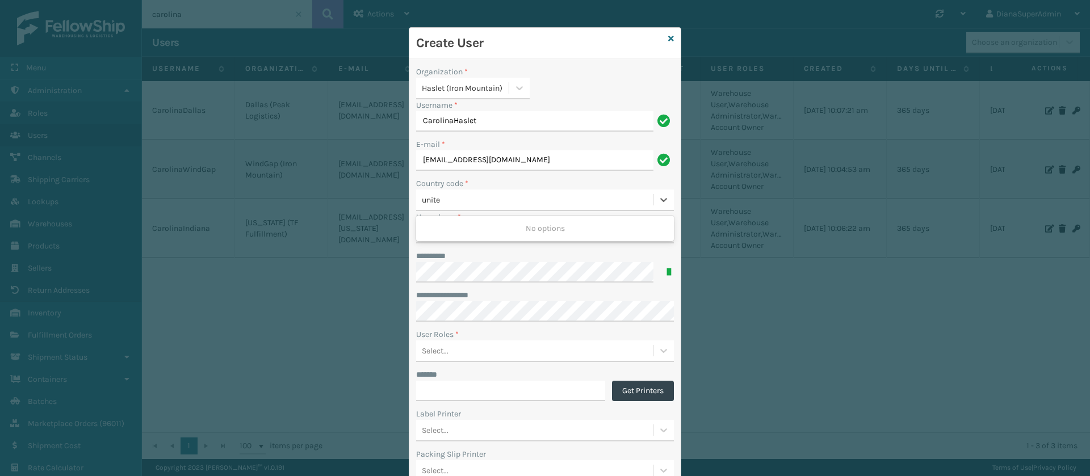
type input "united"
click at [455, 287] on div "[GEOGRAPHIC_DATA] | 1" at bounding box center [545, 291] width 258 height 21
click at [484, 229] on input "User phone *" at bounding box center [545, 233] width 258 height 20
type input "9513631000"
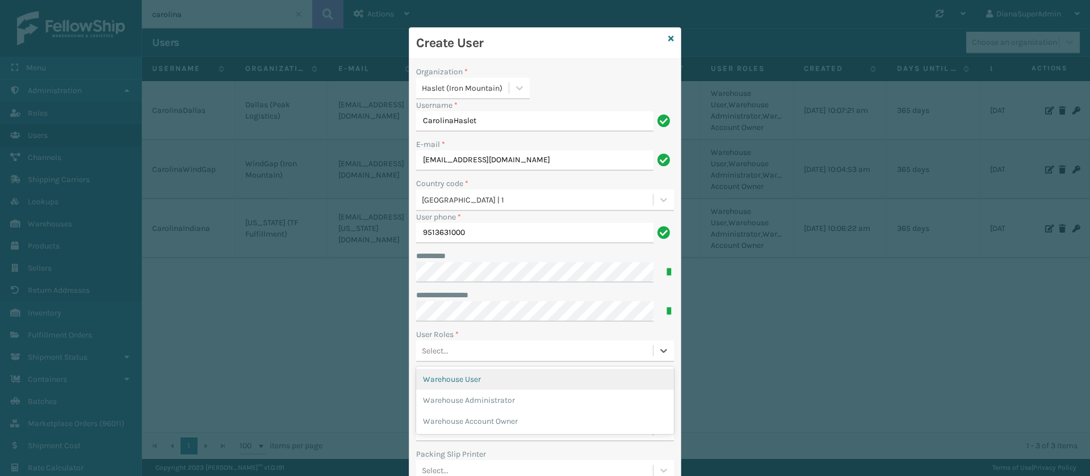
click at [510, 358] on div "Select..." at bounding box center [534, 351] width 237 height 19
click at [509, 379] on div "Warehouse User" at bounding box center [545, 379] width 258 height 21
click at [544, 354] on div "Warehouse User" at bounding box center [524, 351] width 216 height 19
click at [530, 382] on div "Warehouse Administrator" at bounding box center [545, 379] width 258 height 21
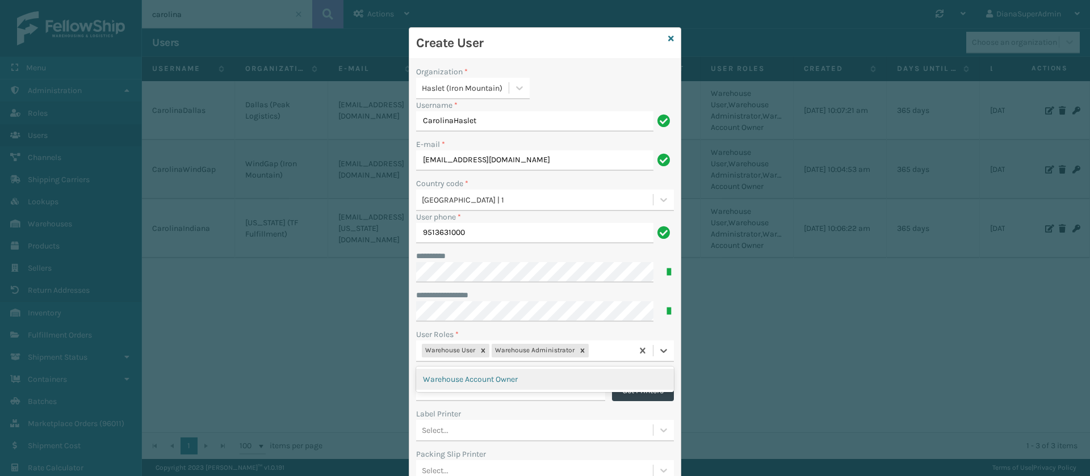
click at [604, 345] on div "Warehouse User Warehouse Administrator" at bounding box center [524, 351] width 216 height 19
click at [584, 379] on div "Warehouse Account Owner" at bounding box center [545, 379] width 258 height 21
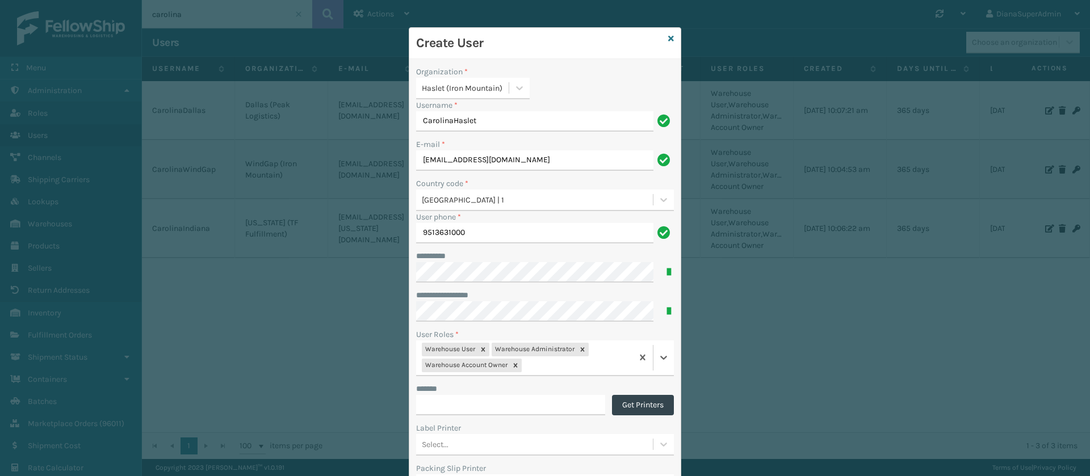
scroll to position [149, 0]
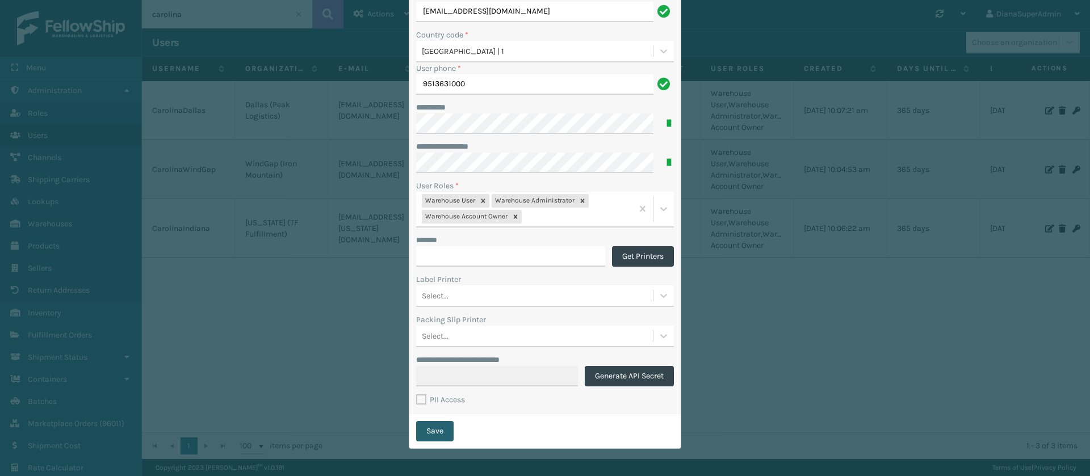
click at [432, 436] on button "Save" at bounding box center [434, 431] width 37 height 20
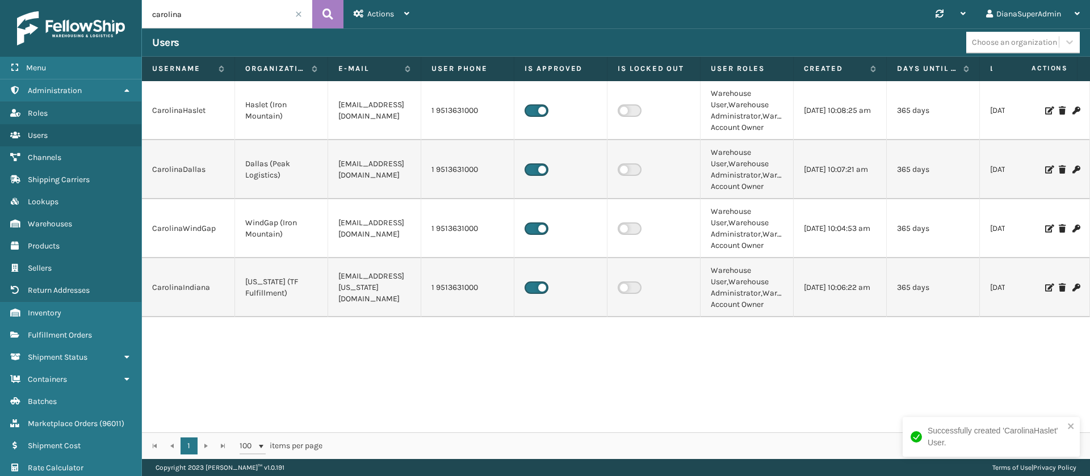
click at [223, 9] on input "carolina" at bounding box center [227, 14] width 170 height 28
type input "jazmine"
click at [328, 9] on icon at bounding box center [327, 14] width 11 height 17
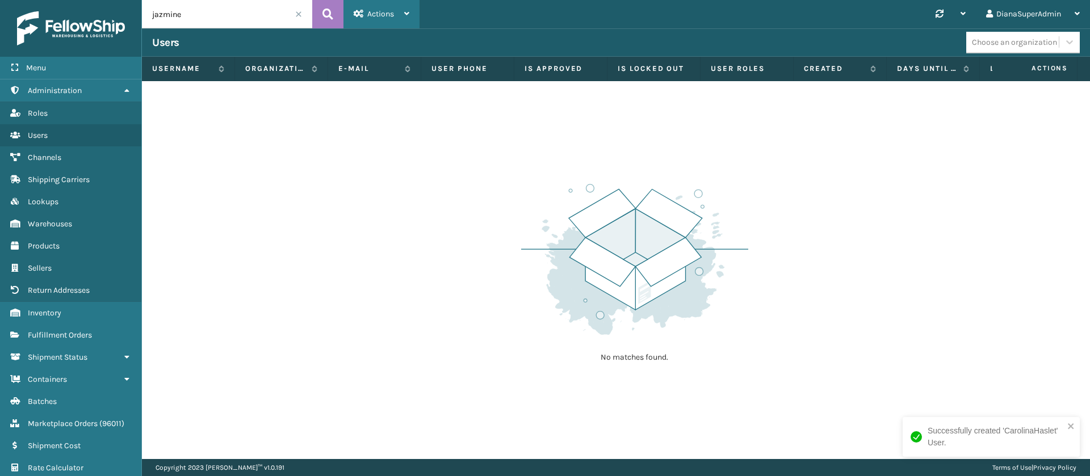
click at [381, 18] on span "Actions" at bounding box center [380, 14] width 27 height 10
click at [401, 42] on button "New User" at bounding box center [420, 44] width 152 height 30
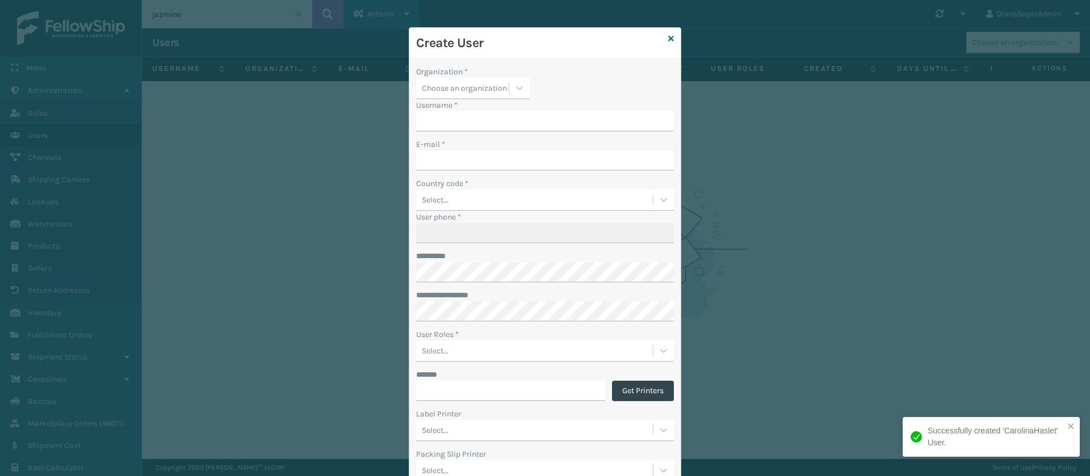
type input "DianaSuperAdmin"
click at [477, 83] on div "Choose an organization" at bounding box center [464, 88] width 85 height 12
type input "india"
click at [460, 116] on div "[US_STATE] (TF Fulfillment)" at bounding box center [473, 116] width 114 height 21
click at [460, 116] on input "DianaSuperAdmin" at bounding box center [534, 121] width 237 height 20
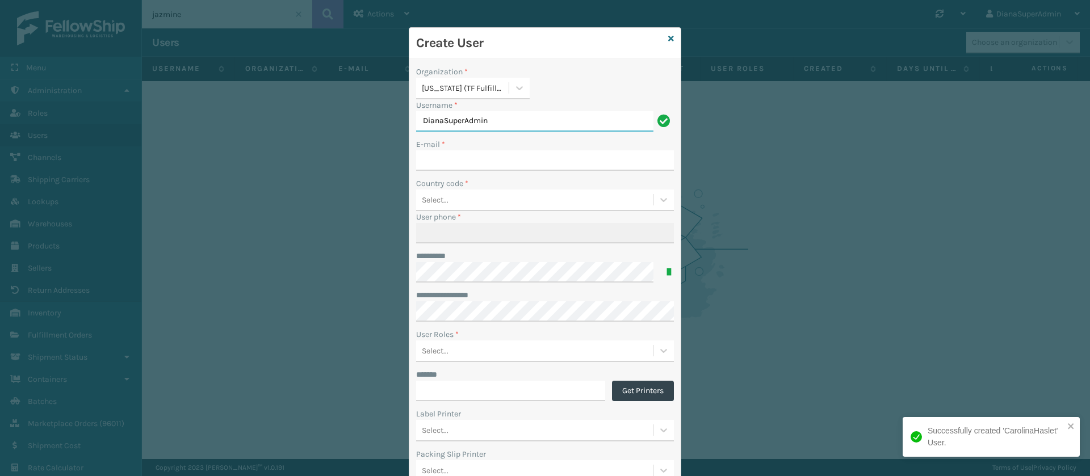
click at [460, 116] on input "DianaSuperAdmin" at bounding box center [534, 121] width 237 height 20
type input "JazmineWindGap"
click at [466, 85] on div "[US_STATE] (TF Fulfillment)" at bounding box center [466, 88] width 88 height 12
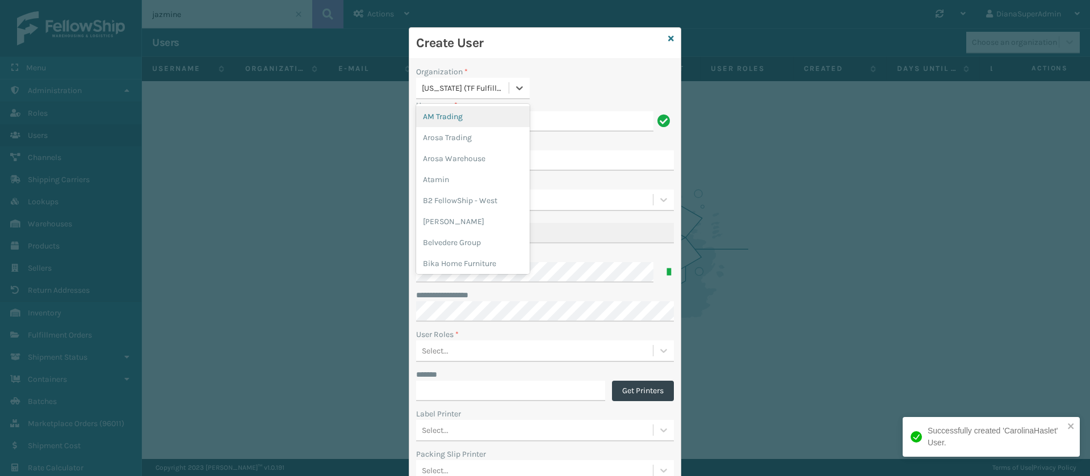
click at [466, 85] on div "[US_STATE] (TF Fulfillment)" at bounding box center [466, 88] width 88 height 12
type input "wind"
click at [466, 111] on div "WindGap (Iron Mountain)" at bounding box center [473, 116] width 114 height 21
click at [466, 158] on input "E-mail *" at bounding box center [545, 160] width 258 height 20
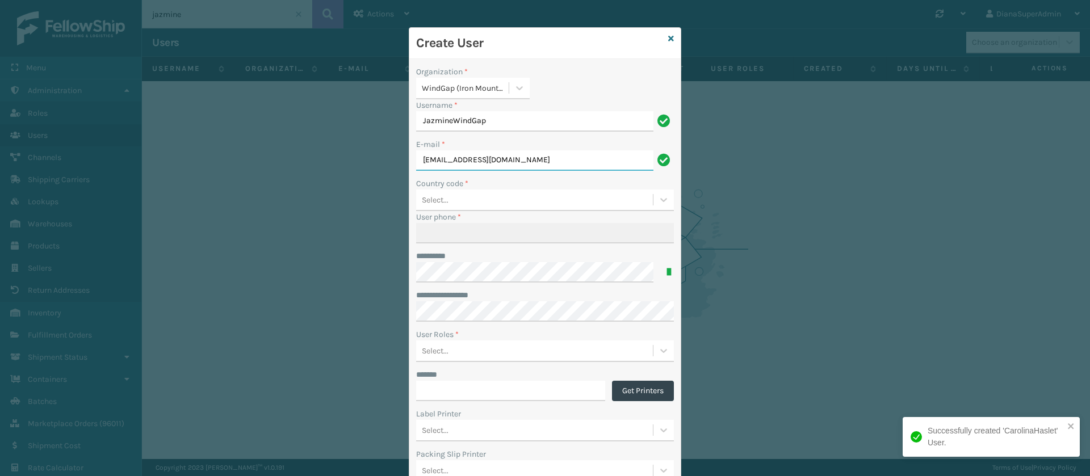
type input "[EMAIL_ADDRESS][DOMAIN_NAME]"
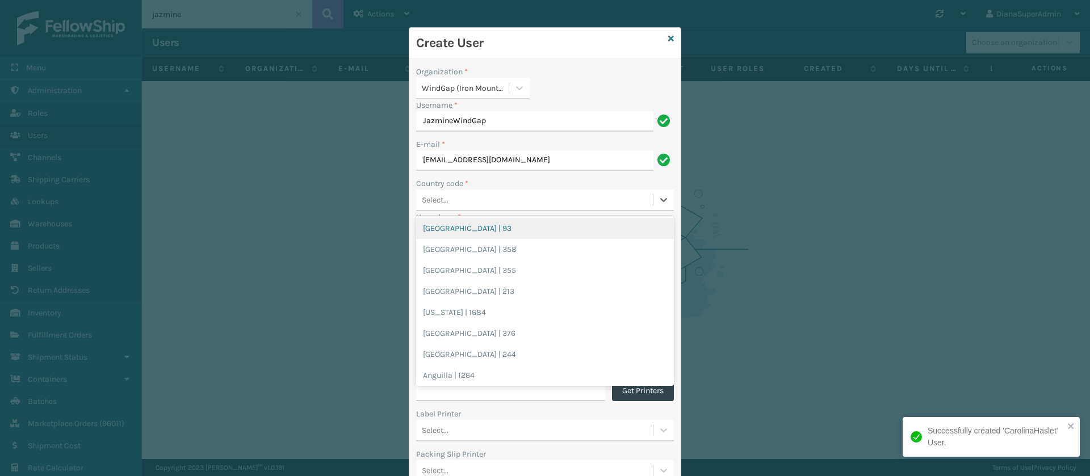
click at [470, 200] on div "Select..." at bounding box center [534, 200] width 237 height 19
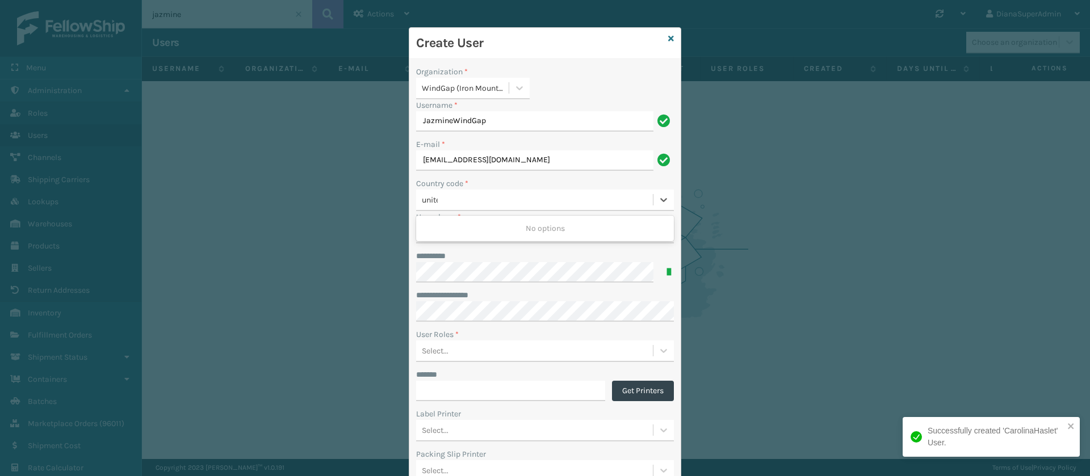
type input "united"
click at [469, 286] on div "[GEOGRAPHIC_DATA] | 1" at bounding box center [545, 291] width 258 height 21
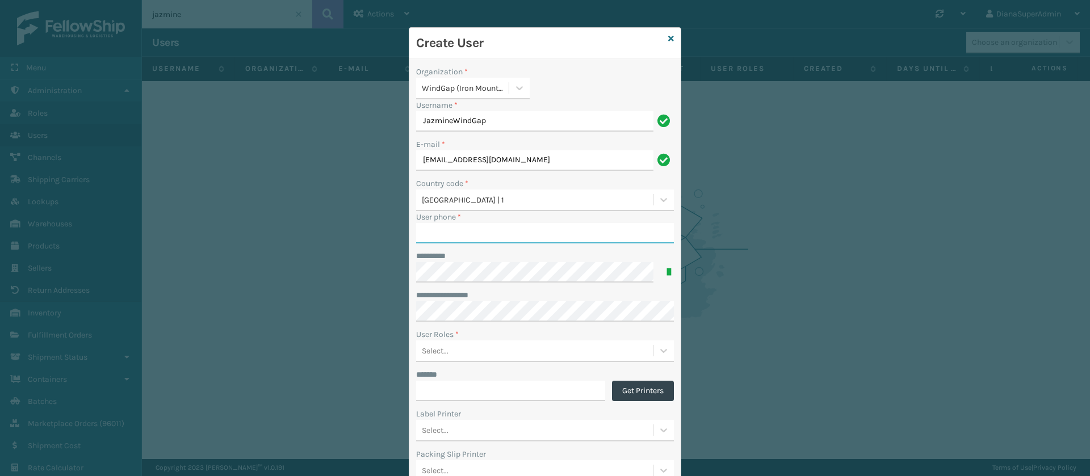
click at [461, 234] on input "User phone *" at bounding box center [545, 233] width 258 height 20
paste input "951.363.1000"
type input "9513631000"
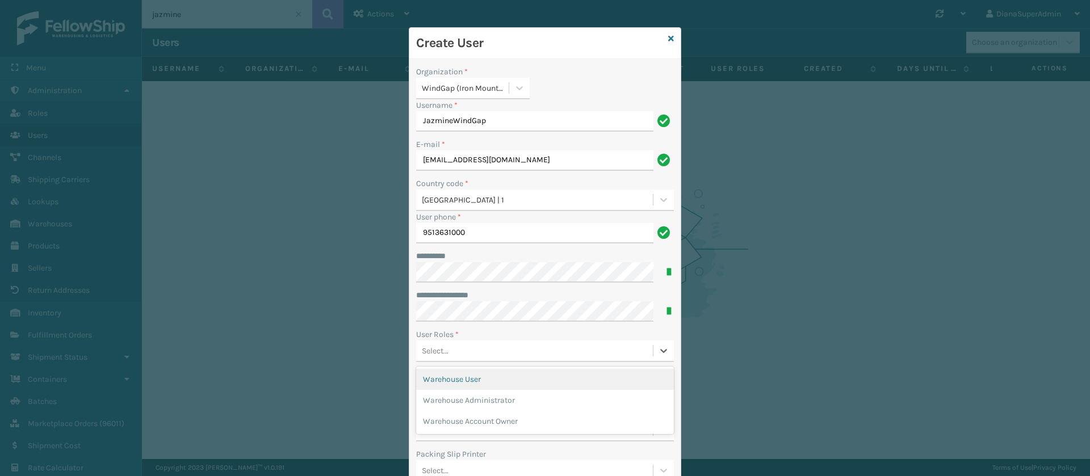
click at [492, 348] on div "Select..." at bounding box center [534, 351] width 237 height 19
click at [485, 374] on div "Warehouse User" at bounding box center [545, 379] width 258 height 21
click at [530, 353] on div "Warehouse User" at bounding box center [524, 351] width 216 height 19
click at [529, 374] on div "Warehouse Administrator" at bounding box center [545, 379] width 258 height 21
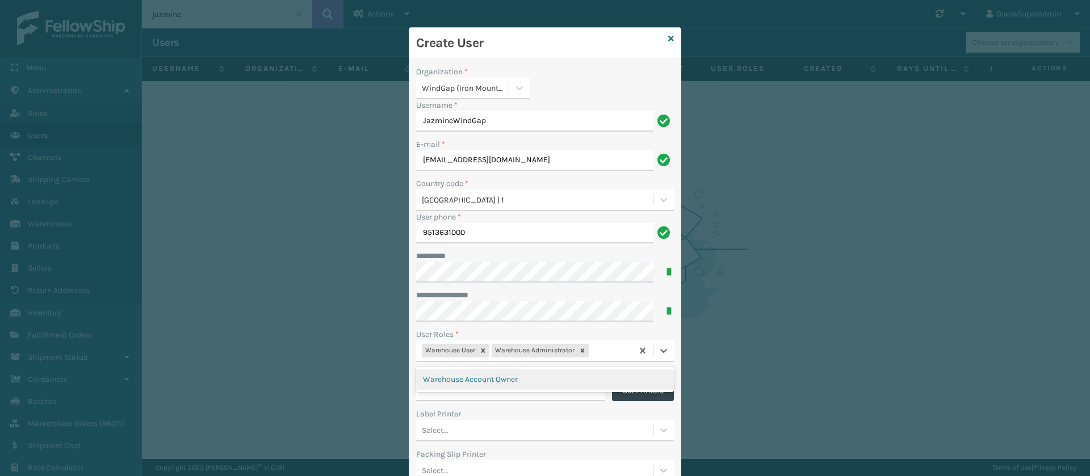
click at [603, 356] on div "Warehouse User Warehouse Administrator" at bounding box center [524, 351] width 216 height 19
click at [603, 351] on div "Warehouse User Warehouse Administrator" at bounding box center [524, 351] width 216 height 19
click at [599, 350] on div "Warehouse User Warehouse Administrator" at bounding box center [524, 351] width 216 height 19
click at [548, 371] on div "Warehouse Account Owner" at bounding box center [545, 379] width 258 height 21
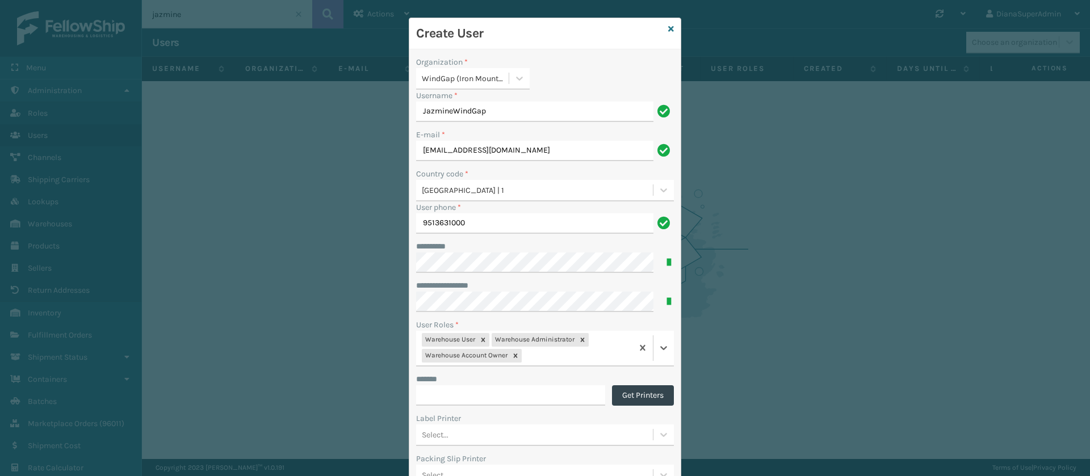
scroll to position [149, 0]
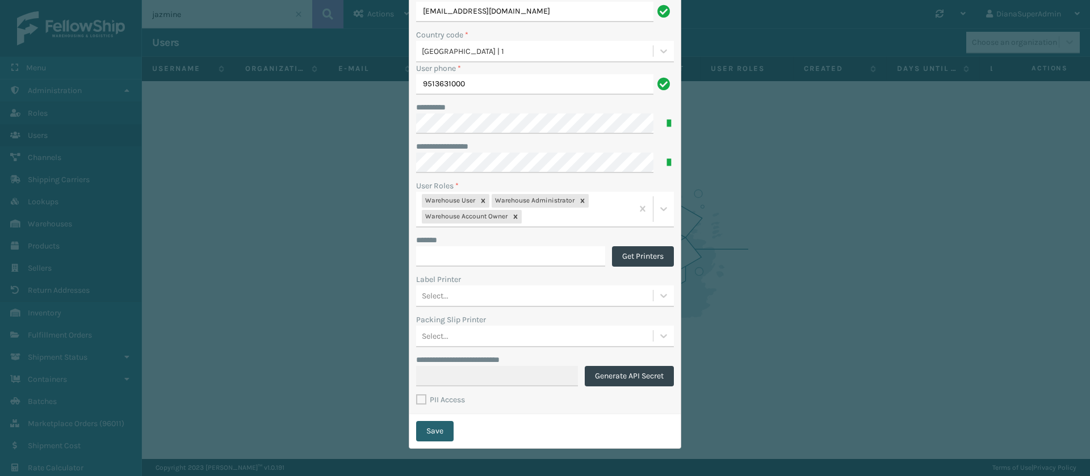
click at [429, 428] on button "Save" at bounding box center [434, 431] width 37 height 20
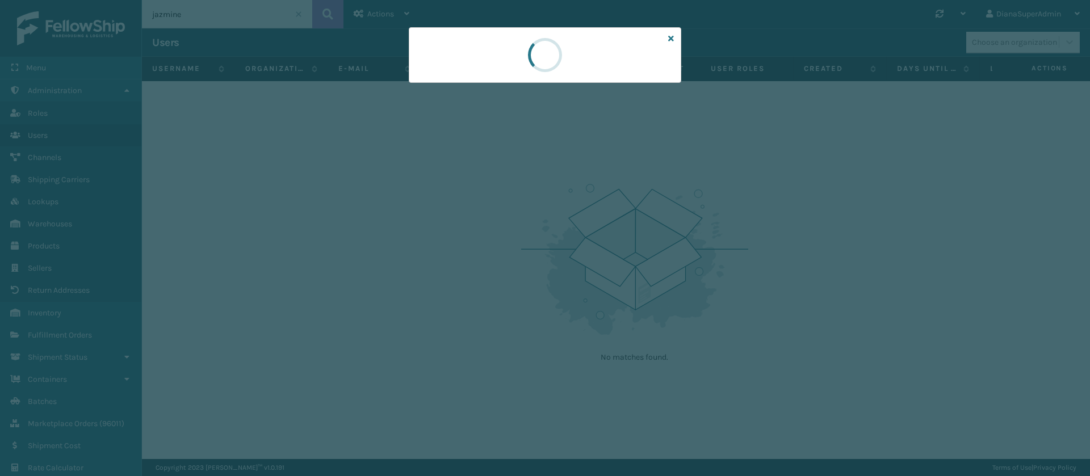
scroll to position [0, 0]
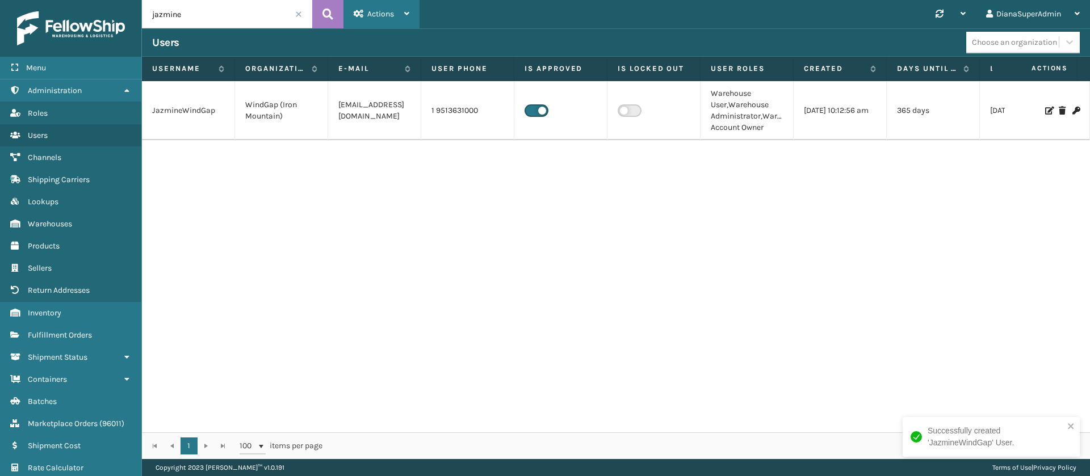
click at [376, 18] on span "Actions" at bounding box center [380, 14] width 27 height 10
click at [388, 40] on button "New User" at bounding box center [420, 44] width 152 height 30
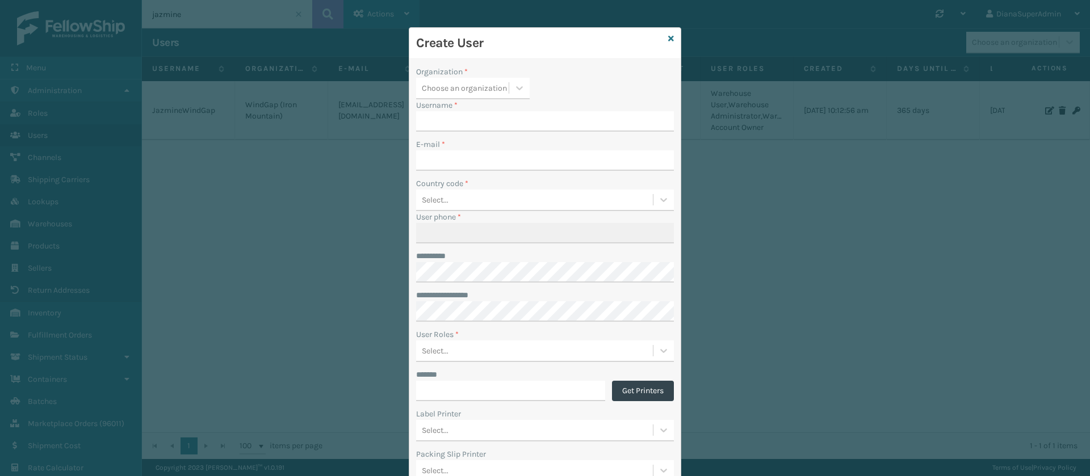
type input "DianaSuperAdmin"
click at [514, 92] on icon at bounding box center [519, 87] width 11 height 11
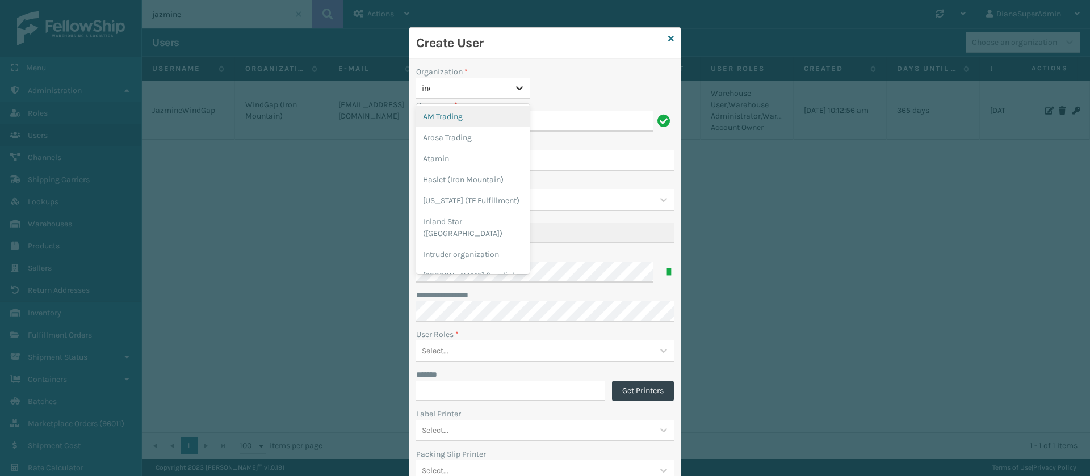
type input "indi"
click at [477, 111] on div "[US_STATE] (TF Fulfillment)" at bounding box center [473, 116] width 114 height 21
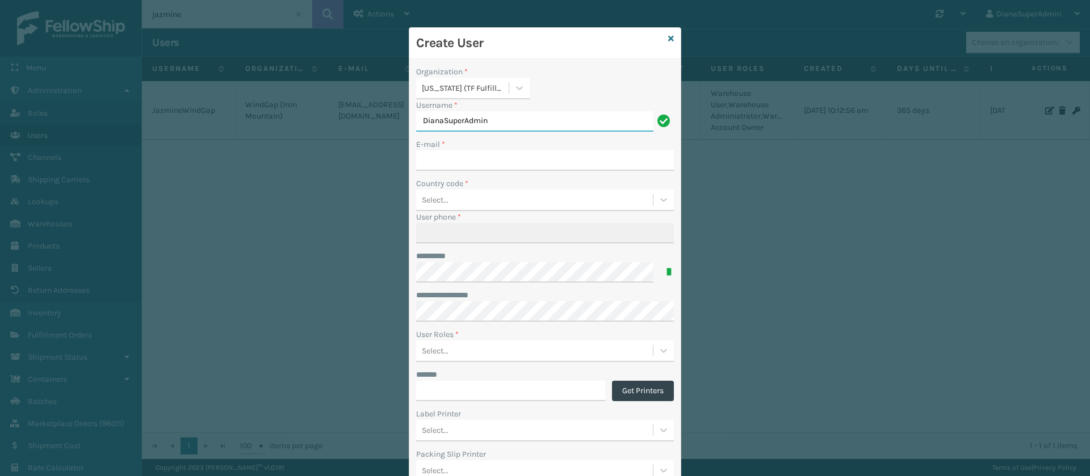
click at [470, 118] on input "DianaSuperAdmin" at bounding box center [534, 121] width 237 height 20
type input "JazmineIndiana"
click at [534, 161] on input "E-mail *" at bounding box center [545, 160] width 258 height 20
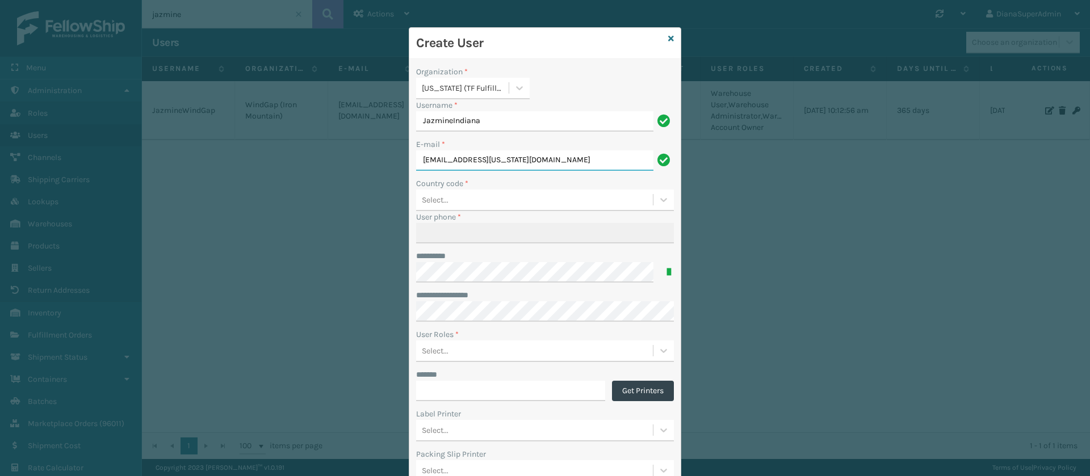
type input "[EMAIL_ADDRESS][US_STATE][DOMAIN_NAME]"
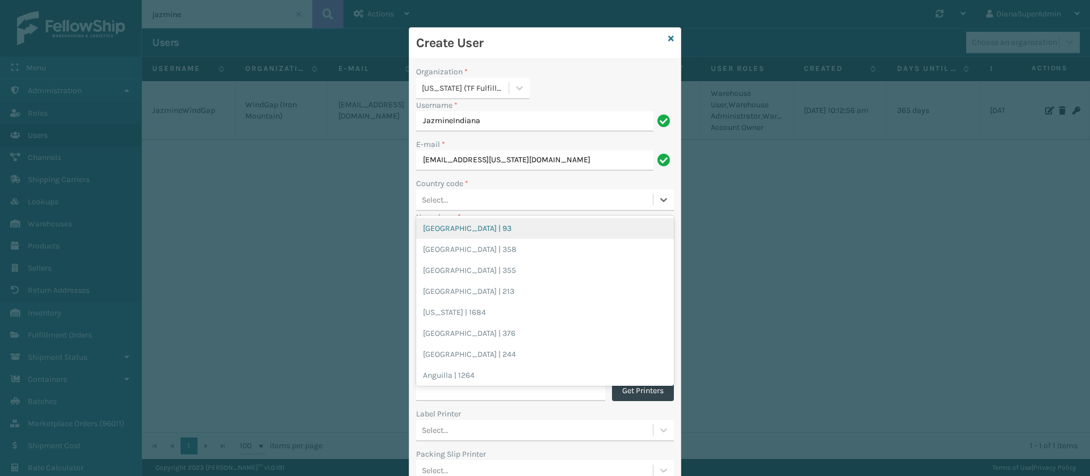
click at [497, 200] on div "Select..." at bounding box center [534, 200] width 237 height 19
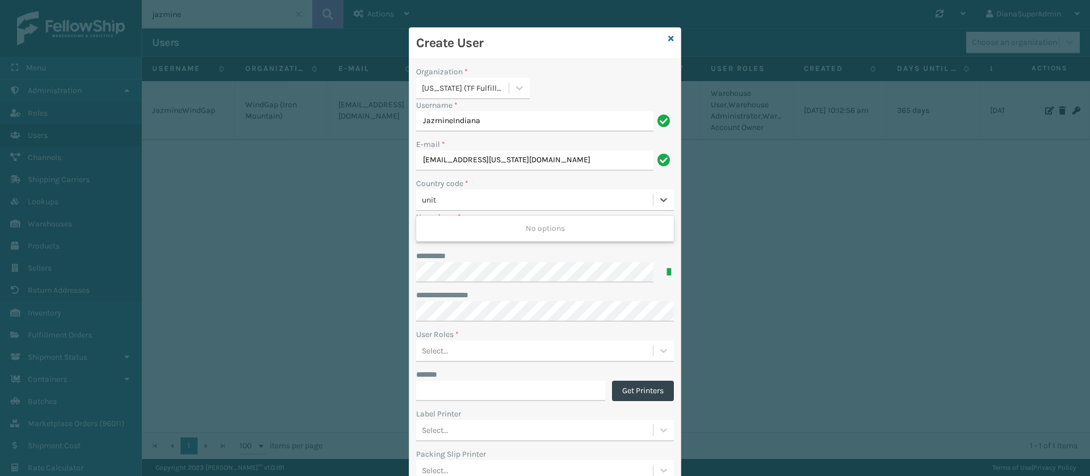
type input "unite"
click at [471, 296] on div "[GEOGRAPHIC_DATA] | 1" at bounding box center [545, 291] width 258 height 21
click at [492, 230] on input "User phone *" at bounding box center [545, 233] width 258 height 20
type input "9513631000"
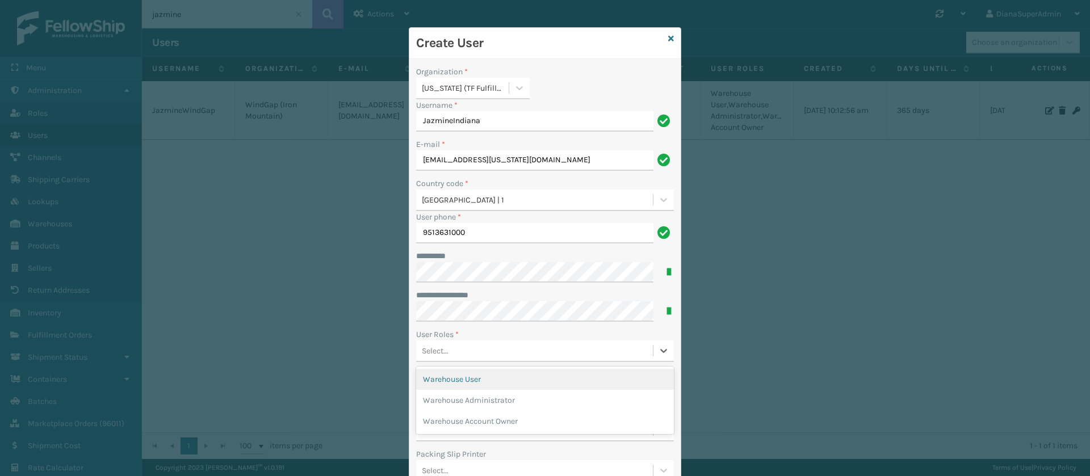
click at [478, 348] on div "Select..." at bounding box center [534, 351] width 237 height 19
click at [487, 378] on div "Warehouse User" at bounding box center [545, 379] width 258 height 21
click at [531, 349] on div "Warehouse User" at bounding box center [524, 351] width 216 height 19
click at [515, 382] on div "Warehouse Administrator" at bounding box center [545, 379] width 258 height 21
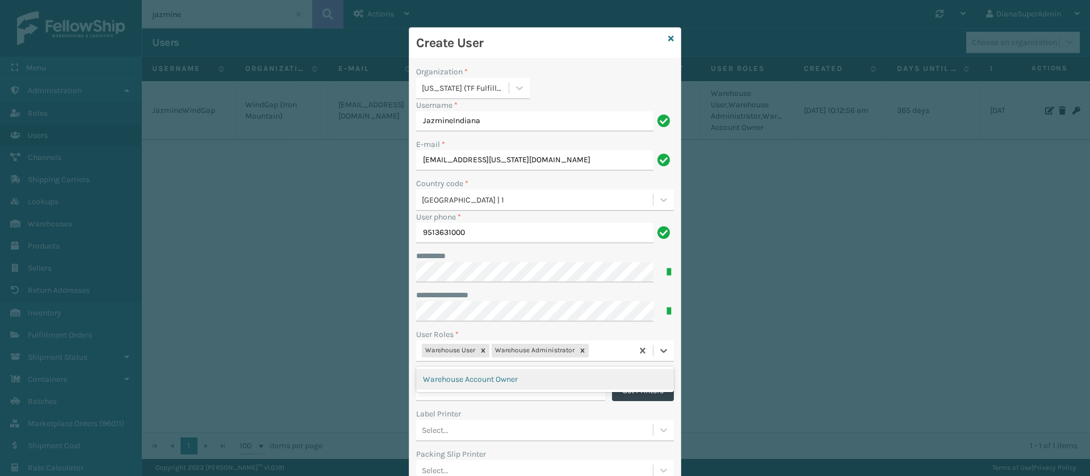
click at [605, 348] on div "Warehouse User Warehouse Administrator" at bounding box center [524, 351] width 216 height 19
click at [552, 377] on div "Warehouse Account Owner" at bounding box center [545, 379] width 258 height 21
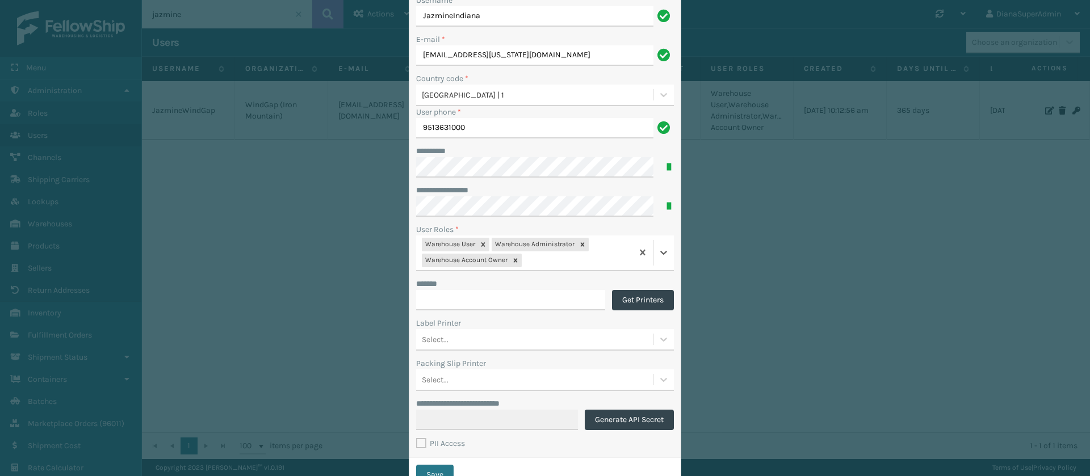
scroll to position [149, 0]
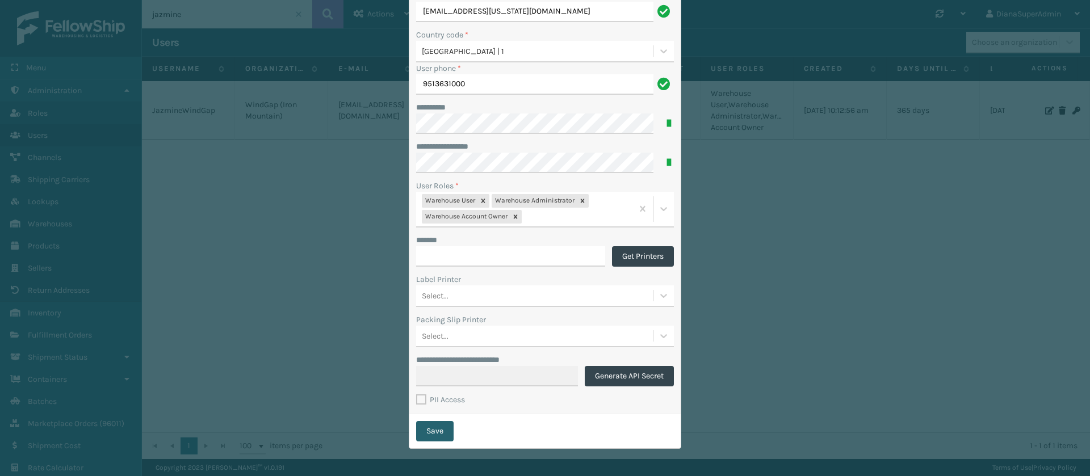
click at [442, 427] on button "Save" at bounding box center [434, 431] width 37 height 20
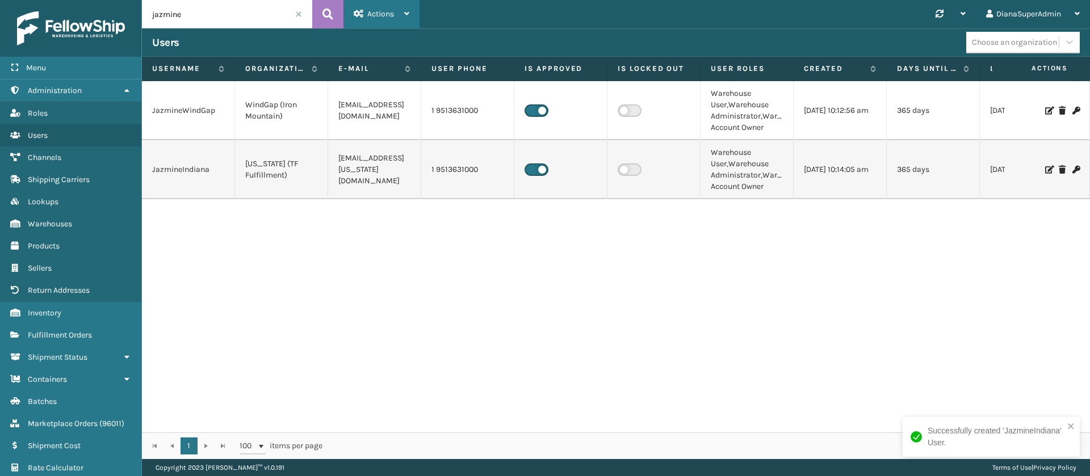
click at [384, 18] on span "Actions" at bounding box center [380, 14] width 27 height 10
click at [392, 40] on button "New User" at bounding box center [420, 44] width 152 height 30
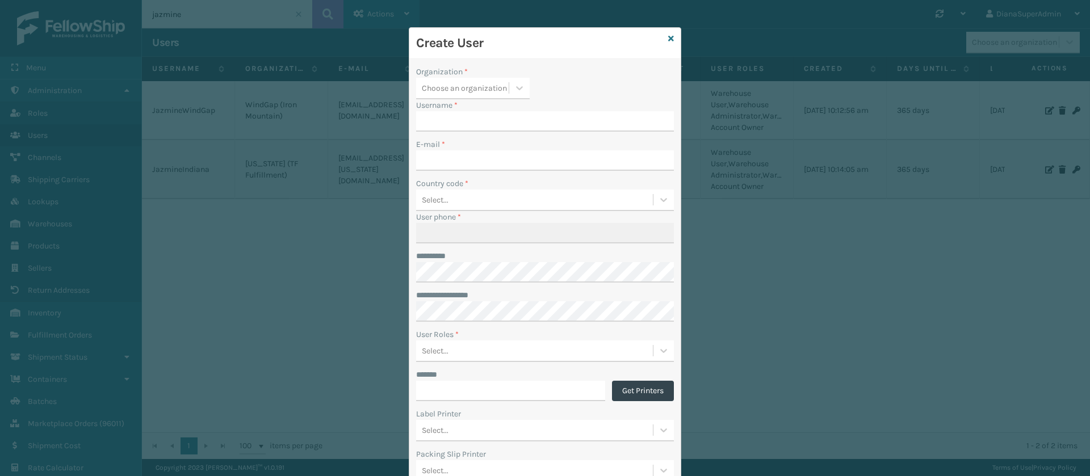
type input "DianaSuperAdmin"
click at [496, 89] on div "Choose an organization" at bounding box center [464, 88] width 85 height 12
type input "dalla"
click at [476, 114] on div "Dallas (Peak Logistics)" at bounding box center [473, 116] width 114 height 21
click at [567, 119] on input "DianaSuperAdmin" at bounding box center [534, 121] width 237 height 20
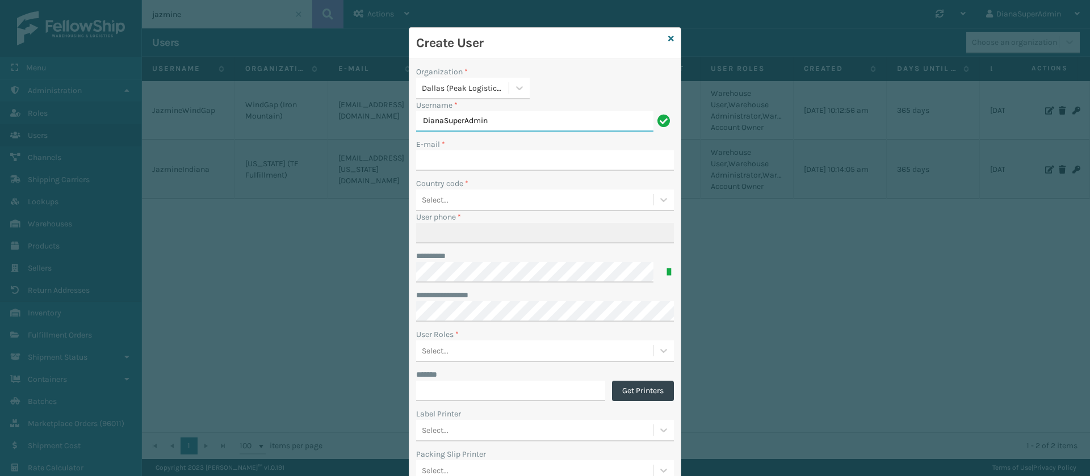
click at [567, 119] on input "DianaSuperAdmin" at bounding box center [534, 121] width 237 height 20
type input "JazmineDallas"
click at [525, 158] on input "E-mail *" at bounding box center [545, 160] width 258 height 20
type input "[EMAIL_ADDRESS][DOMAIN_NAME]"
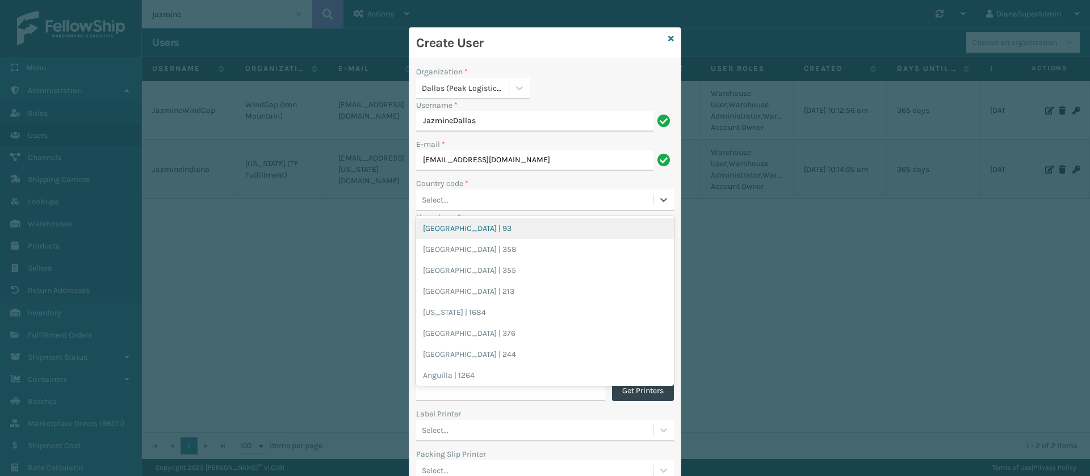
click at [493, 199] on div "Select..." at bounding box center [534, 200] width 237 height 19
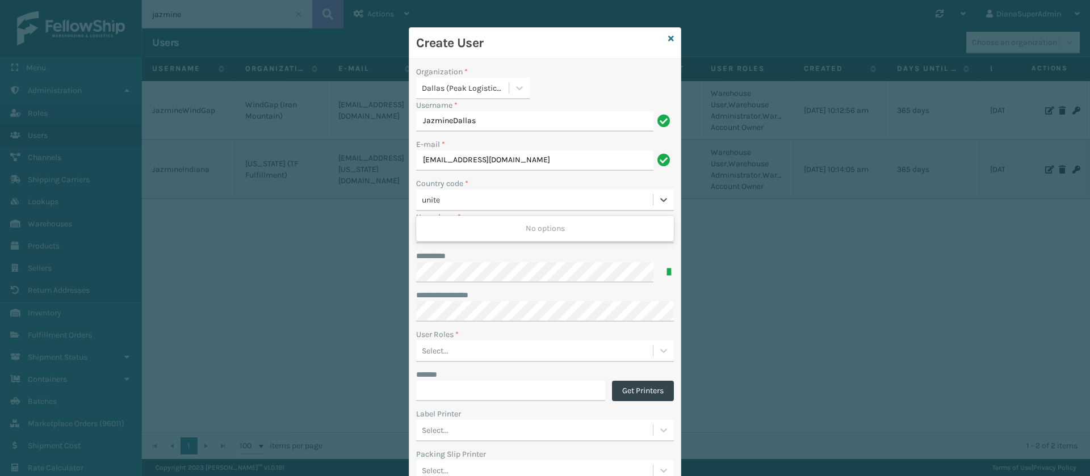
type input "united"
click at [492, 292] on div "[GEOGRAPHIC_DATA] | 1" at bounding box center [545, 291] width 258 height 21
click at [485, 235] on input "User phone *" at bounding box center [545, 233] width 258 height 20
type input "9513631000"
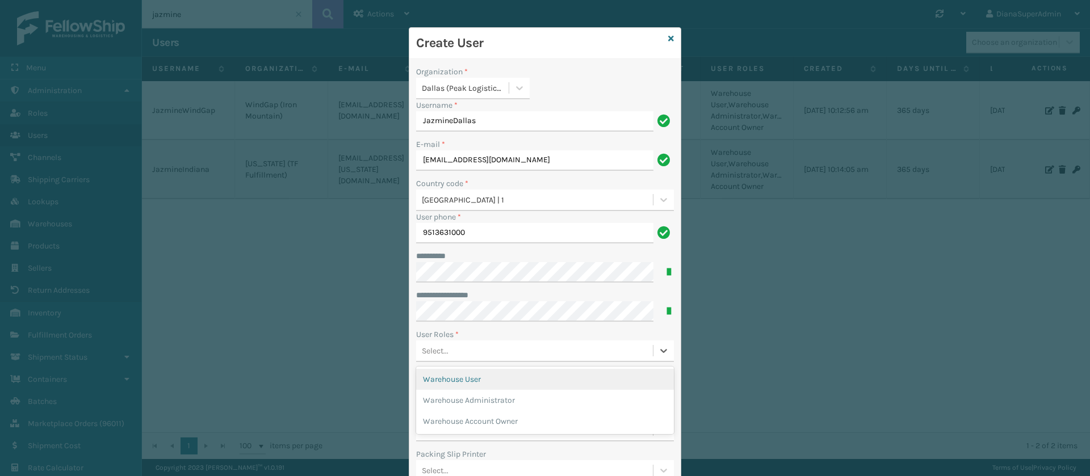
click at [543, 353] on div "Select..." at bounding box center [534, 351] width 237 height 19
click at [517, 375] on div "Warehouse User" at bounding box center [545, 379] width 258 height 21
click at [556, 350] on div "Warehouse User" at bounding box center [524, 351] width 216 height 19
click at [538, 381] on div "Warehouse Administrator" at bounding box center [545, 379] width 258 height 21
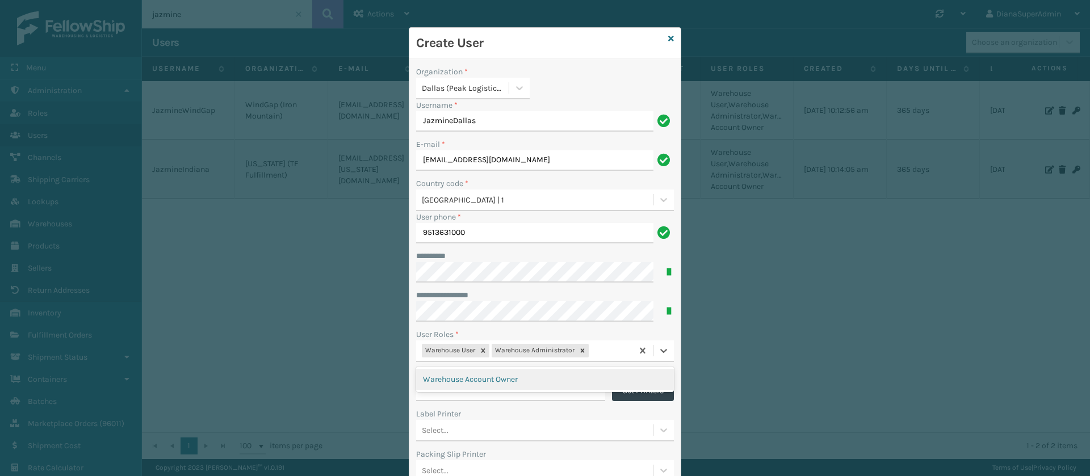
click at [606, 351] on div "Warehouse User Warehouse Administrator" at bounding box center [524, 351] width 216 height 19
click at [543, 383] on div "Warehouse Account Owner" at bounding box center [545, 379] width 258 height 21
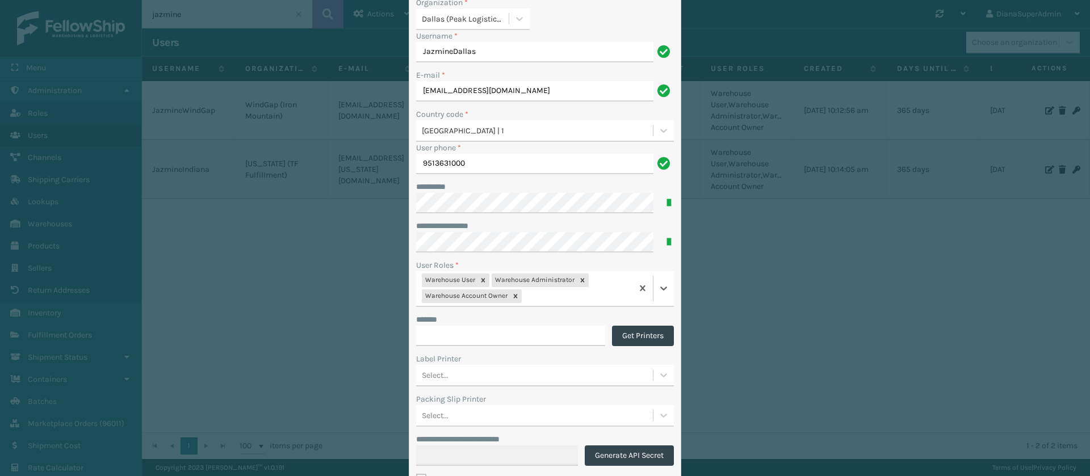
scroll to position [149, 0]
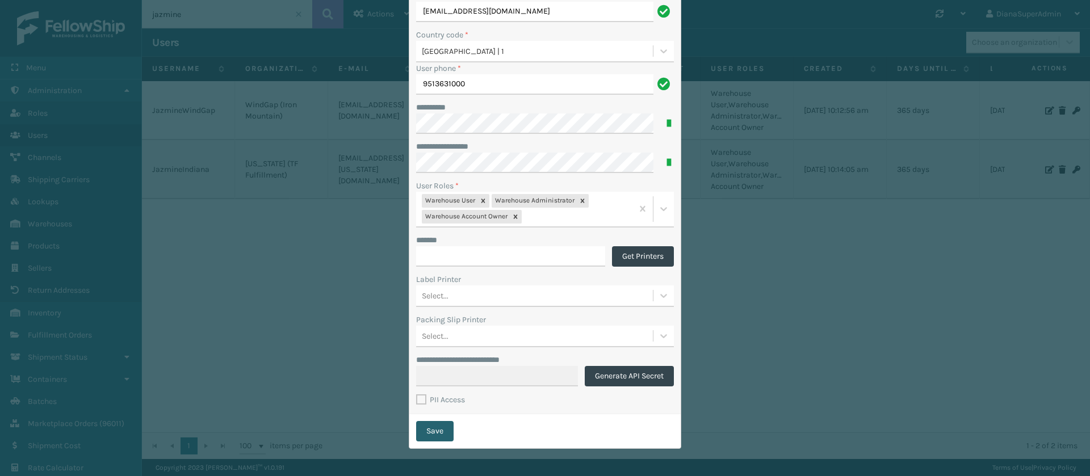
click at [430, 428] on button "Save" at bounding box center [434, 431] width 37 height 20
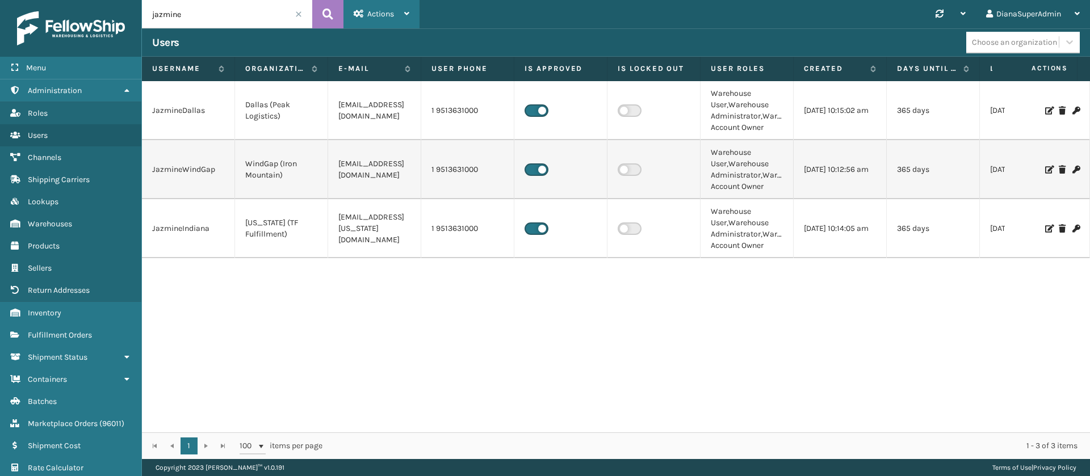
click at [383, 14] on span "Actions" at bounding box center [380, 14] width 27 height 10
click at [399, 39] on button "New User" at bounding box center [420, 44] width 152 height 30
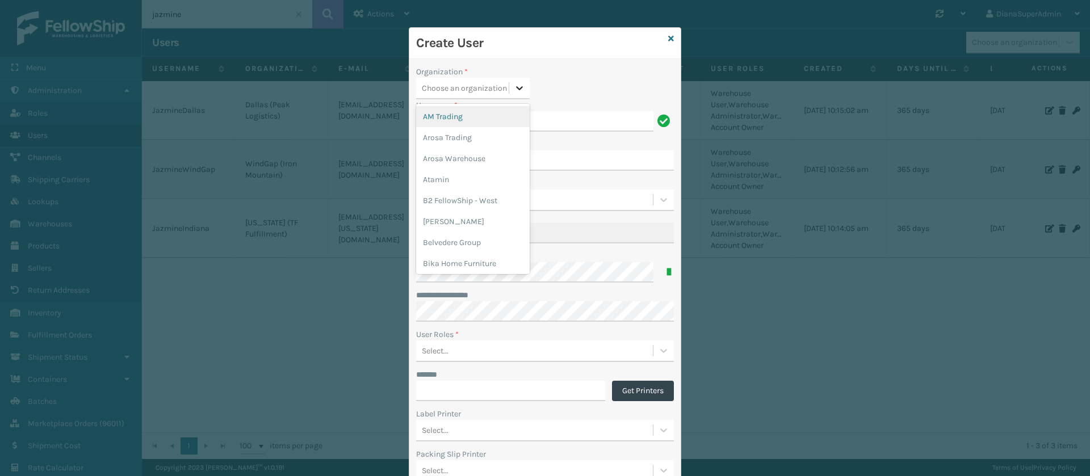
click at [514, 85] on icon at bounding box center [519, 87] width 11 height 11
type input "has"
click at [472, 106] on div "Haslet (Iron Mountain)" at bounding box center [473, 116] width 114 height 21
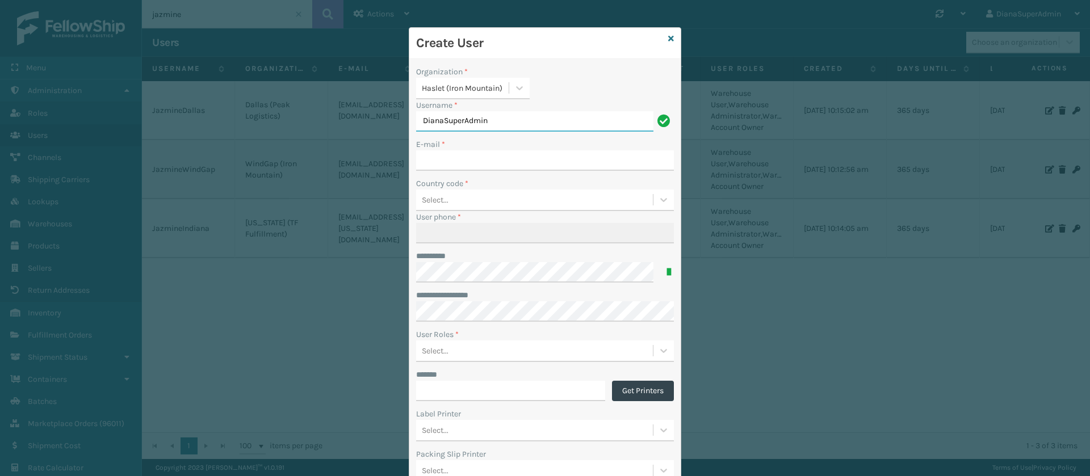
click at [501, 120] on input "DianaSuperAdmin" at bounding box center [534, 121] width 237 height 20
type input "JazmineHaslet"
click at [490, 154] on input "E-mail *" at bounding box center [545, 160] width 258 height 20
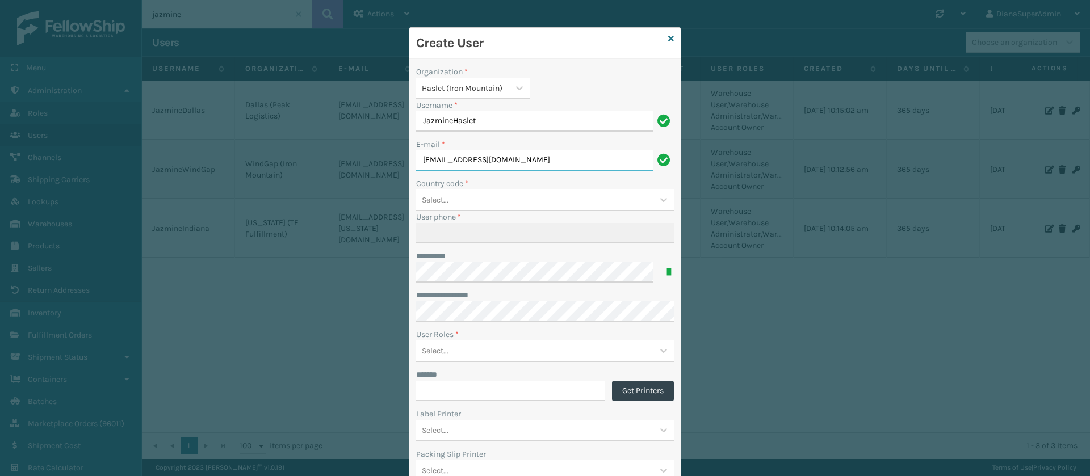
type input "[EMAIL_ADDRESS][DOMAIN_NAME]"
click at [476, 203] on div "Select..." at bounding box center [534, 200] width 237 height 19
type input "united"
click at [479, 284] on div "[GEOGRAPHIC_DATA] | 1" at bounding box center [545, 291] width 258 height 21
click at [495, 229] on input "User phone *" at bounding box center [545, 233] width 258 height 20
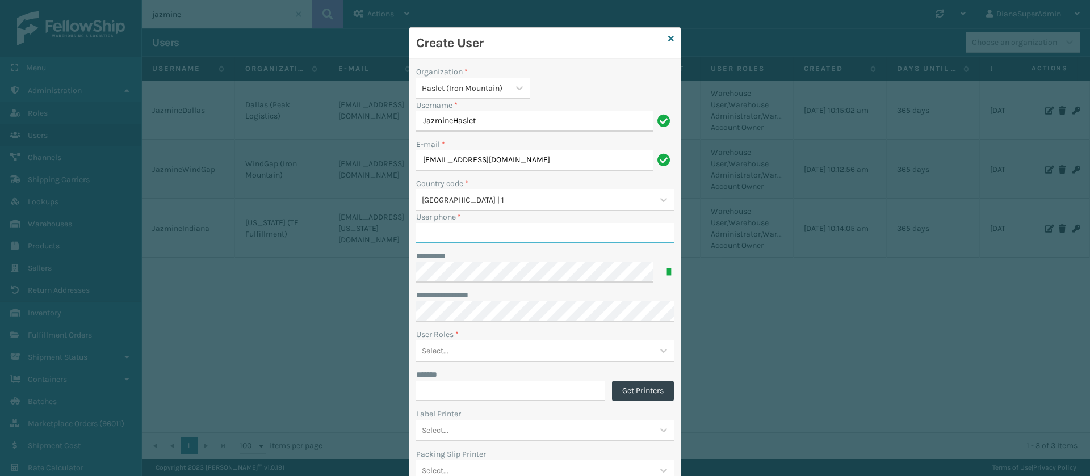
type input "9513631000"
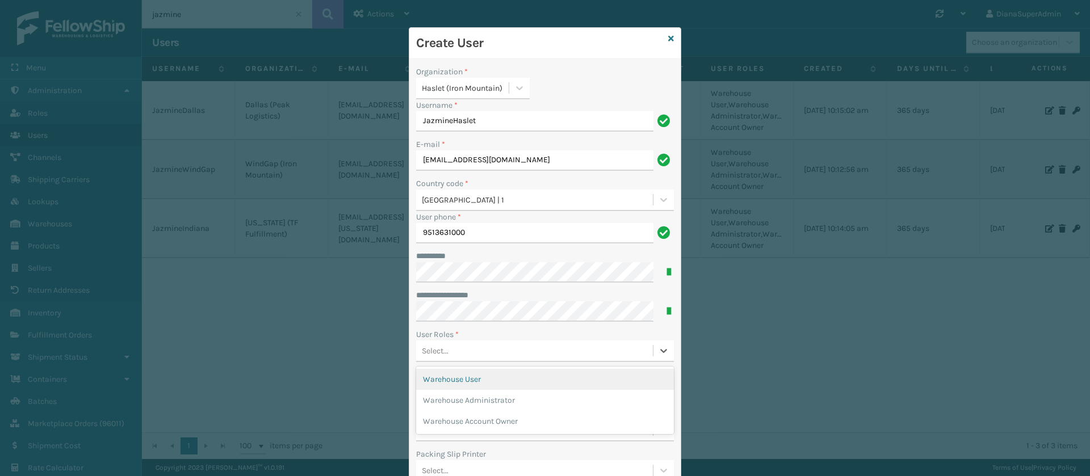
click at [476, 349] on div "Select..." at bounding box center [534, 351] width 237 height 19
click at [499, 375] on div "Warehouse User" at bounding box center [545, 379] width 258 height 21
click at [542, 356] on div "Warehouse User" at bounding box center [524, 351] width 216 height 19
click at [541, 375] on div "Warehouse Administrator" at bounding box center [545, 379] width 258 height 21
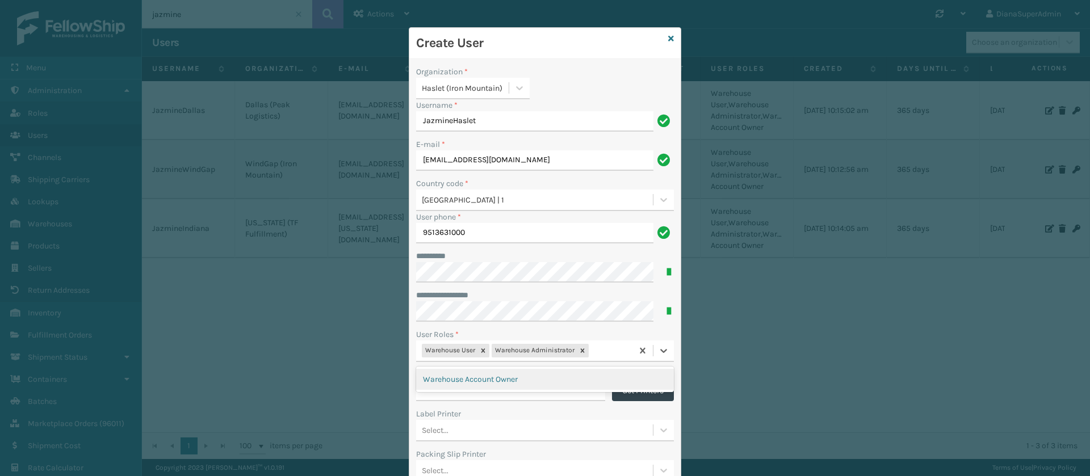
click at [609, 349] on div "Warehouse User Warehouse Administrator" at bounding box center [524, 351] width 216 height 19
click at [591, 374] on div "Warehouse Account Owner" at bounding box center [545, 379] width 258 height 21
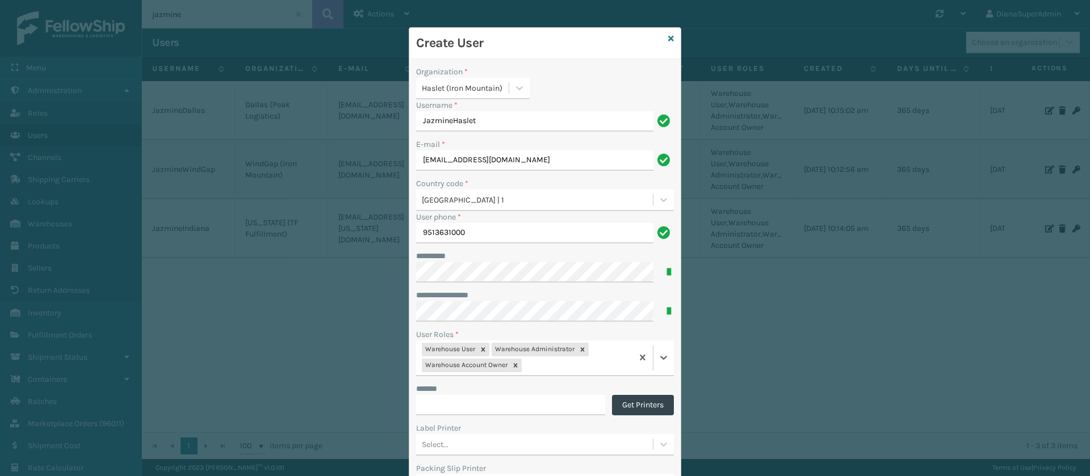
scroll to position [149, 0]
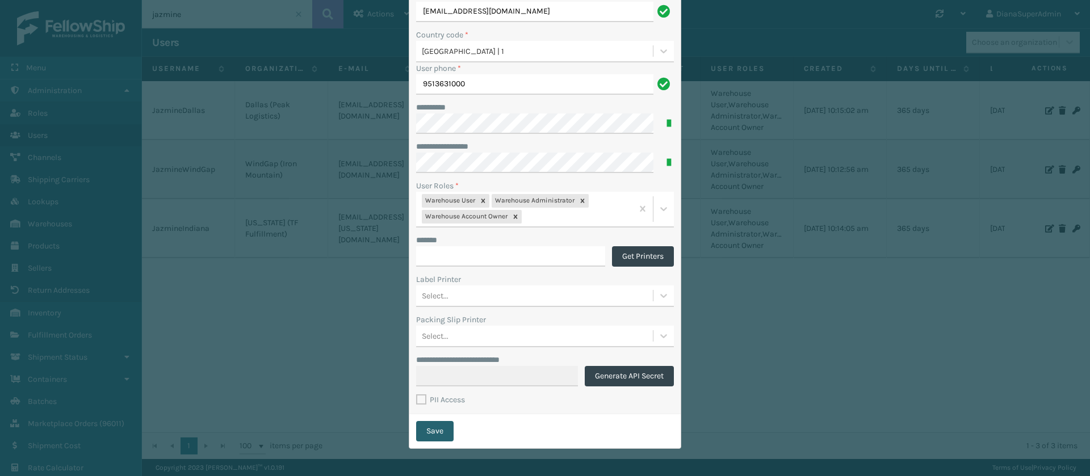
click at [437, 431] on button "Save" at bounding box center [434, 431] width 37 height 20
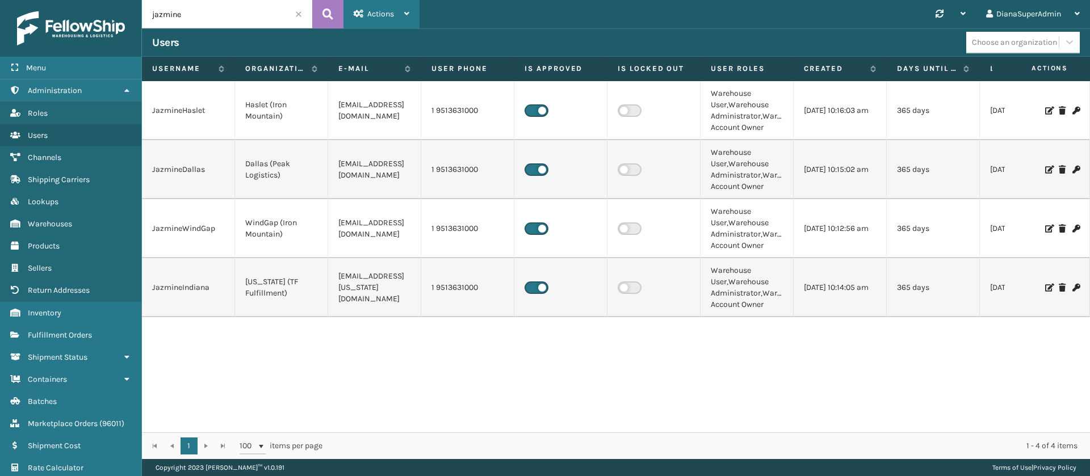
click at [397, 13] on div "Actions" at bounding box center [382, 14] width 56 height 28
click at [410, 45] on button "New User" at bounding box center [420, 44] width 152 height 30
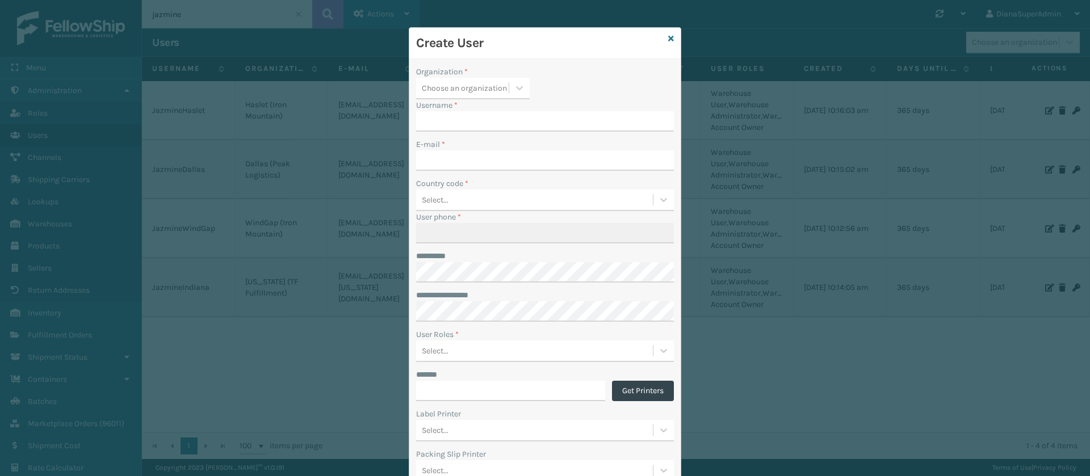
type input "DianaSuperAdmin"
click at [516, 88] on icon at bounding box center [519, 88] width 7 height 4
type input "west"
click at [464, 141] on div "Fellowship - West" at bounding box center [473, 137] width 114 height 21
click at [491, 121] on input "DianaSuperAdmin" at bounding box center [534, 121] width 237 height 20
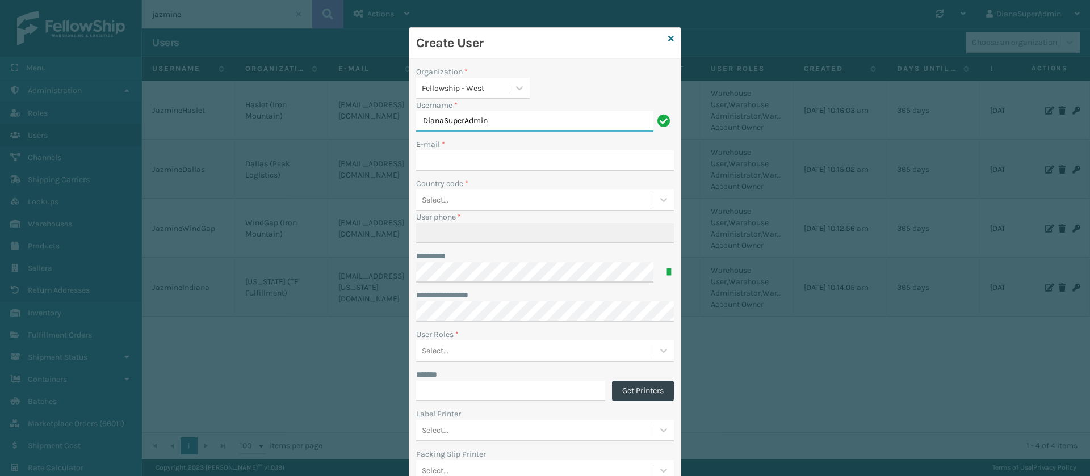
click at [491, 121] on input "DianaSuperAdmin" at bounding box center [534, 121] width 237 height 20
type input "JazmineWest"
click at [479, 155] on input "E-mail *" at bounding box center [545, 160] width 258 height 20
type input "[EMAIL_ADDRESS][DOMAIN_NAME]"
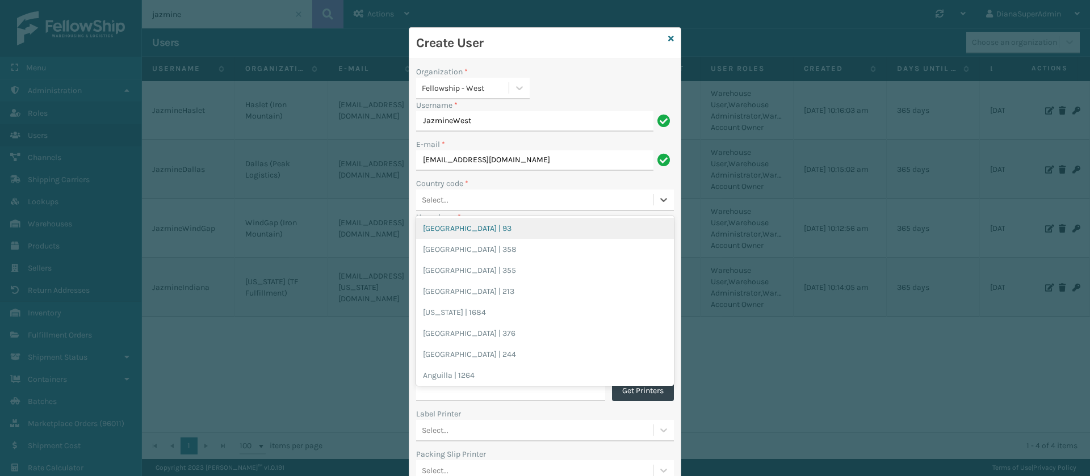
click at [517, 205] on div "Select..." at bounding box center [534, 200] width 237 height 19
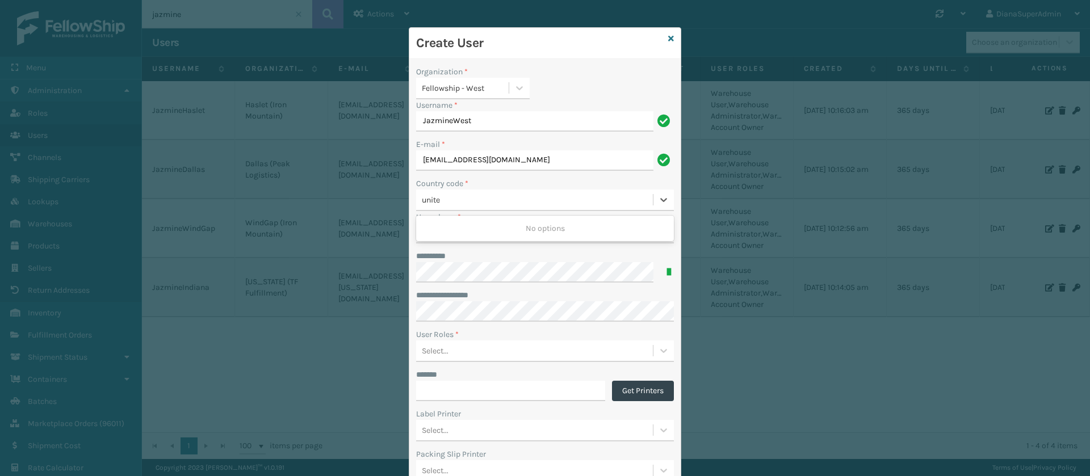
type input "united"
click at [468, 285] on div "[GEOGRAPHIC_DATA] | 1" at bounding box center [545, 291] width 258 height 21
click at [489, 240] on input "User phone *" at bounding box center [545, 233] width 258 height 20
type input "9513631000"
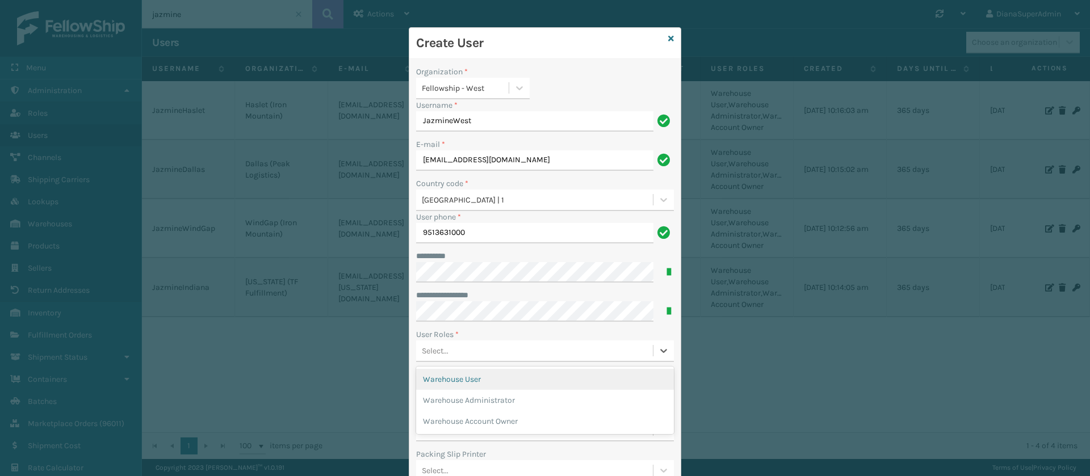
click at [463, 350] on div "Select..." at bounding box center [534, 351] width 237 height 19
click at [496, 381] on div "Warehouse User" at bounding box center [545, 379] width 258 height 21
click at [542, 351] on div "Warehouse User" at bounding box center [524, 351] width 216 height 19
click at [536, 376] on div "Warehouse Administrator" at bounding box center [545, 379] width 258 height 21
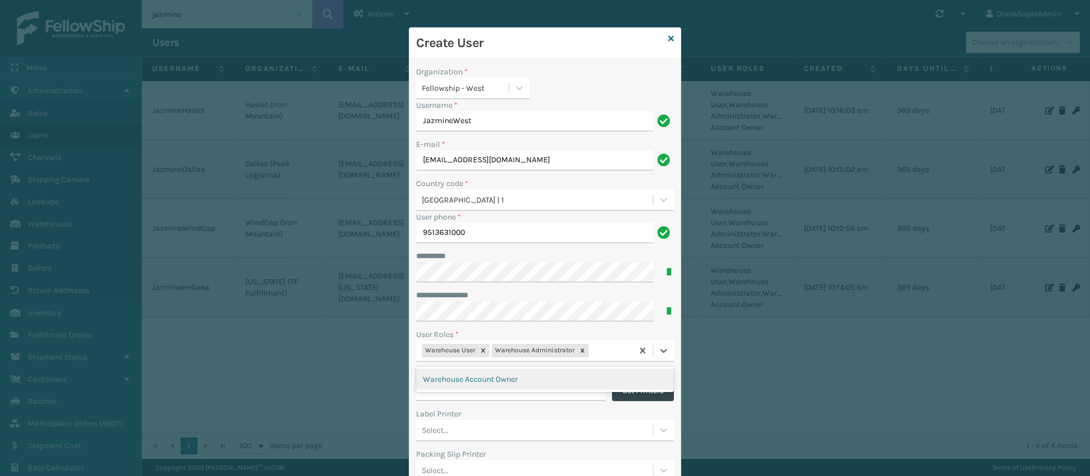
click at [605, 354] on div "Warehouse User Warehouse Administrator" at bounding box center [524, 351] width 216 height 19
click at [553, 382] on div "Warehouse Account Owner" at bounding box center [545, 379] width 258 height 21
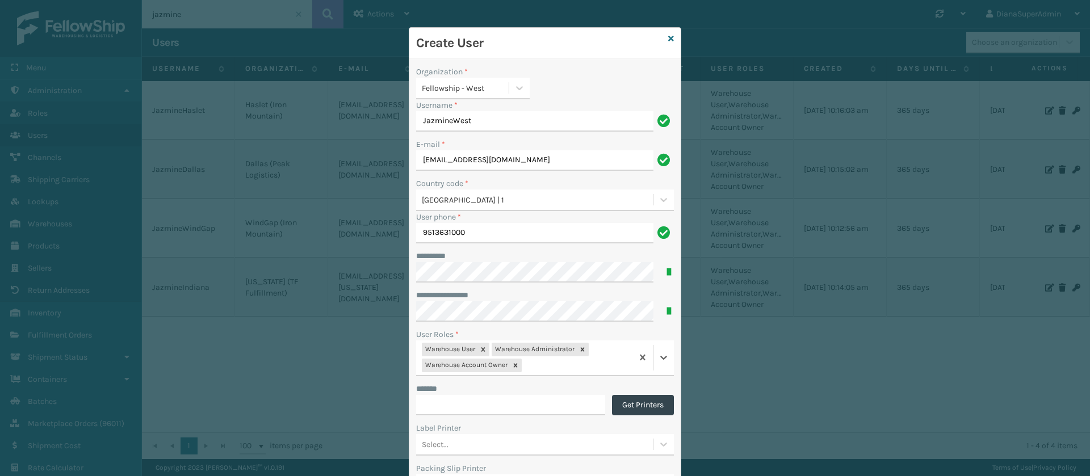
scroll to position [149, 0]
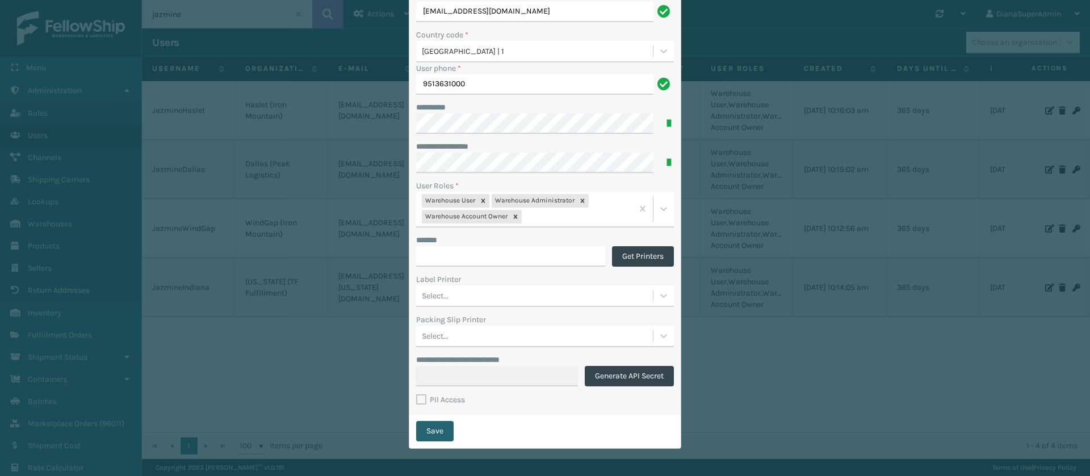
click at [429, 435] on button "Save" at bounding box center [434, 431] width 37 height 20
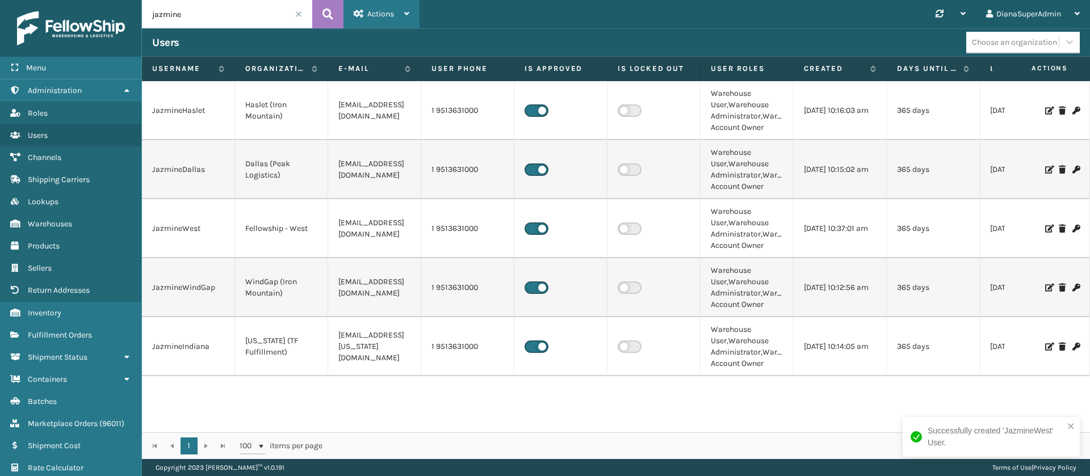
click at [398, 20] on div "Actions" at bounding box center [382, 14] width 56 height 28
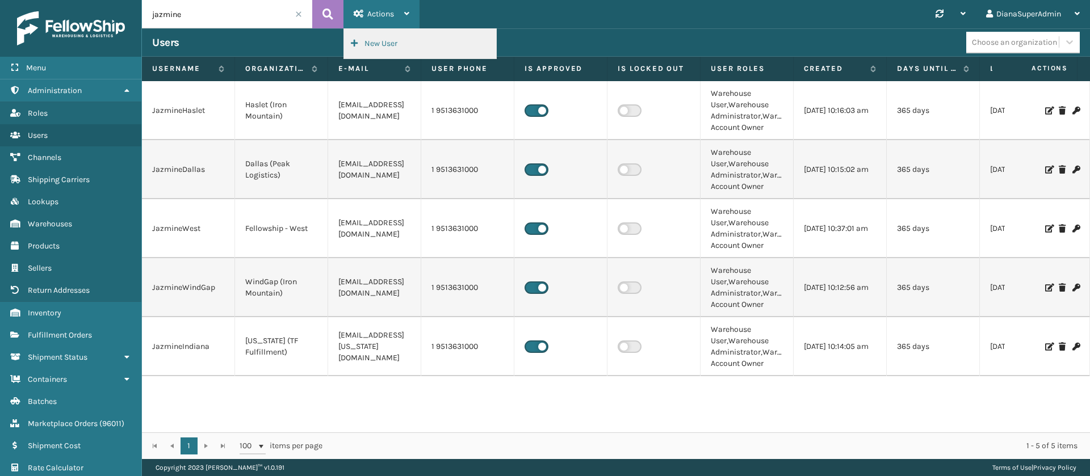
click at [413, 37] on button "New User" at bounding box center [420, 44] width 152 height 30
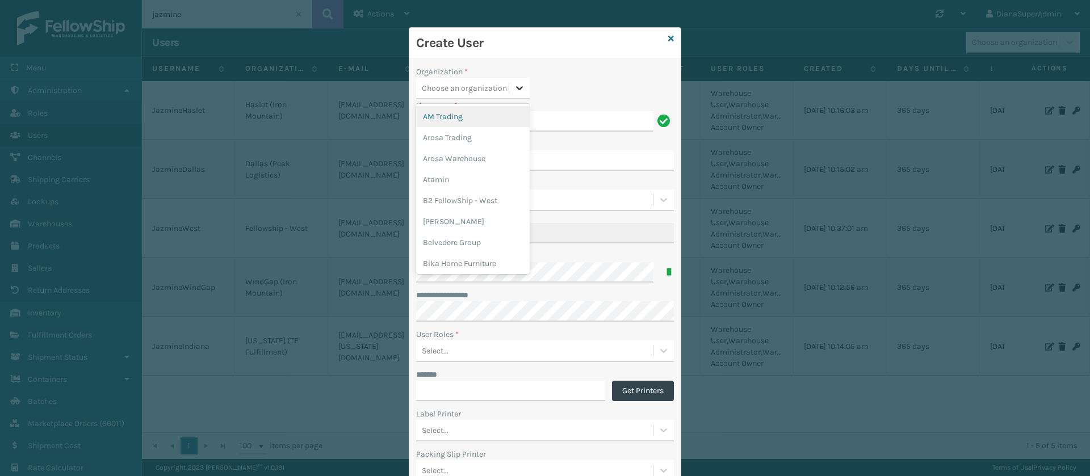
click at [519, 87] on div at bounding box center [519, 88] width 20 height 20
type input "east"
click at [481, 116] on div "Fellowship - East" at bounding box center [473, 116] width 114 height 21
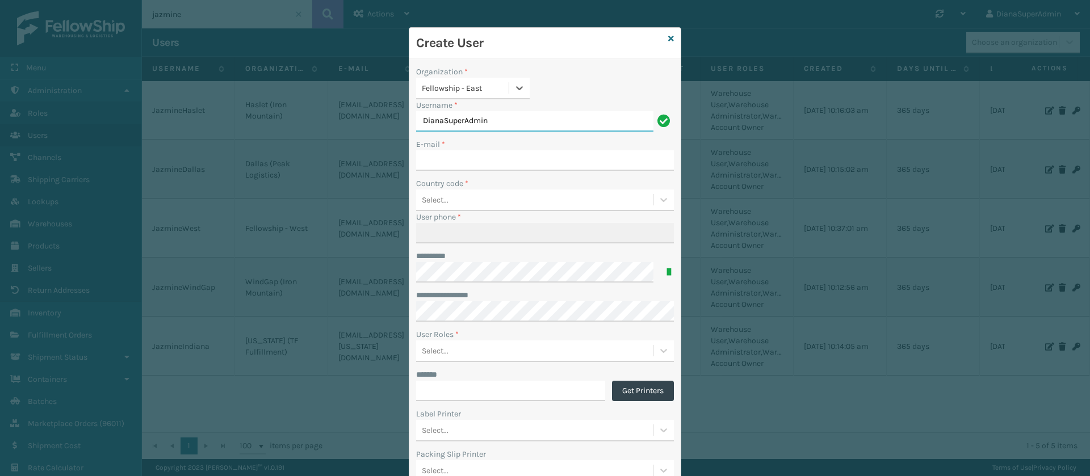
click at [501, 119] on input "DianaSuperAdmin" at bounding box center [534, 121] width 237 height 20
click at [475, 161] on input "E-mail *" at bounding box center [545, 160] width 258 height 20
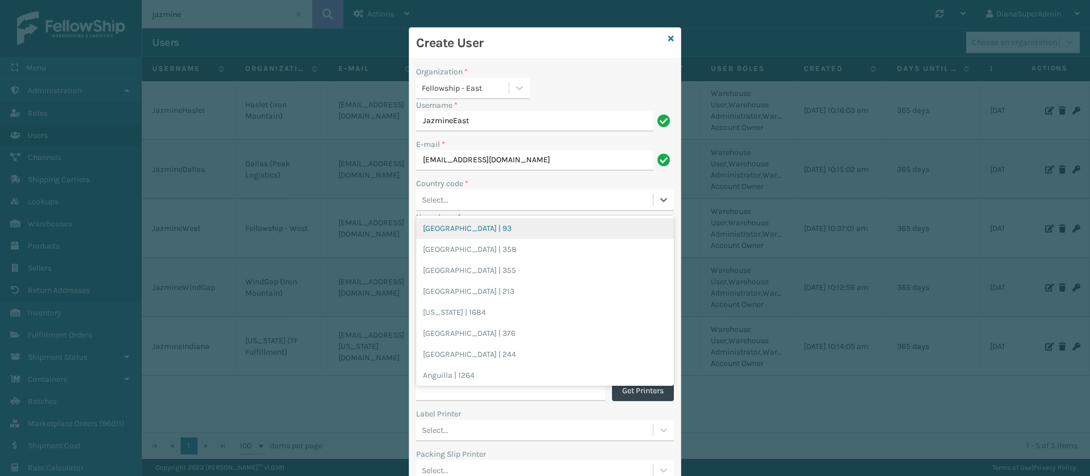
click at [505, 194] on div "Select..." at bounding box center [534, 200] width 237 height 19
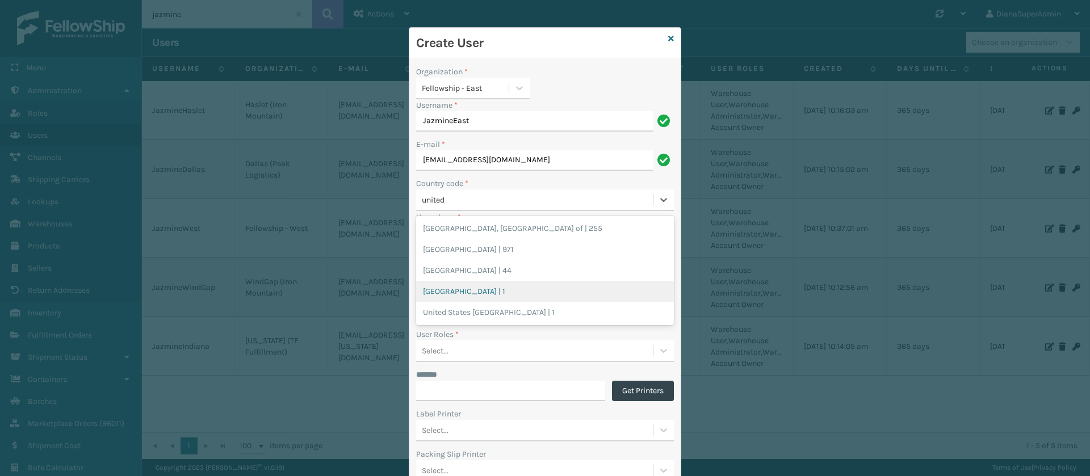
click at [472, 283] on div "[GEOGRAPHIC_DATA] | 1" at bounding box center [545, 291] width 258 height 21
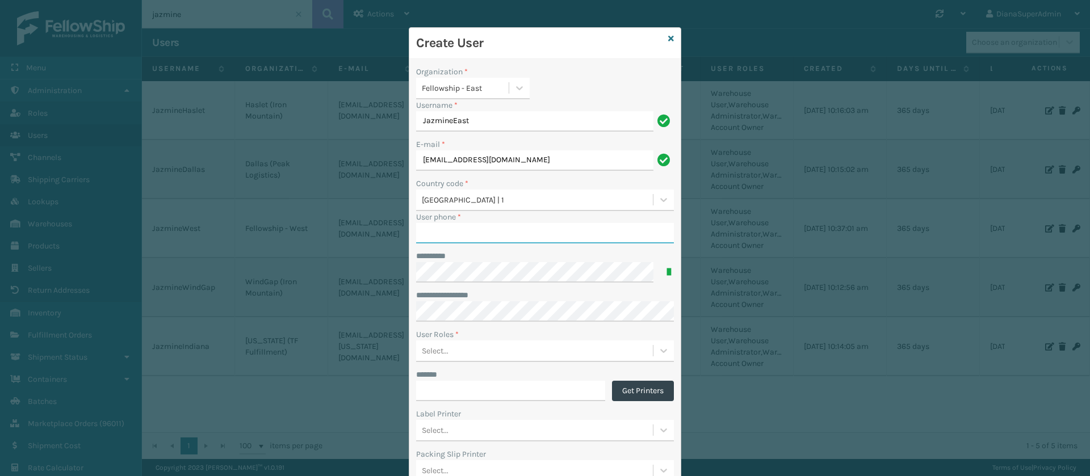
click at [507, 234] on input "User phone *" at bounding box center [545, 233] width 258 height 20
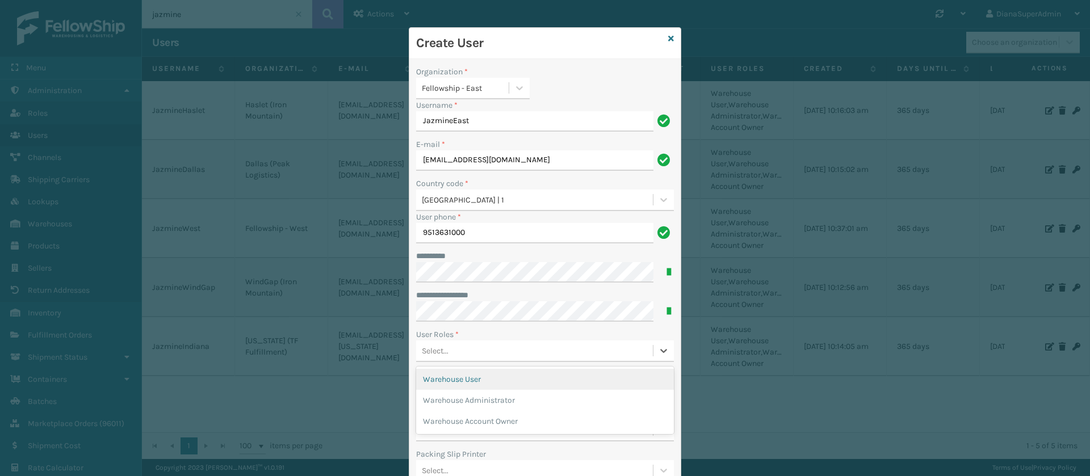
click at [483, 354] on div "Select..." at bounding box center [534, 351] width 237 height 19
click at [499, 375] on div "Warehouse User" at bounding box center [545, 379] width 258 height 21
click at [539, 352] on div "Warehouse User" at bounding box center [524, 351] width 216 height 19
click at [536, 376] on div "Warehouse Administrator" at bounding box center [545, 379] width 258 height 21
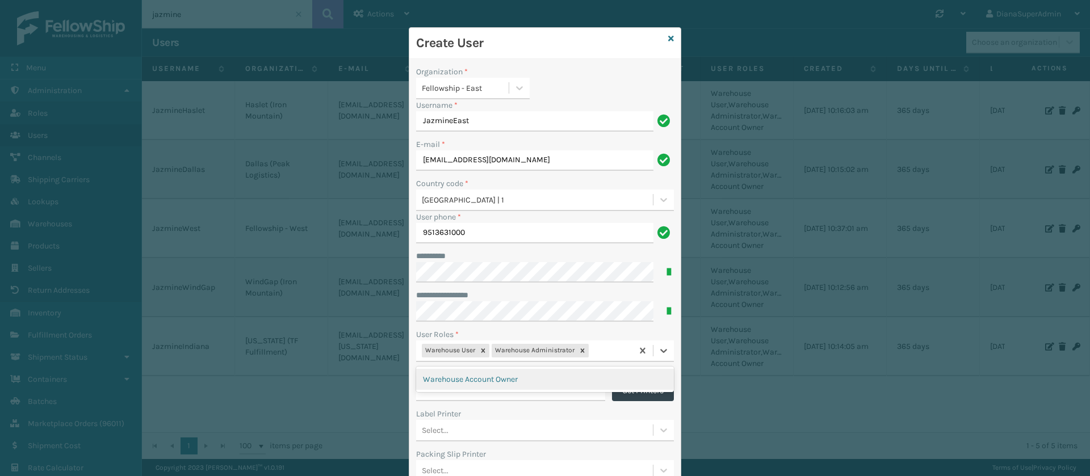
click at [605, 353] on div "Warehouse User Warehouse Administrator" at bounding box center [524, 351] width 216 height 19
click at [567, 375] on div "Warehouse Account Owner" at bounding box center [545, 379] width 258 height 21
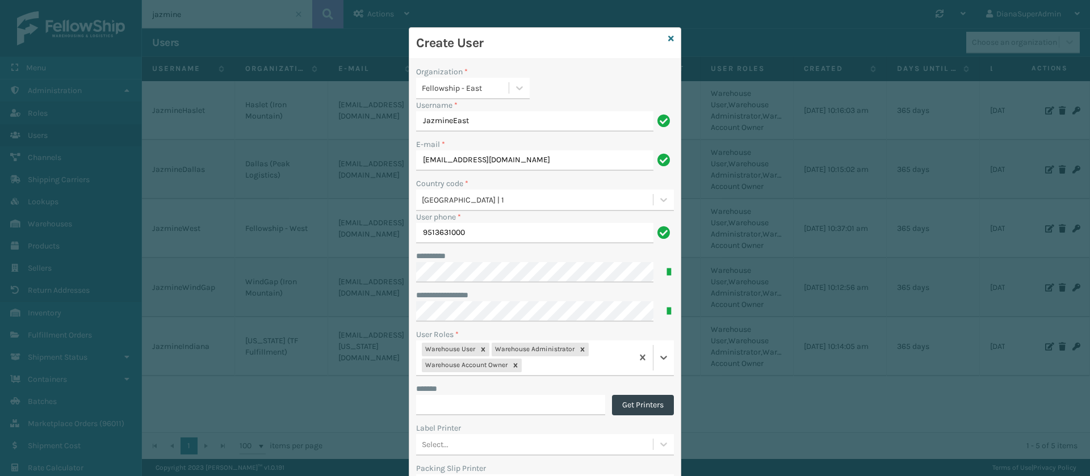
scroll to position [149, 0]
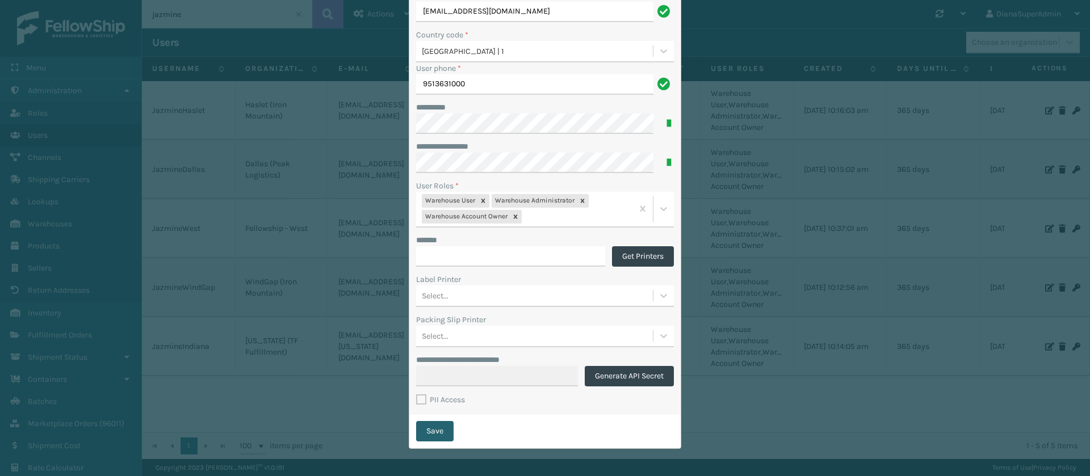
click at [438, 429] on button "Save" at bounding box center [434, 431] width 37 height 20
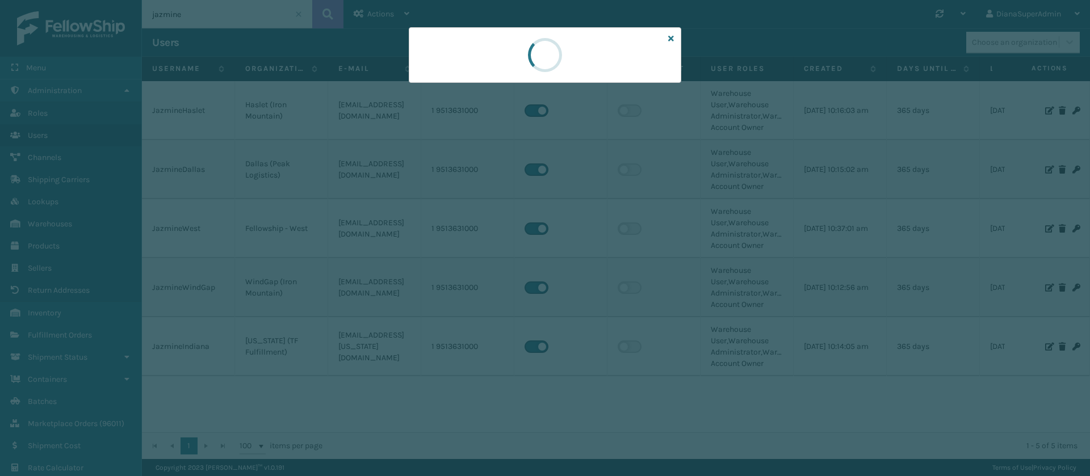
scroll to position [0, 0]
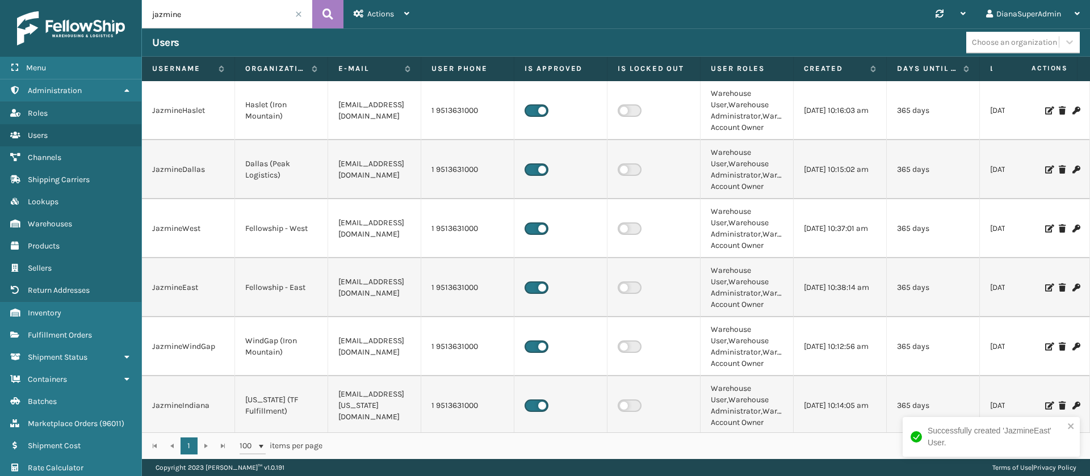
drag, startPoint x: 219, startPoint y: 150, endPoint x: 202, endPoint y: 216, distance: 68.0
click at [202, 216] on td "JazmineWest" at bounding box center [188, 228] width 93 height 59
drag, startPoint x: 211, startPoint y: 280, endPoint x: 149, endPoint y: 291, distance: 62.8
click at [149, 291] on td "JazmineEast" at bounding box center [188, 287] width 93 height 59
copy td "JazmineEast"
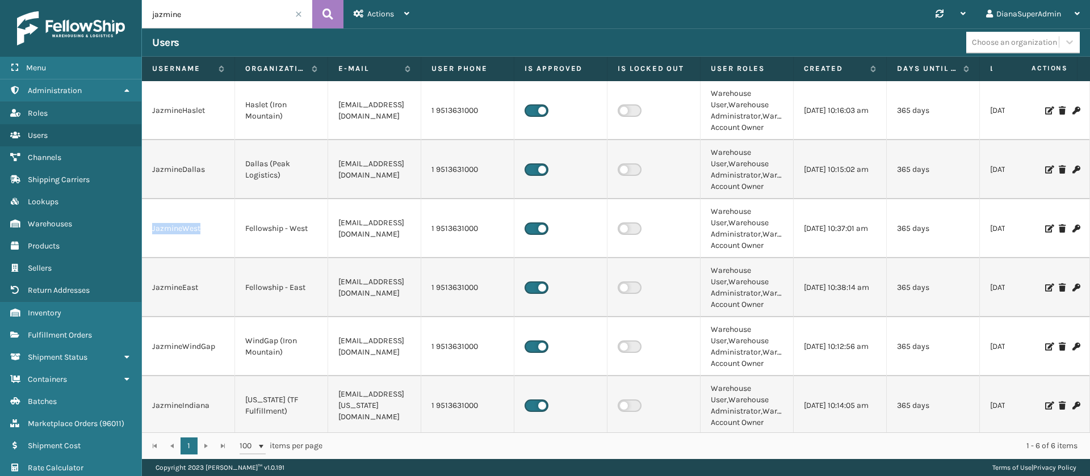
drag, startPoint x: 213, startPoint y: 225, endPoint x: 145, endPoint y: 230, distance: 68.3
click at [145, 230] on td "JazmineWest" at bounding box center [188, 228] width 93 height 59
copy td "JazmineWest"
drag, startPoint x: 314, startPoint y: 230, endPoint x: 245, endPoint y: 236, distance: 68.9
click at [245, 236] on td "Fellowship - West" at bounding box center [281, 228] width 93 height 59
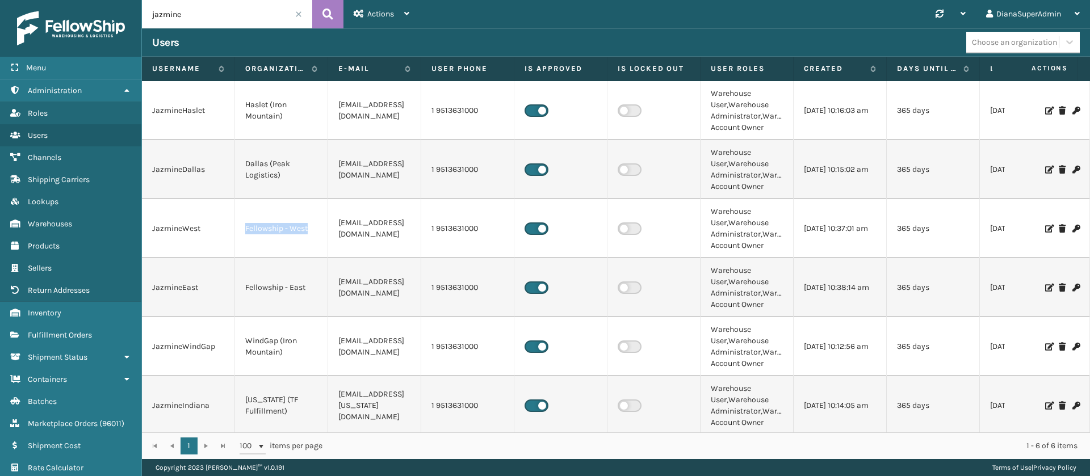
copy td "Fellowship - West"
drag, startPoint x: 315, startPoint y: 285, endPoint x: 245, endPoint y: 297, distance: 70.9
click at [245, 297] on td "Fellowship - East" at bounding box center [281, 287] width 93 height 59
copy td "Fellowship - East"
click at [423, 284] on td "1 9513631000" at bounding box center [467, 287] width 93 height 59
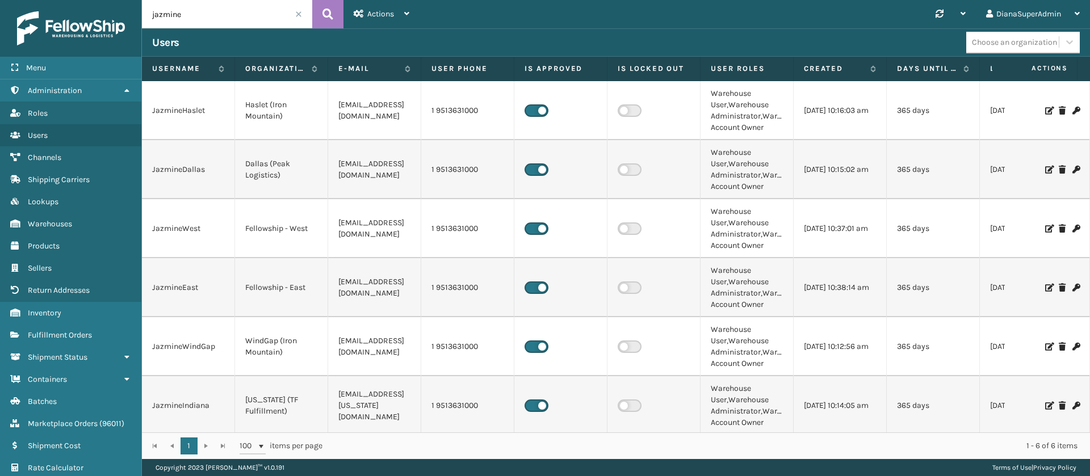
click at [1072, 288] on icon at bounding box center [1075, 288] width 7 height 8
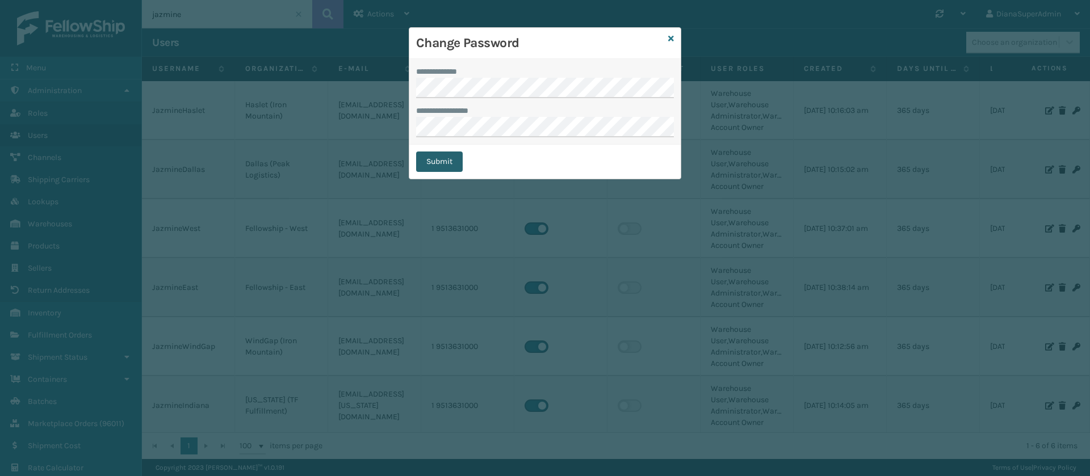
click at [448, 159] on button "Submit" at bounding box center [439, 162] width 47 height 20
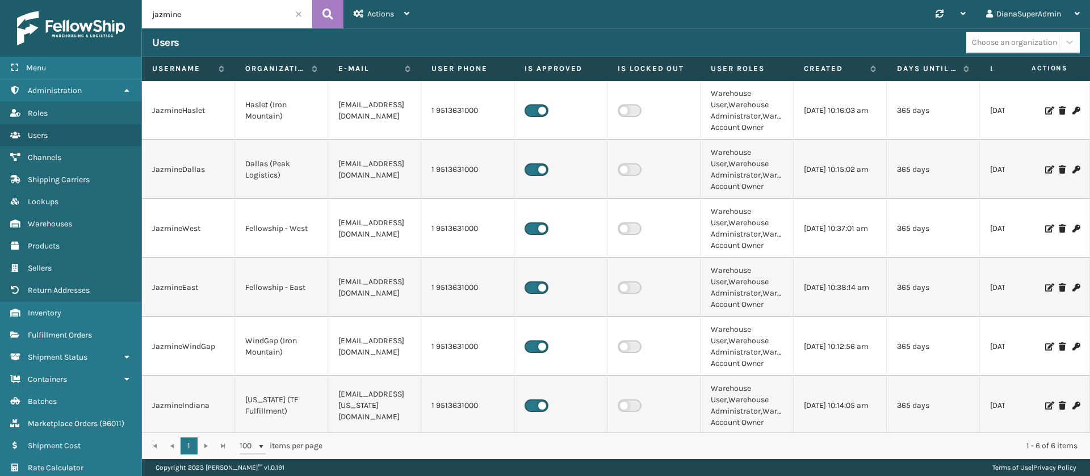
click at [1072, 288] on icon at bounding box center [1075, 288] width 7 height 8
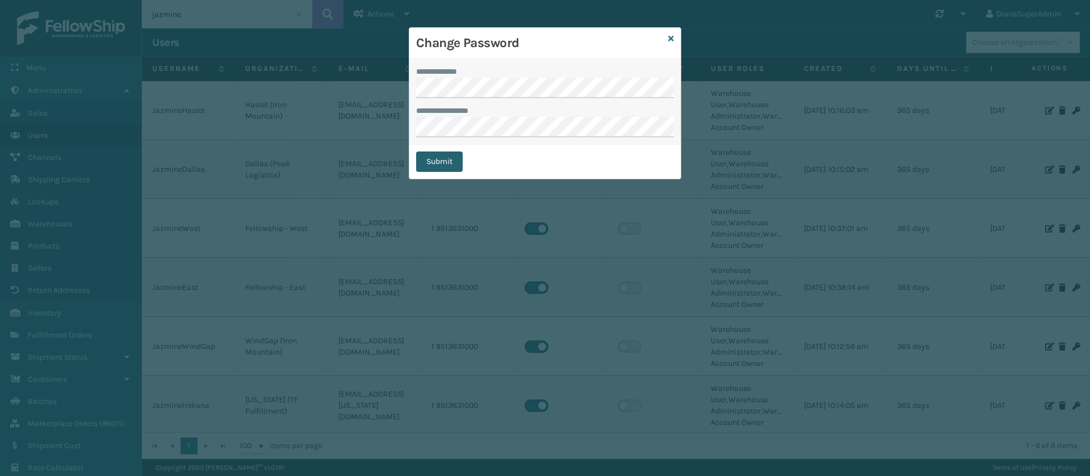
click at [452, 162] on button "Submit" at bounding box center [439, 162] width 47 height 20
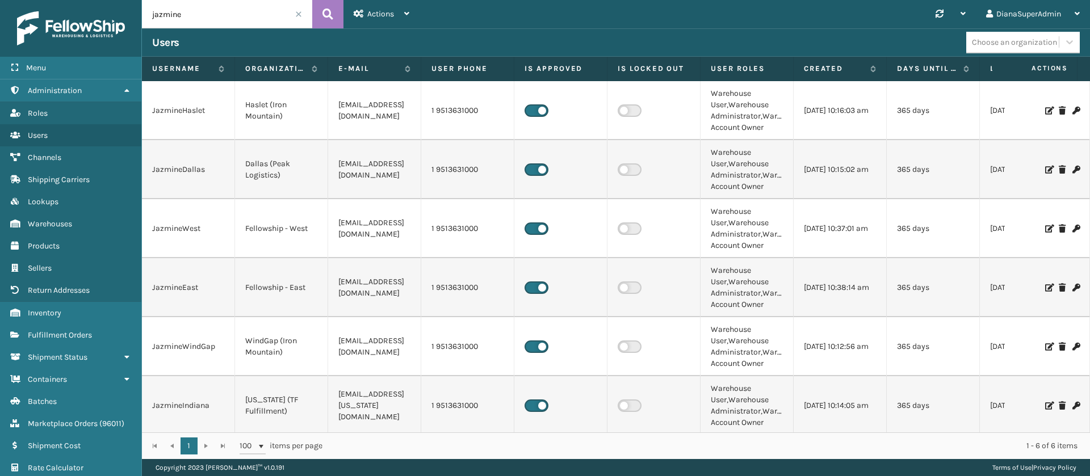
click at [1072, 229] on icon at bounding box center [1075, 229] width 7 height 8
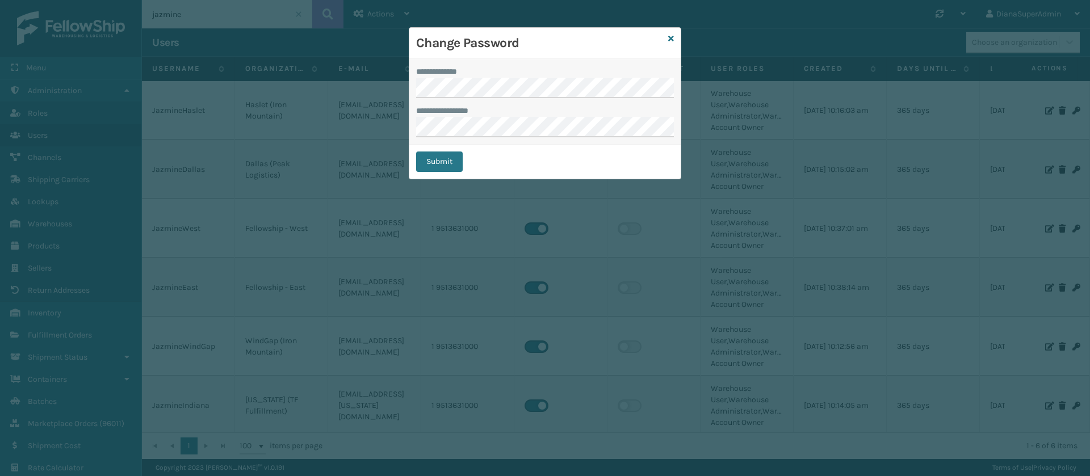
click at [477, 116] on label "**********" at bounding box center [452, 111] width 72 height 12
click at [442, 157] on button "Submit" at bounding box center [439, 162] width 47 height 20
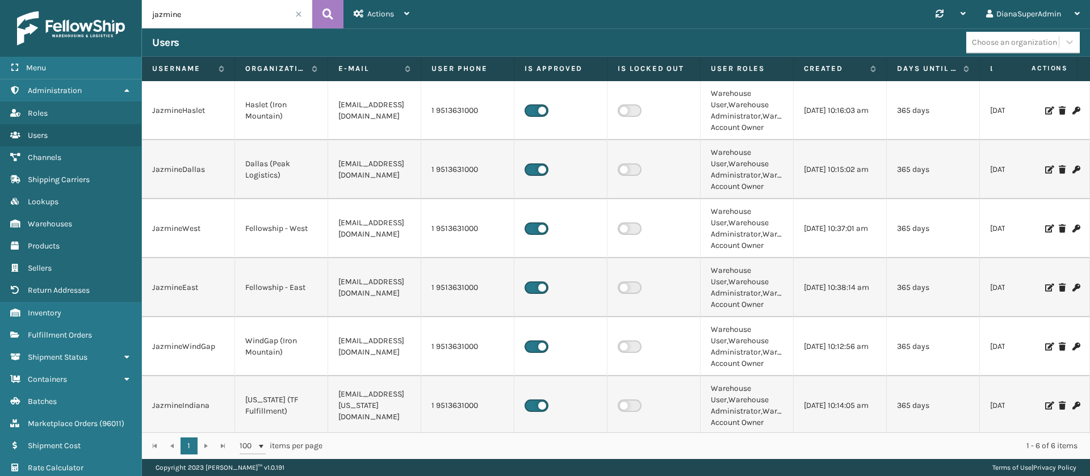
click at [244, 9] on input "jazmine" at bounding box center [227, 14] width 170 height 28
click at [325, 13] on icon at bounding box center [327, 14] width 11 height 17
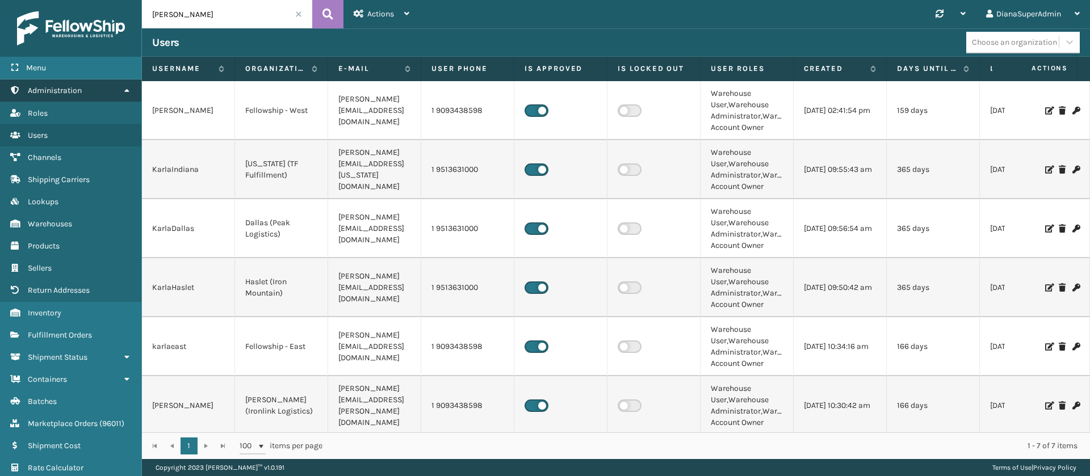
click at [107, 90] on link "Administration" at bounding box center [70, 90] width 141 height 22
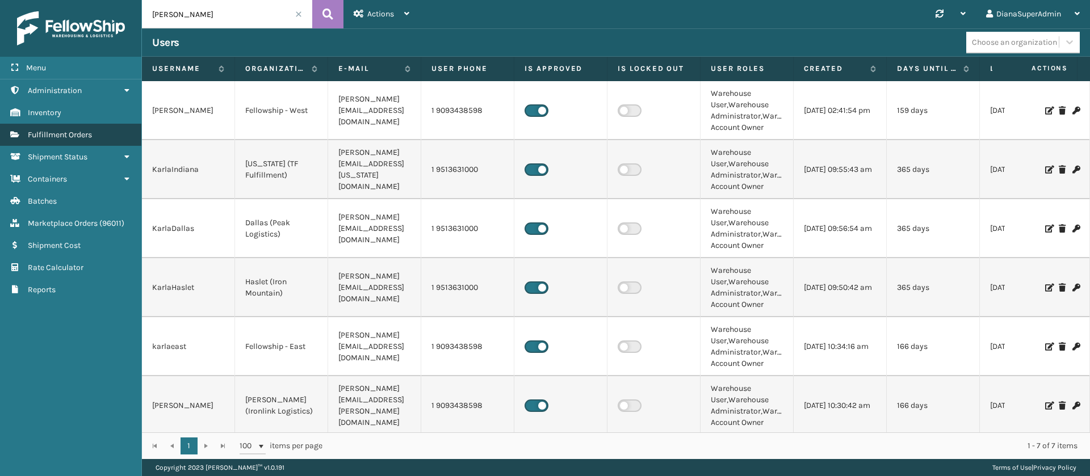
click at [105, 127] on link "Fulfillment Orders" at bounding box center [70, 135] width 141 height 22
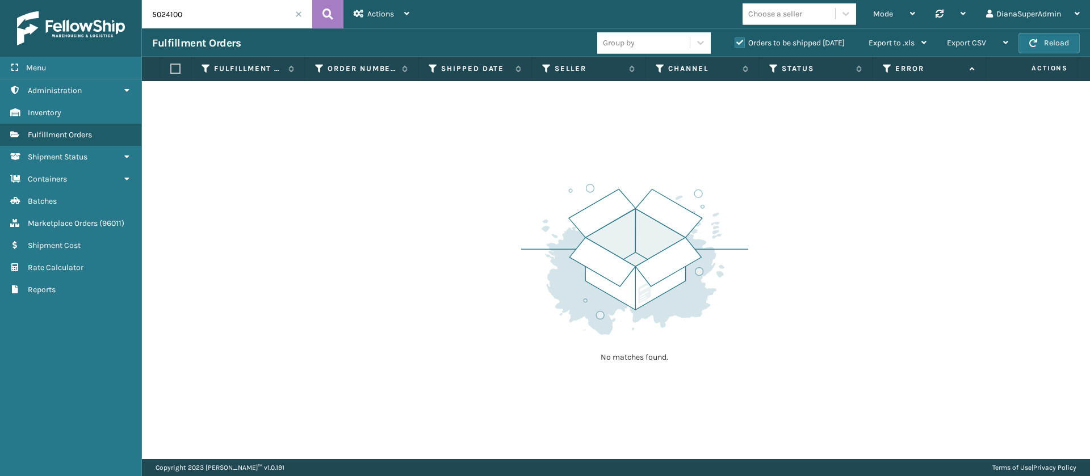
click at [296, 13] on span at bounding box center [298, 14] width 7 height 7
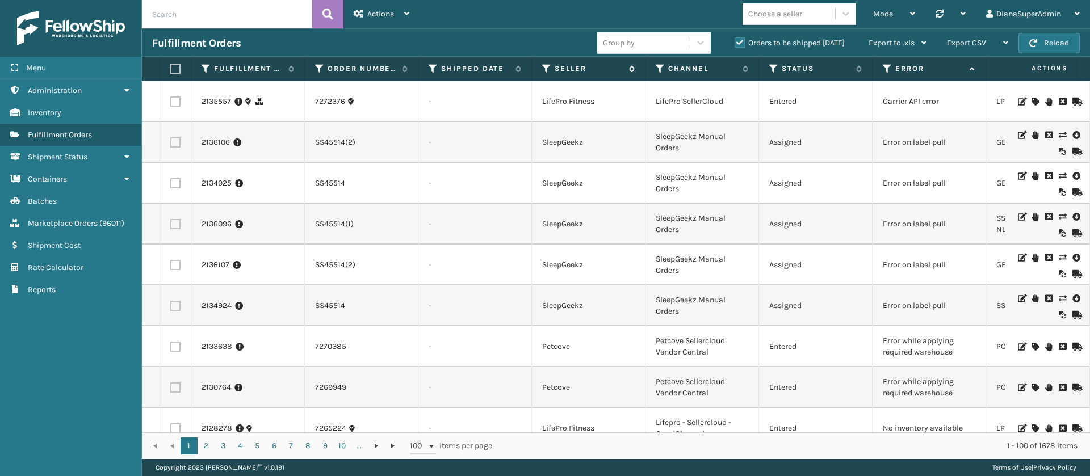
click at [546, 71] on icon at bounding box center [546, 69] width 9 height 10
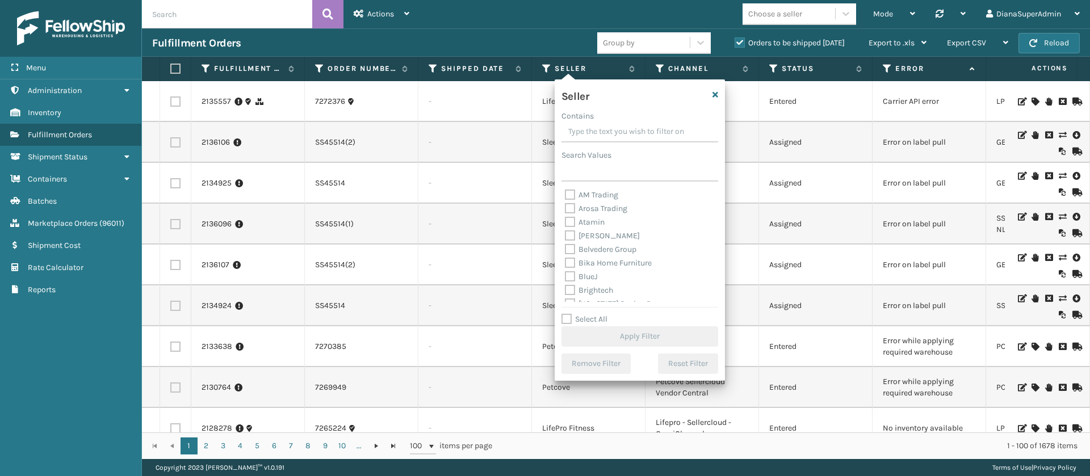
scroll to position [363, 0]
click at [562, 317] on label "Select All" at bounding box center [584, 319] width 46 height 10
click at [562, 314] on input "Select All" at bounding box center [646, 313] width 170 height 1
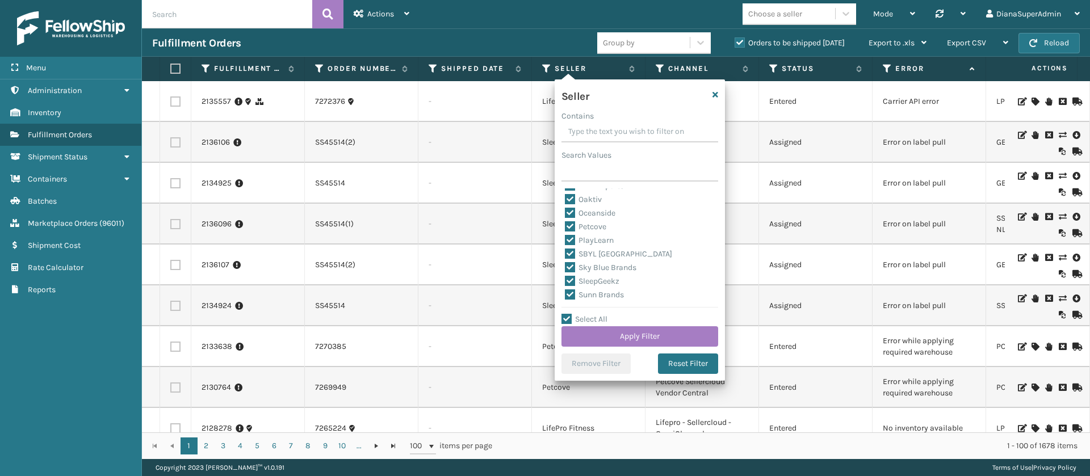
click at [573, 277] on label "SleepGeekz" at bounding box center [592, 281] width 54 height 10
click at [565, 277] on input "SleepGeekz" at bounding box center [565, 278] width 1 height 7
click at [631, 339] on button "Apply Filter" at bounding box center [639, 336] width 157 height 20
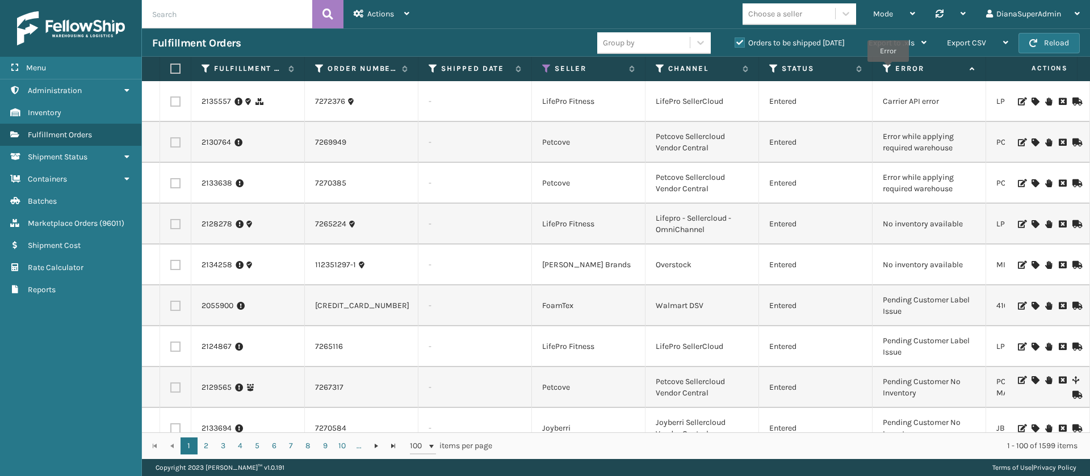
click at [888, 70] on icon at bounding box center [887, 69] width 9 height 10
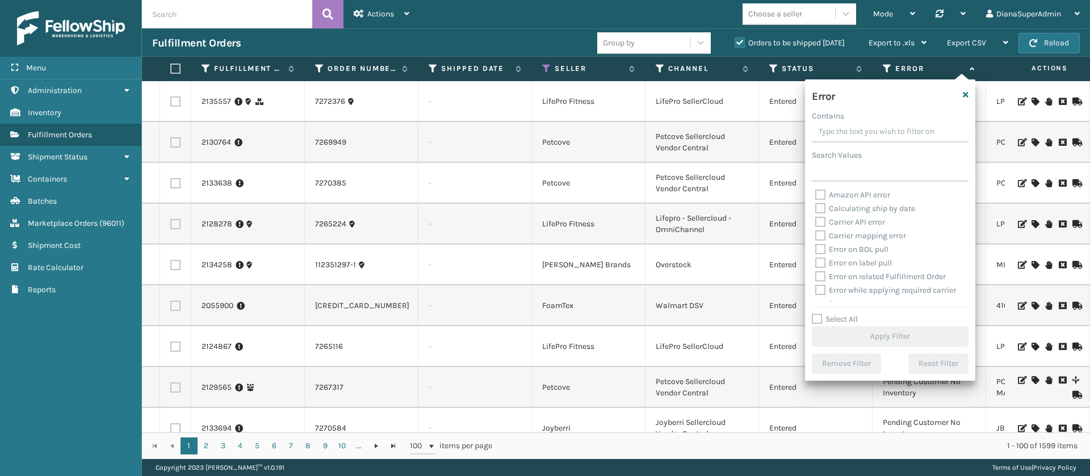
click at [814, 315] on label "Select All" at bounding box center [835, 319] width 46 height 10
click at [814, 314] on input "Select All" at bounding box center [897, 313] width 170 height 1
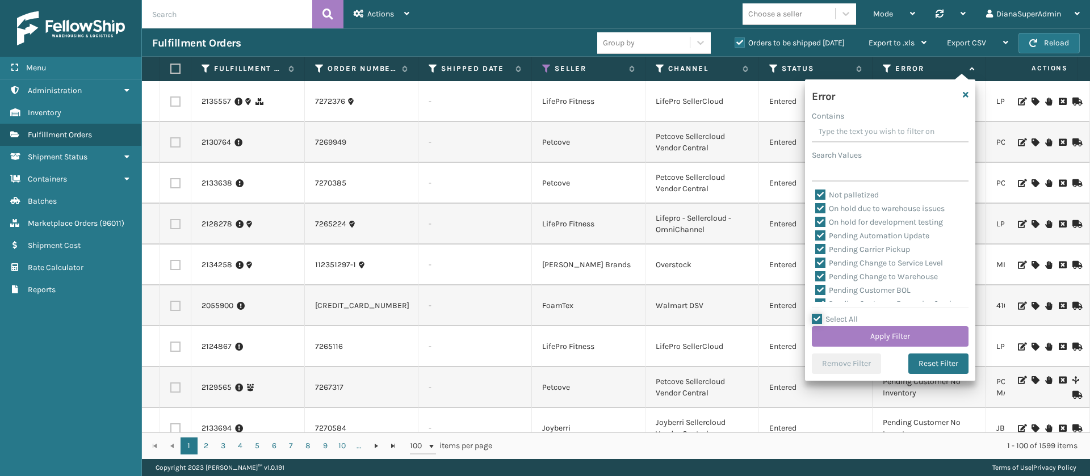
scroll to position [260, 0]
click at [819, 235] on label "Pending Automation Update" at bounding box center [872, 235] width 114 height 10
click at [816, 235] on input "Pending Automation Update" at bounding box center [815, 231] width 1 height 7
click at [820, 246] on label "Pending Carrier Pickup" at bounding box center [862, 249] width 95 height 10
click at [816, 246] on input "Pending Carrier Pickup" at bounding box center [815, 245] width 1 height 7
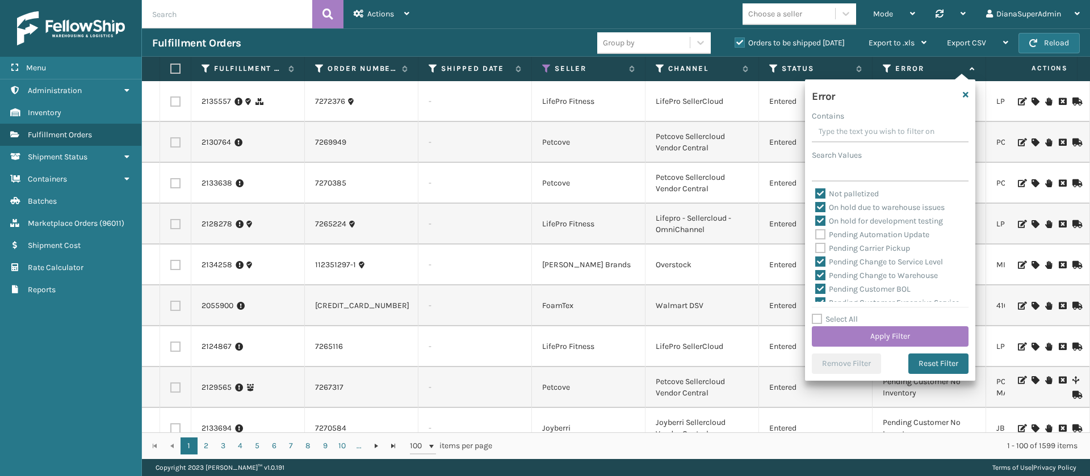
click at [821, 260] on label "Pending Change to Service Level" at bounding box center [879, 262] width 128 height 10
click at [816, 260] on input "Pending Change to Service Level" at bounding box center [815, 258] width 1 height 7
click at [821, 272] on label "Pending Change to Warehouse" at bounding box center [876, 276] width 123 height 10
click at [816, 272] on input "Pending Change to Warehouse" at bounding box center [815, 272] width 1 height 7
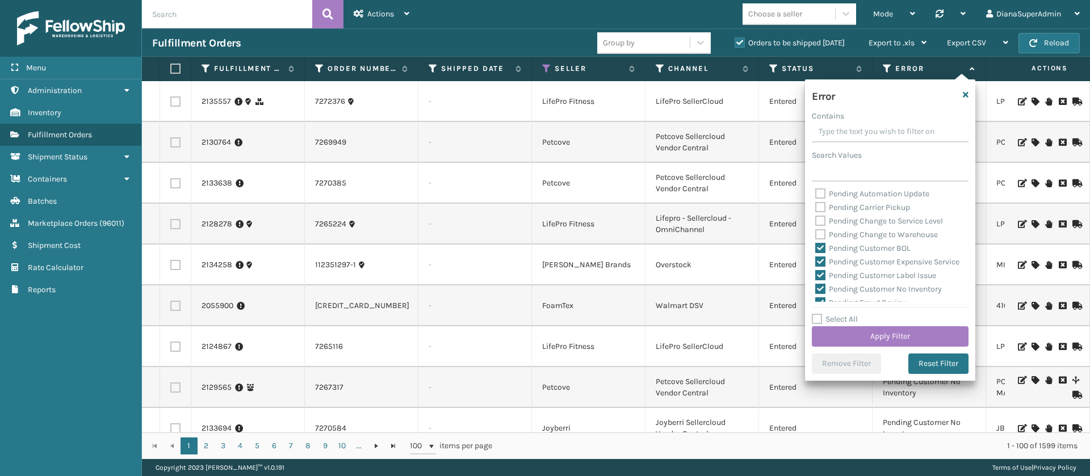
click at [819, 248] on label "Pending Customer BOL" at bounding box center [862, 249] width 95 height 10
click at [816, 248] on input "Pending Customer BOL" at bounding box center [815, 245] width 1 height 7
click at [819, 258] on label "Pending Customer Expensive Service" at bounding box center [887, 262] width 144 height 10
click at [816, 258] on input "Pending Customer Expensive Service" at bounding box center [815, 258] width 1 height 7
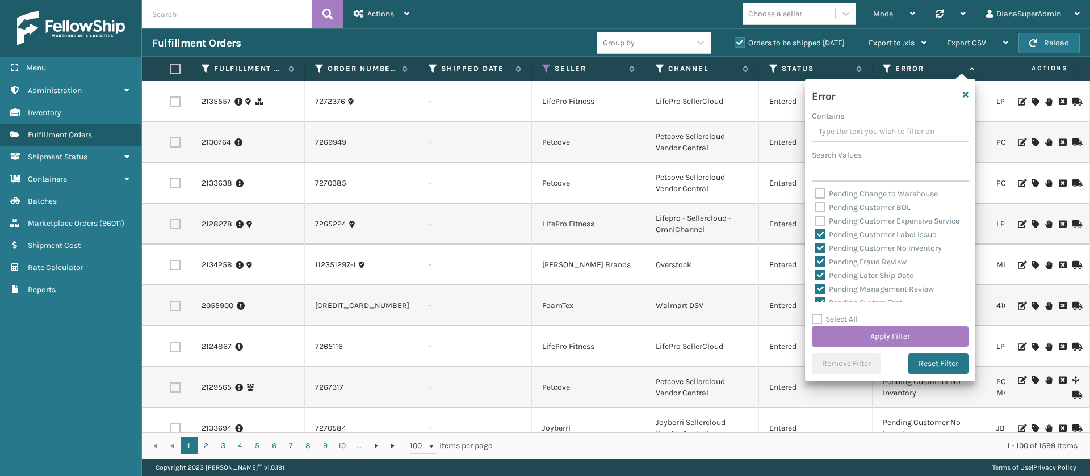
click at [819, 240] on label "Pending Customer Label Issue" at bounding box center [875, 235] width 121 height 10
click at [816, 236] on input "Pending Customer Label Issue" at bounding box center [815, 231] width 1 height 7
click at [819, 253] on label "Pending Customer No Inventory" at bounding box center [878, 249] width 127 height 10
click at [816, 249] on input "Pending Customer No Inventory" at bounding box center [815, 245] width 1 height 7
click at [819, 267] on label "Pending Fraud Review" at bounding box center [860, 262] width 91 height 10
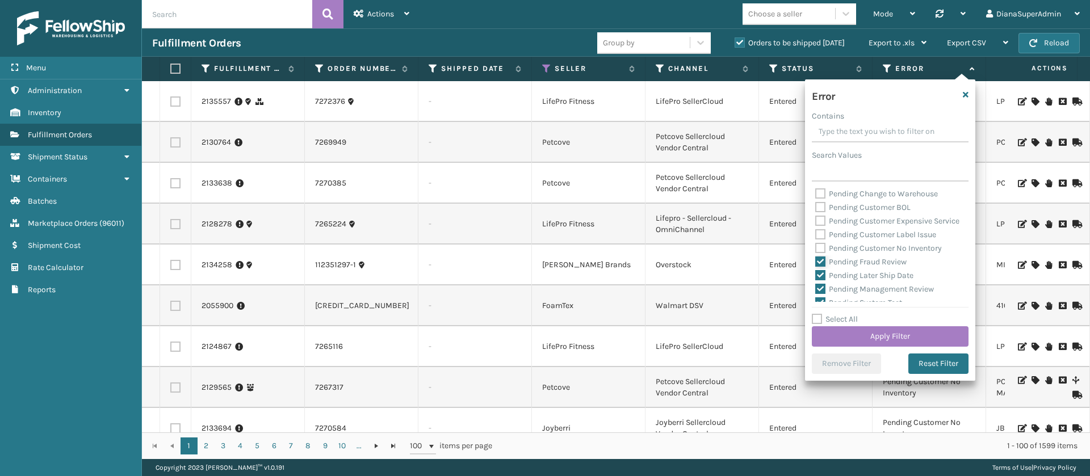
click at [816, 263] on input "Pending Fraud Review" at bounding box center [815, 258] width 1 height 7
click at [819, 269] on div "Pending Fraud Review" at bounding box center [890, 262] width 150 height 14
click at [819, 233] on label "Pending Later Ship Date" at bounding box center [864, 228] width 98 height 10
click at [816, 229] on input "Pending Later Ship Date" at bounding box center [815, 224] width 1 height 7
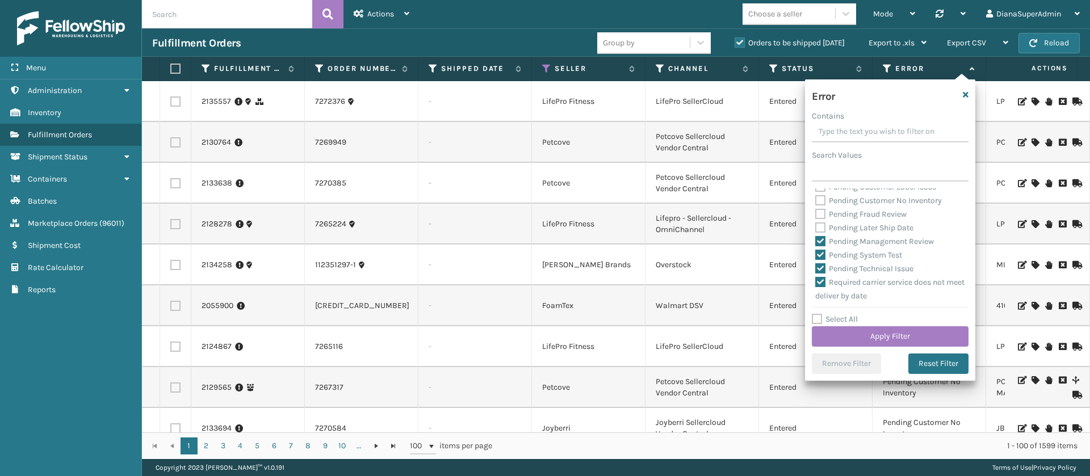
click at [819, 246] on label "Pending Management Review" at bounding box center [874, 242] width 119 height 10
click at [816, 242] on input "Pending Management Review" at bounding box center [815, 238] width 1 height 7
click at [819, 260] on label "Pending System Test" at bounding box center [858, 255] width 87 height 10
click at [816, 256] on input "Pending System Test" at bounding box center [815, 252] width 1 height 7
click at [820, 274] on label "Pending Technical Issue" at bounding box center [864, 269] width 98 height 10
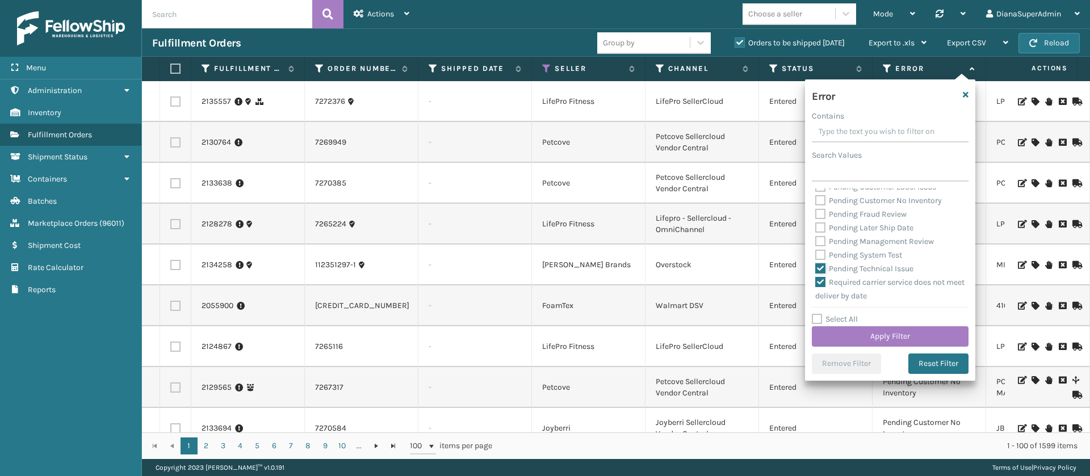
click at [816, 270] on input "Pending Technical Issue" at bounding box center [815, 265] width 1 height 7
click at [888, 323] on div "Select All Apply Filter" at bounding box center [890, 330] width 157 height 34
click at [889, 336] on button "Apply Filter" at bounding box center [890, 336] width 157 height 20
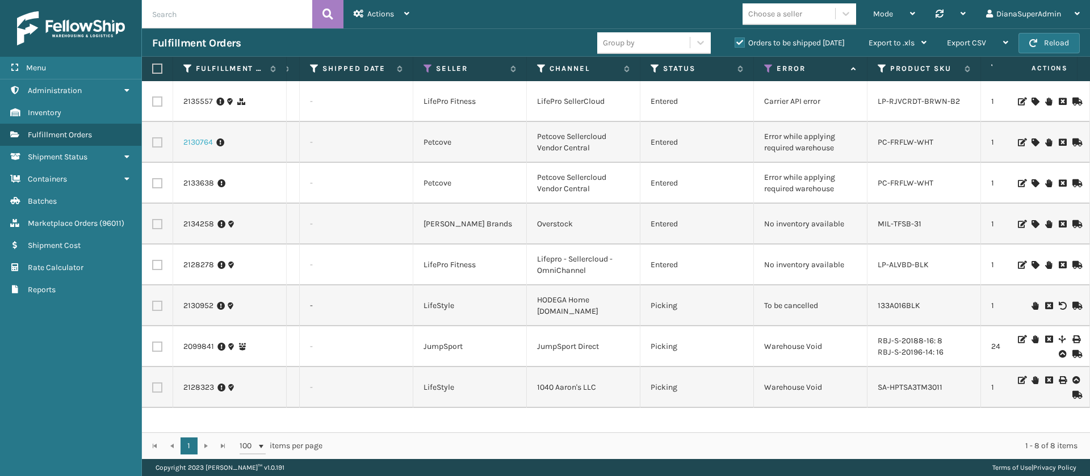
scroll to position [0, 0]
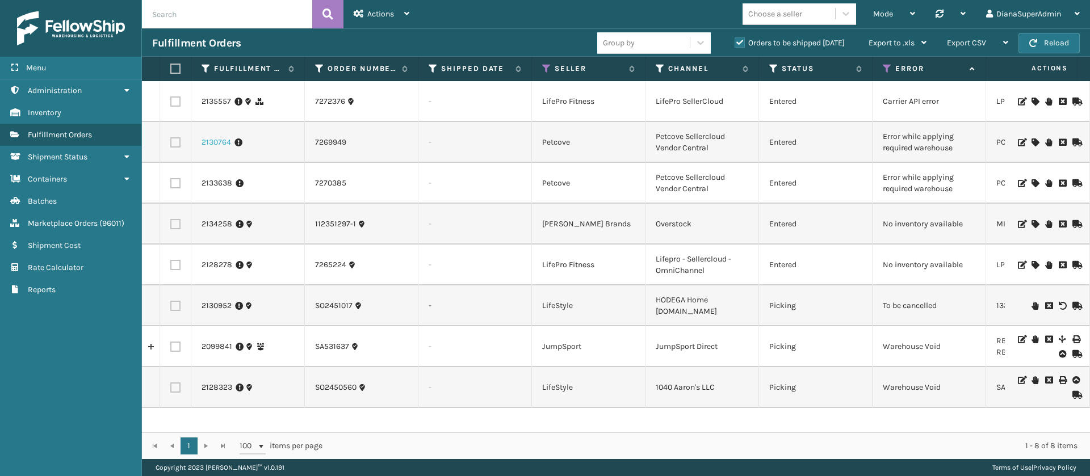
click at [220, 141] on link "2130764" at bounding box center [217, 142] width 30 height 11
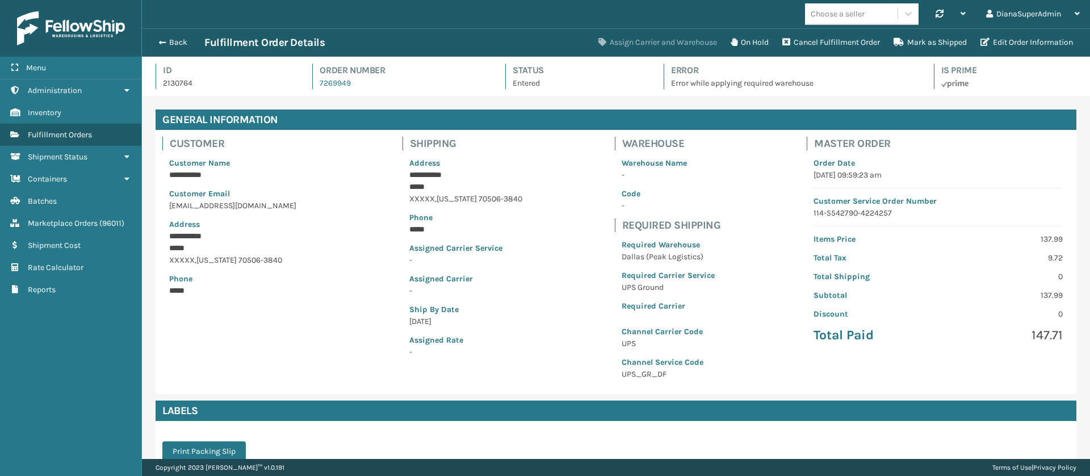
click at [663, 38] on button "Assign Carrier and Warehouse" at bounding box center [658, 42] width 132 height 23
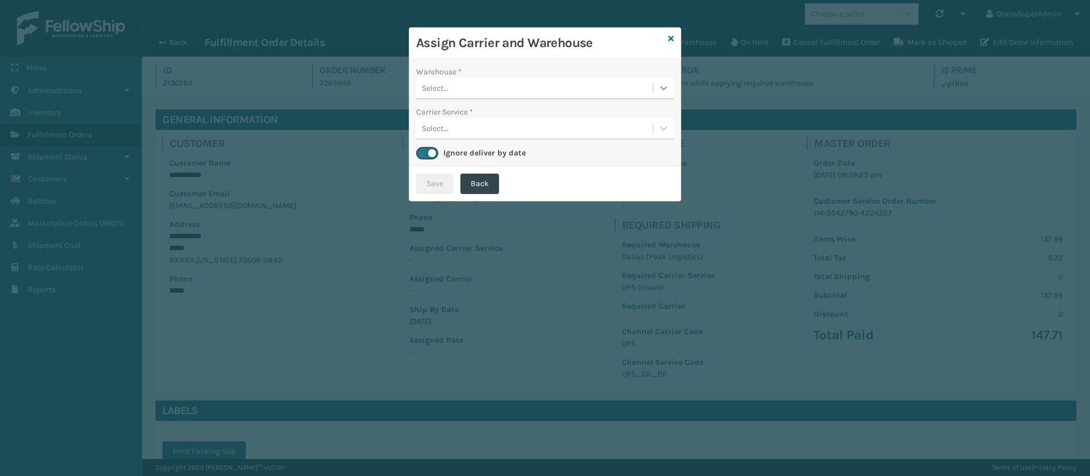
click at [665, 97] on div at bounding box center [663, 88] width 20 height 20
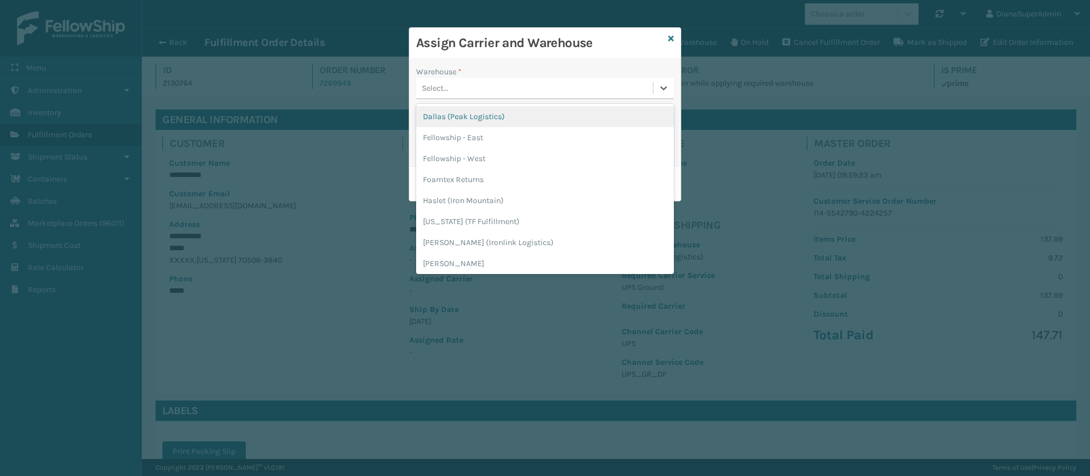
click at [589, 111] on div "Dallas (Peak Logistics)" at bounding box center [545, 116] width 258 height 21
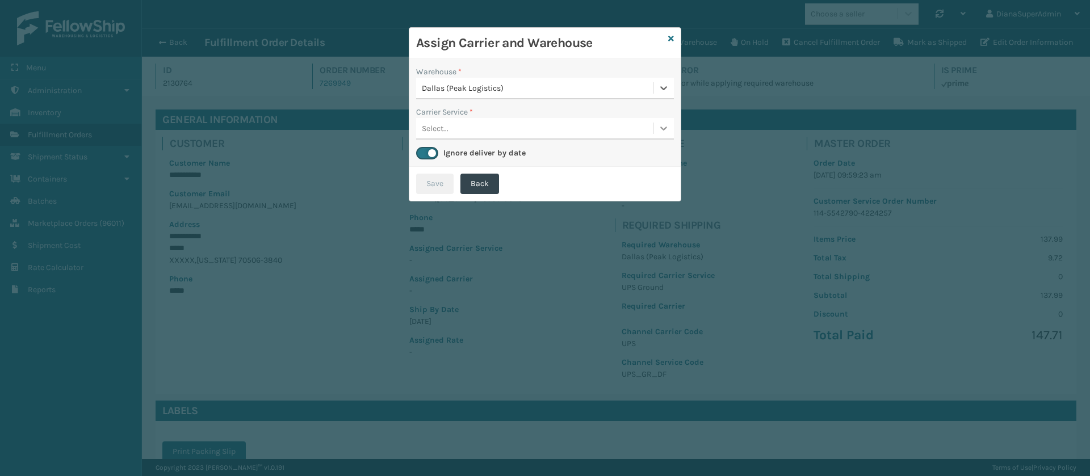
click at [666, 120] on div at bounding box center [663, 128] width 20 height 20
click at [571, 154] on div "UPS Ground" at bounding box center [545, 156] width 258 height 21
click at [429, 188] on button "Save" at bounding box center [434, 184] width 37 height 20
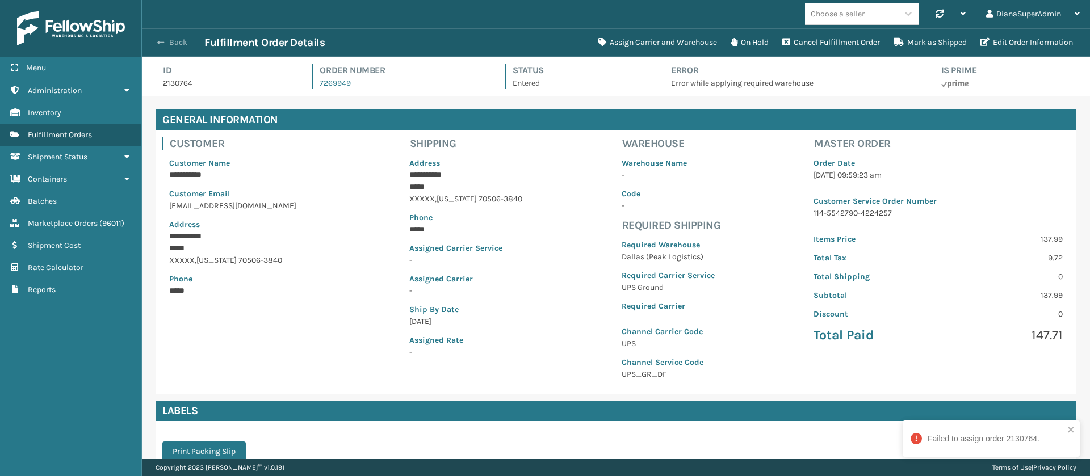
click at [169, 42] on button "Back" at bounding box center [178, 42] width 52 height 10
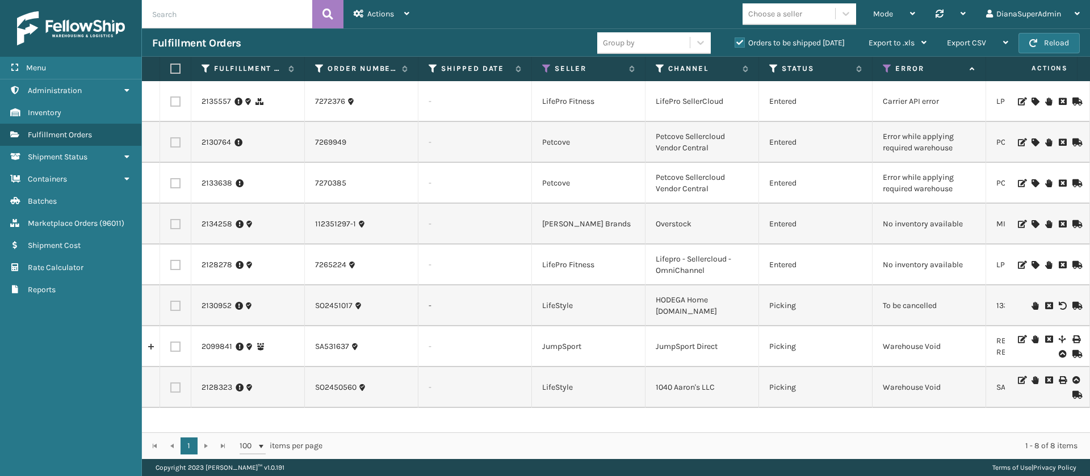
click at [220, 93] on td "2135557" at bounding box center [248, 101] width 114 height 41
click at [216, 103] on link "2135557" at bounding box center [217, 101] width 30 height 11
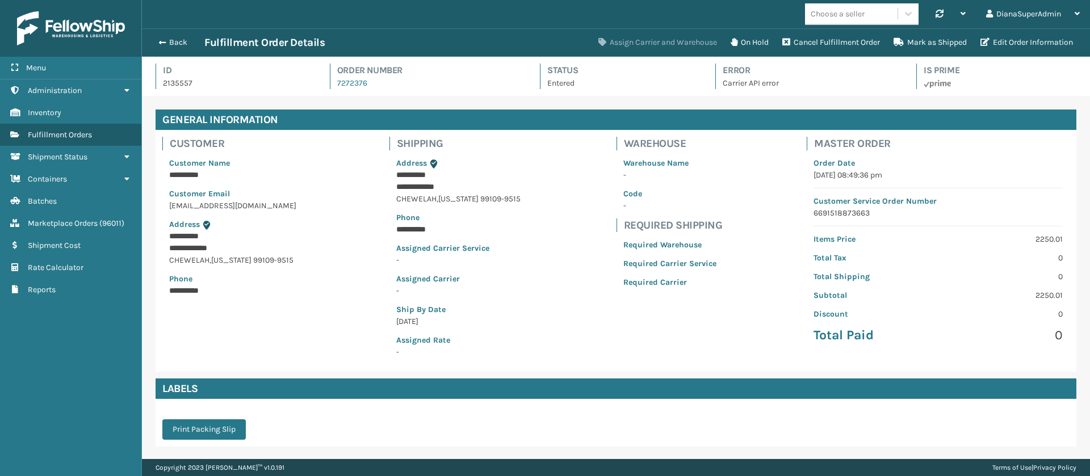
click at [630, 49] on button "Assign Carrier and Warehouse" at bounding box center [658, 42] width 132 height 23
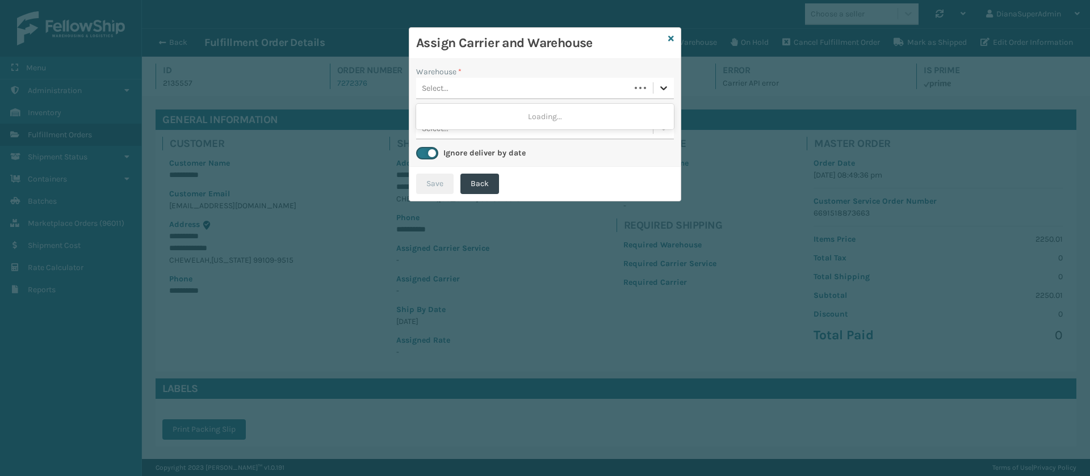
click at [668, 89] on icon at bounding box center [663, 87] width 11 height 11
click at [632, 111] on div "Fellowship - West" at bounding box center [545, 116] width 258 height 21
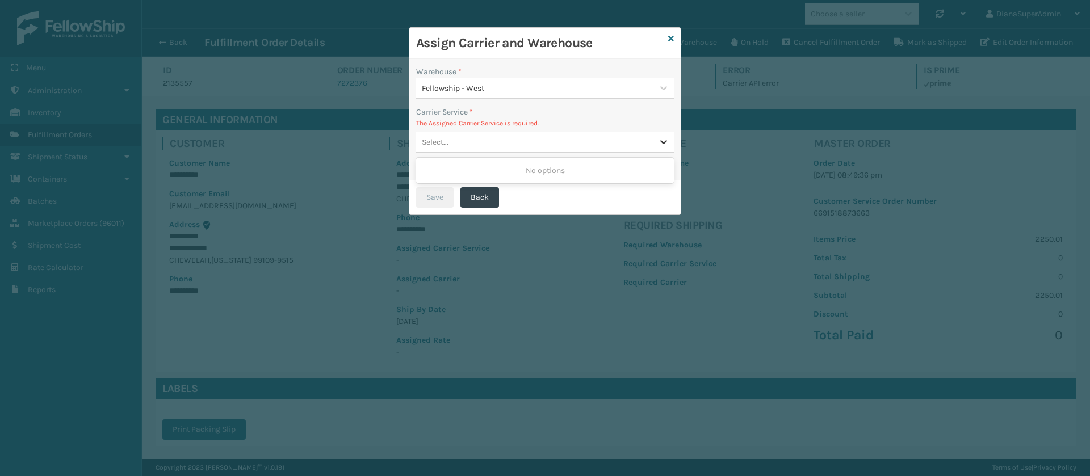
click at [664, 144] on icon at bounding box center [663, 141] width 11 height 11
click at [672, 35] on icon at bounding box center [671, 39] width 6 height 8
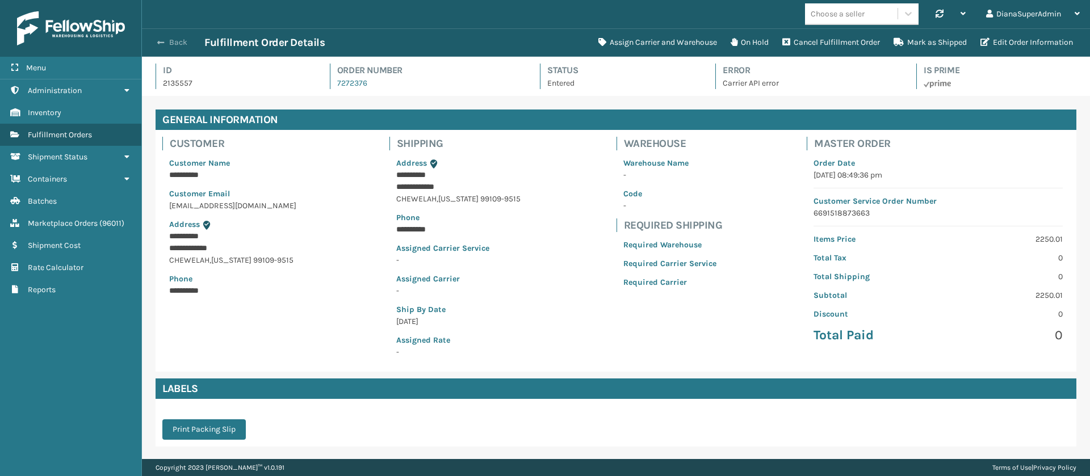
click at [171, 40] on button "Back" at bounding box center [178, 42] width 52 height 10
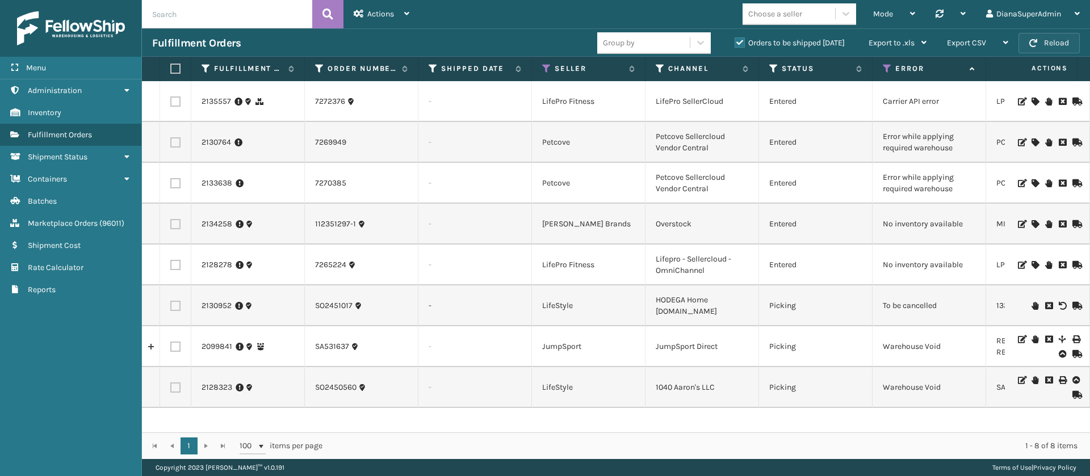
click at [1067, 39] on button "Reload" at bounding box center [1048, 43] width 61 height 20
